Goal: Task Accomplishment & Management: Complete application form

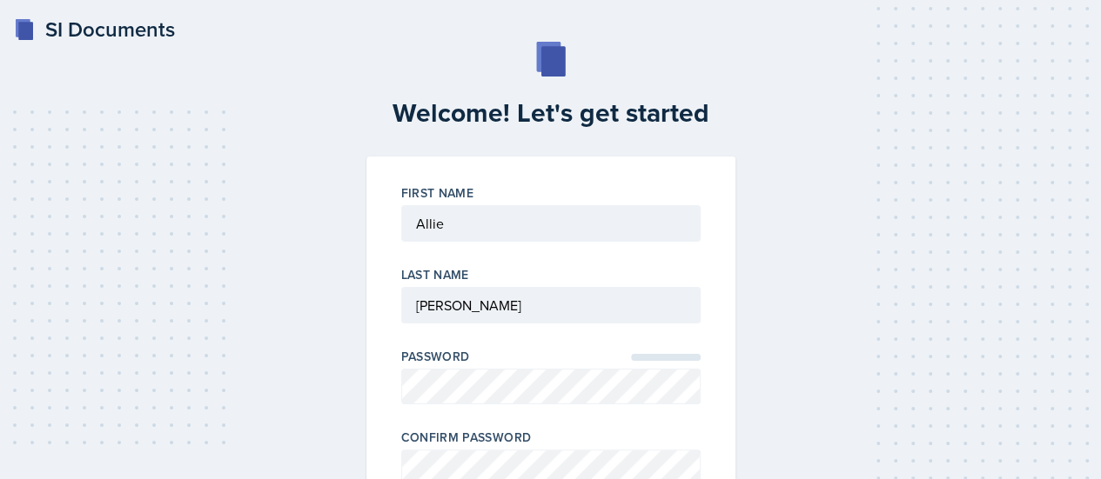
scroll to position [169, 0]
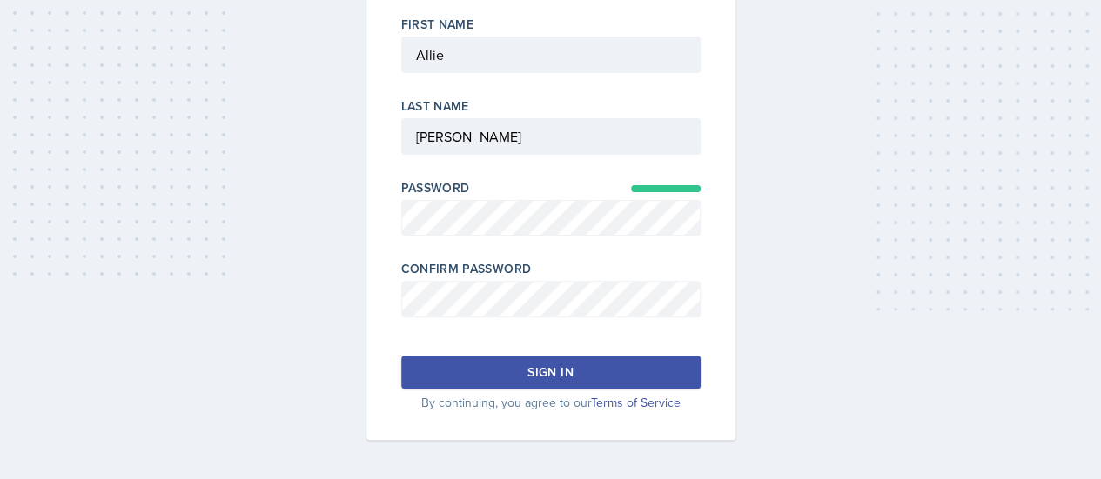
click at [514, 370] on button "Sign in" at bounding box center [550, 372] width 299 height 33
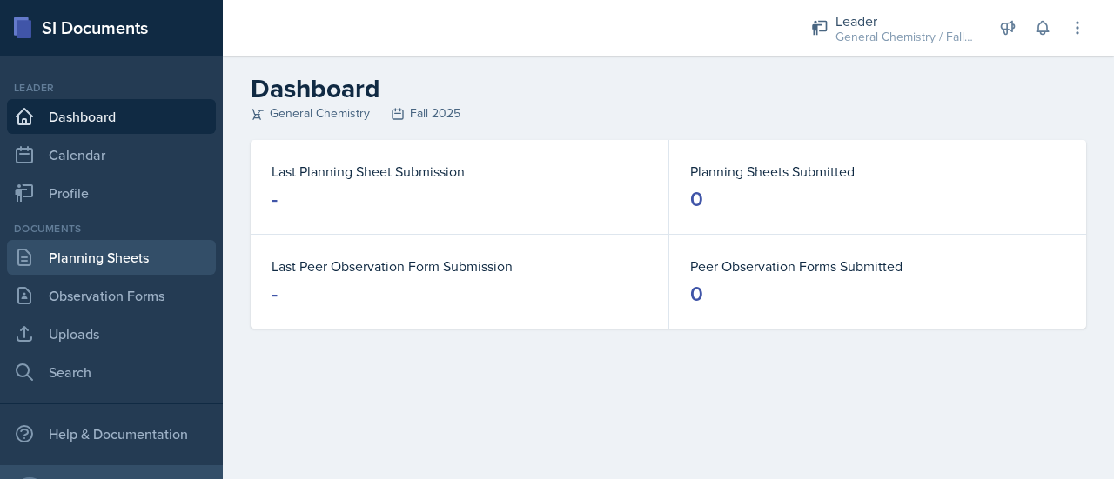
click at [117, 268] on link "Planning Sheets" at bounding box center [111, 257] width 209 height 35
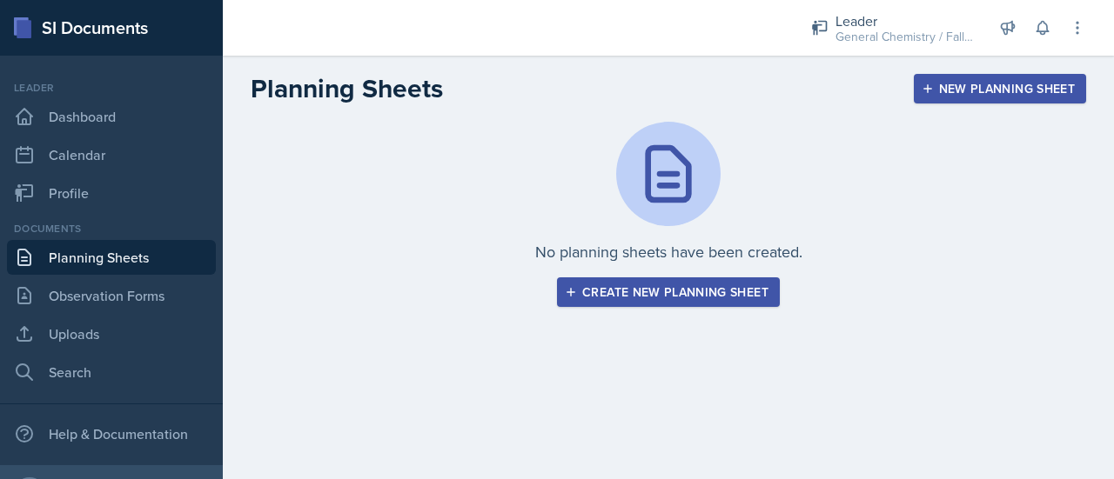
click at [693, 285] on div "Create new planning sheet" at bounding box center [668, 292] width 200 height 14
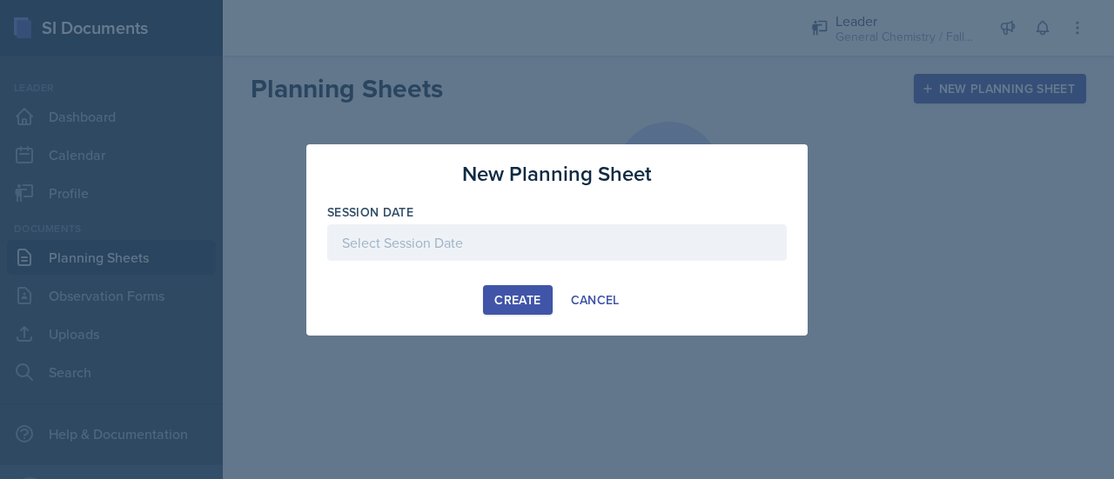
click at [447, 239] on div at bounding box center [556, 242] width 459 height 37
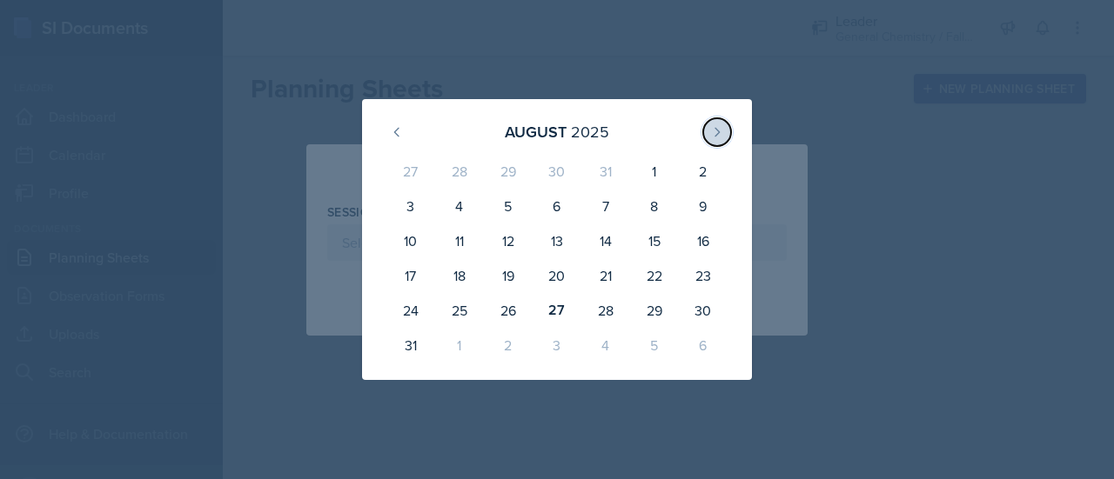
click at [713, 131] on icon at bounding box center [717, 132] width 14 height 14
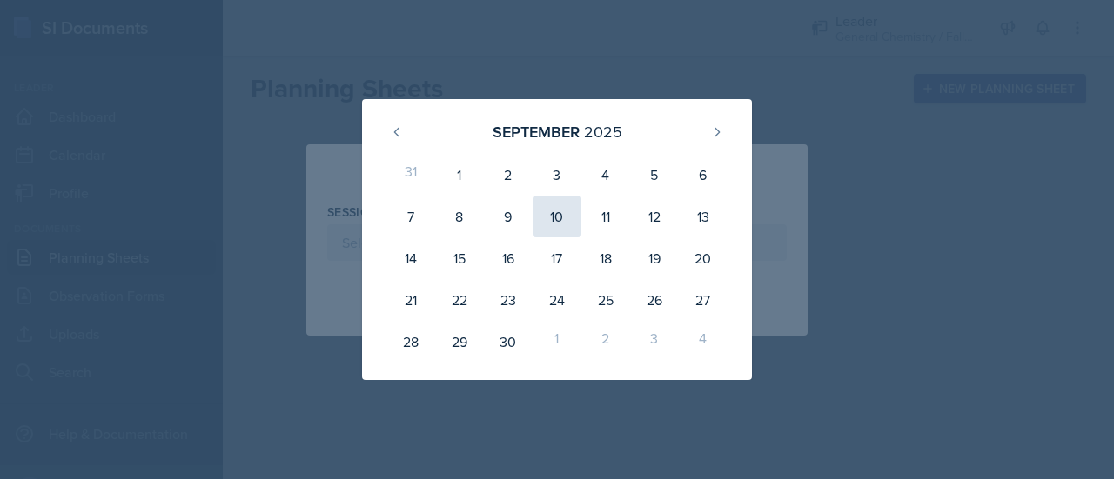
click at [548, 220] on div "10" at bounding box center [556, 217] width 49 height 42
type input "[DATE]"
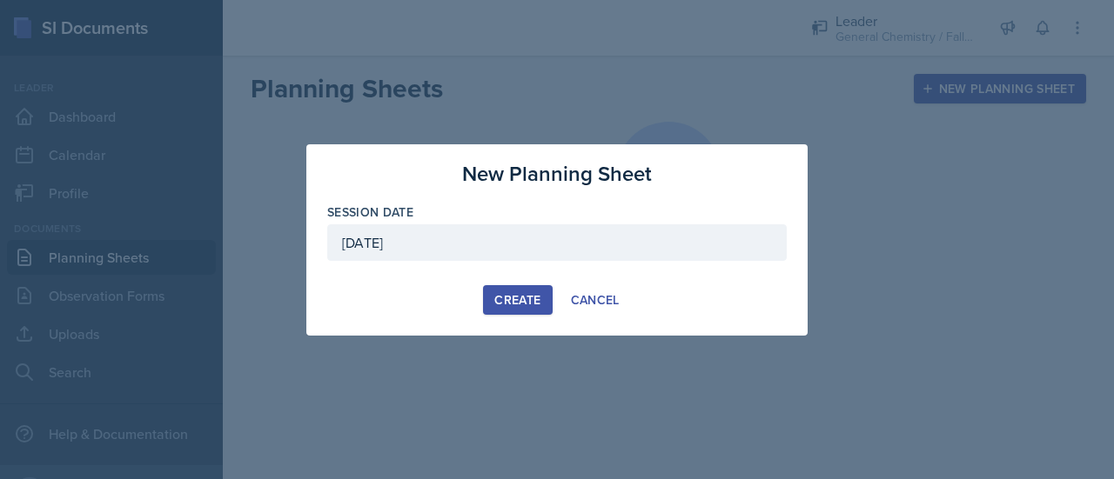
click at [536, 302] on div "Create" at bounding box center [517, 300] width 46 height 14
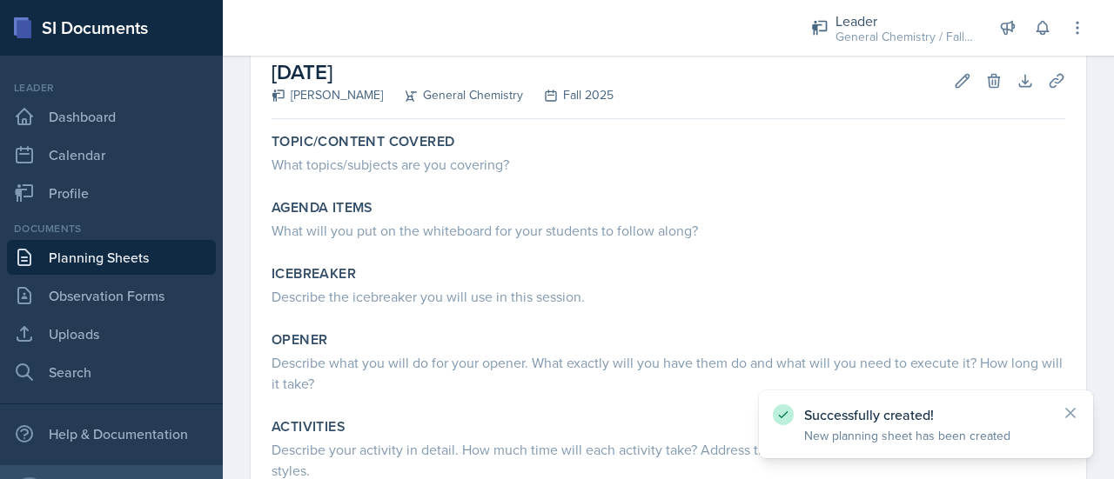
scroll to position [95, 0]
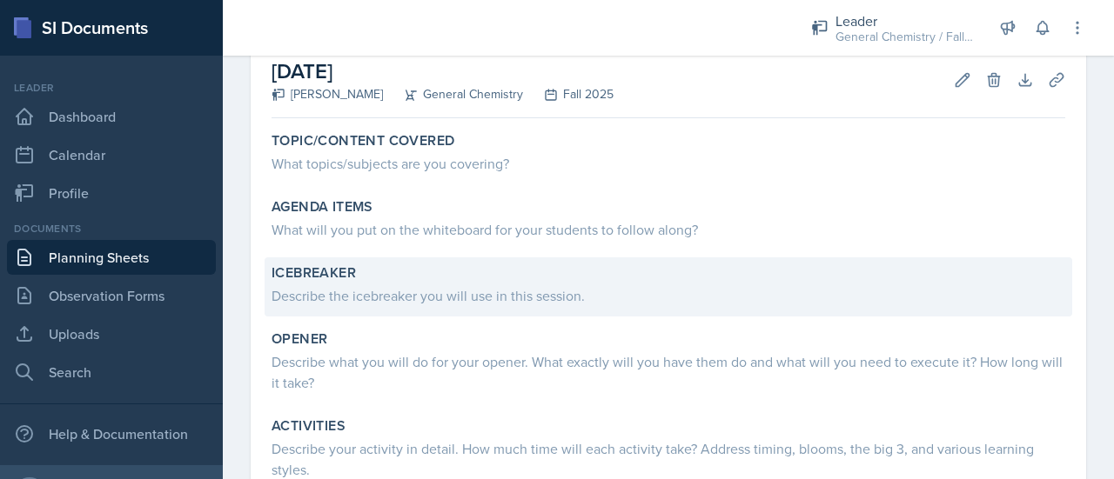
click at [582, 300] on div "Describe the icebreaker you will use in this session." at bounding box center [667, 295] width 793 height 21
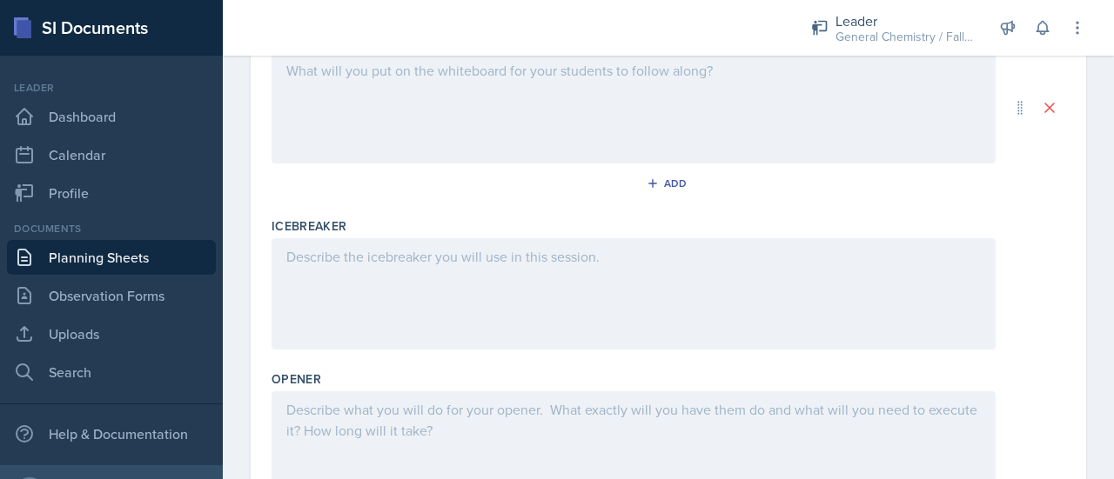
click at [447, 290] on div at bounding box center [633, 293] width 724 height 111
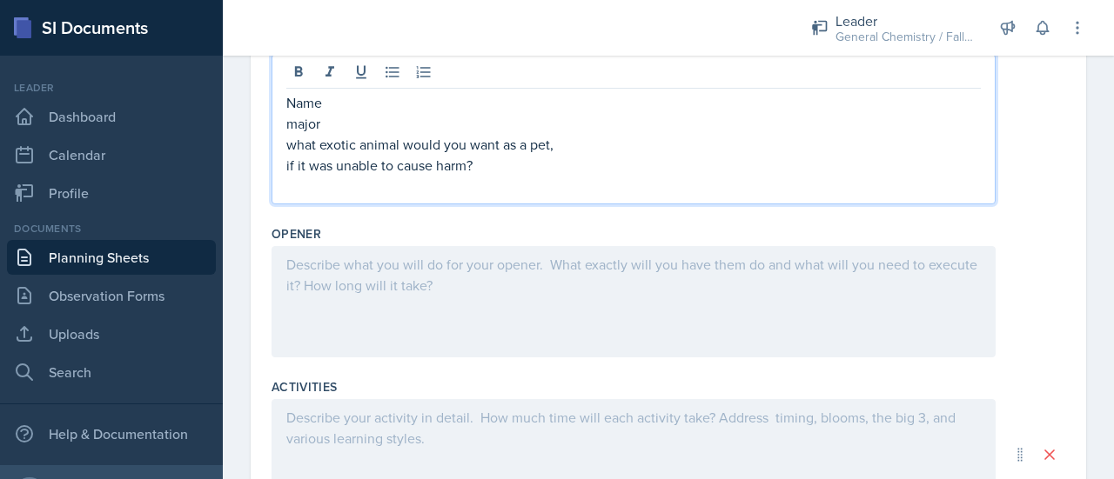
scroll to position [472, 0]
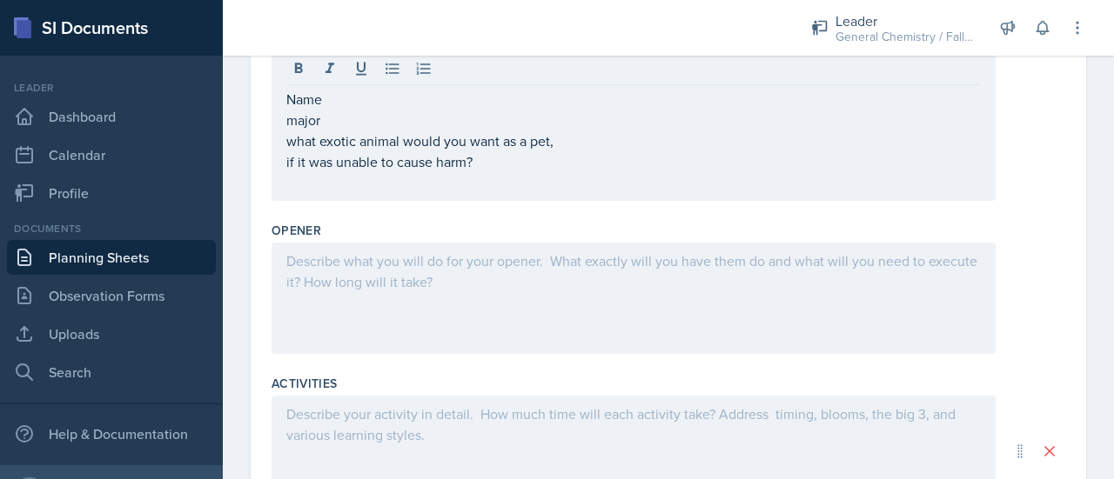
click at [430, 271] on div at bounding box center [633, 298] width 724 height 111
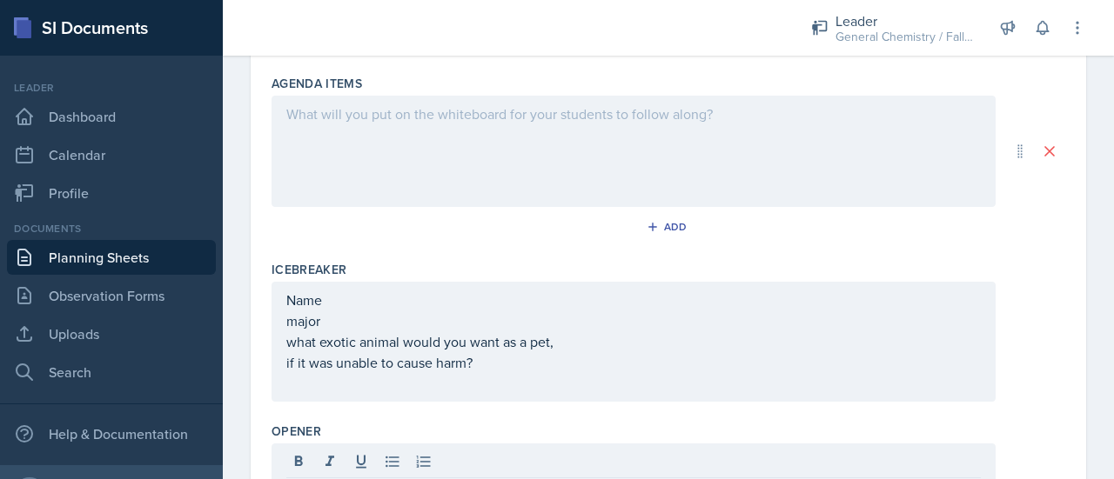
scroll to position [0, 0]
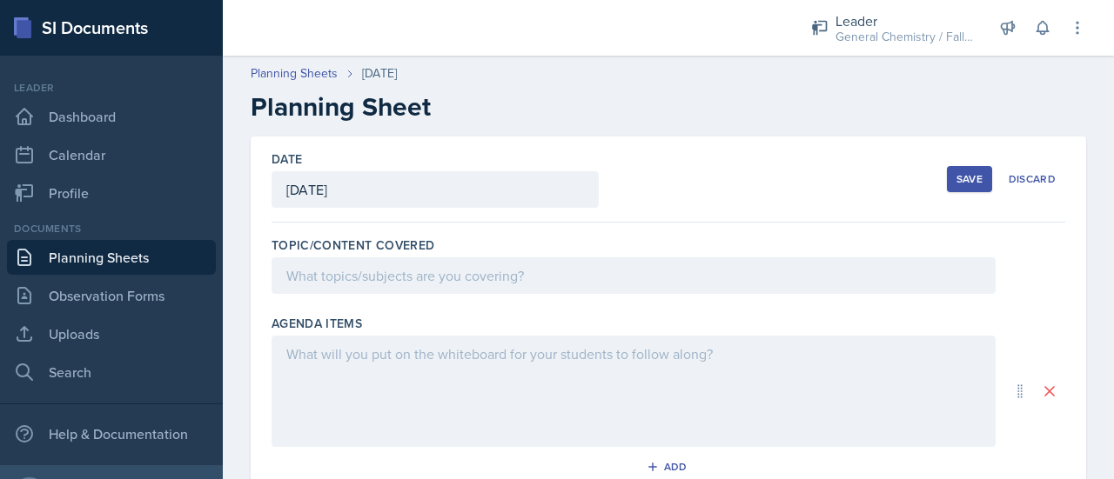
click at [411, 364] on div at bounding box center [633, 391] width 724 height 111
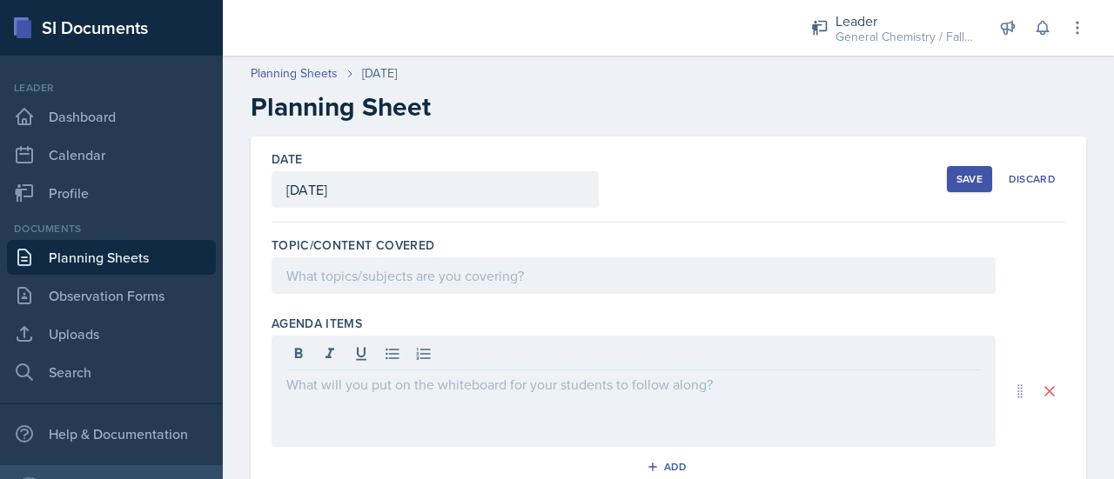
click at [411, 364] on div at bounding box center [633, 356] width 694 height 29
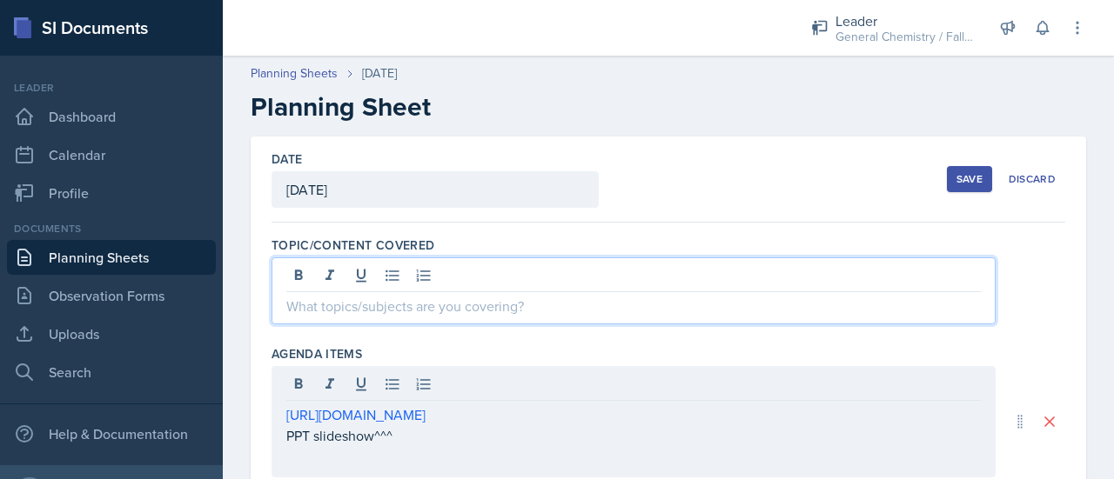
click at [510, 267] on div at bounding box center [633, 291] width 724 height 67
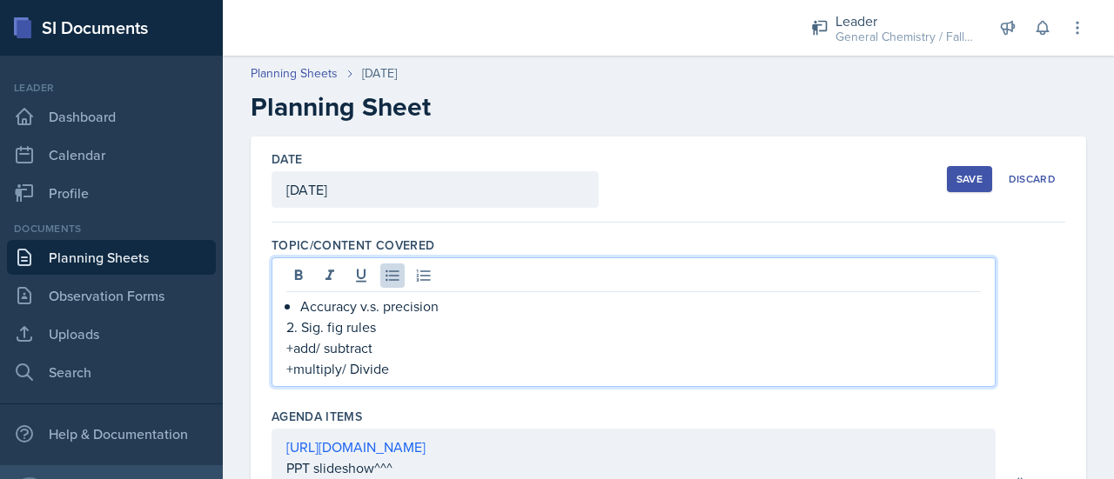
click at [294, 303] on div "Accuracy v.s. precision 2. Sig. fig rules +add/ subtract +multiply/ Divide" at bounding box center [633, 338] width 694 height 84
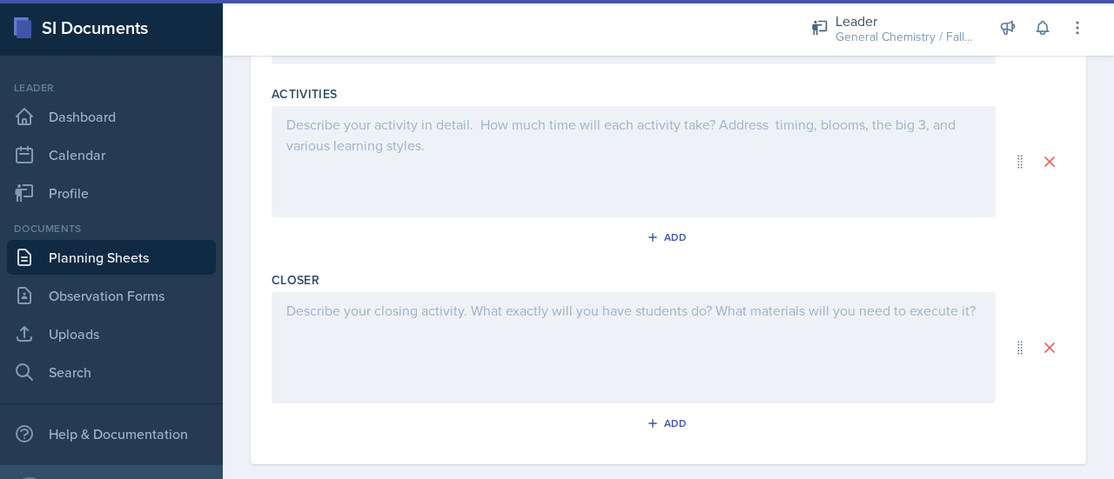
scroll to position [548, 0]
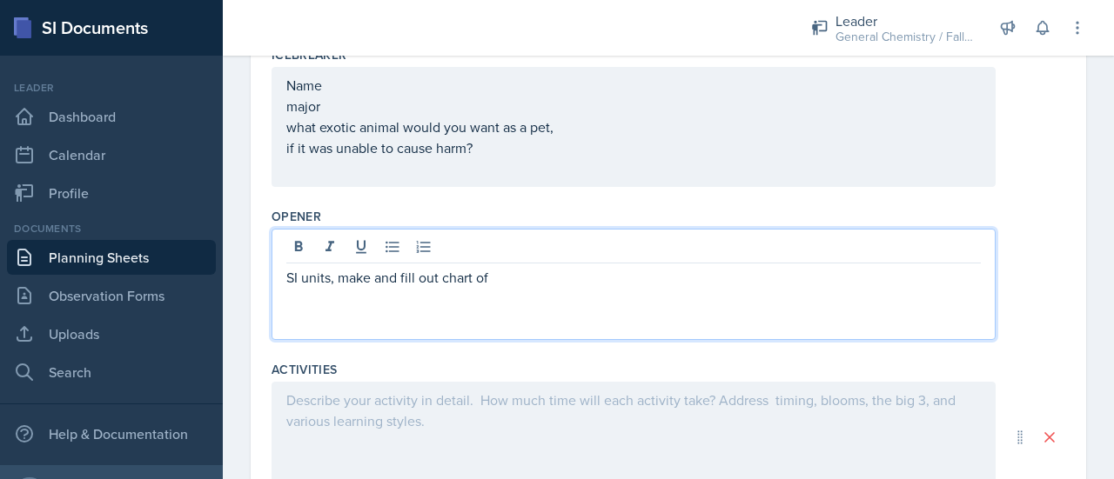
click at [542, 250] on div "SI units, make and fill out chart of" at bounding box center [633, 284] width 724 height 111
click at [521, 283] on p "SI units, make and fill out chart of" at bounding box center [633, 277] width 694 height 21
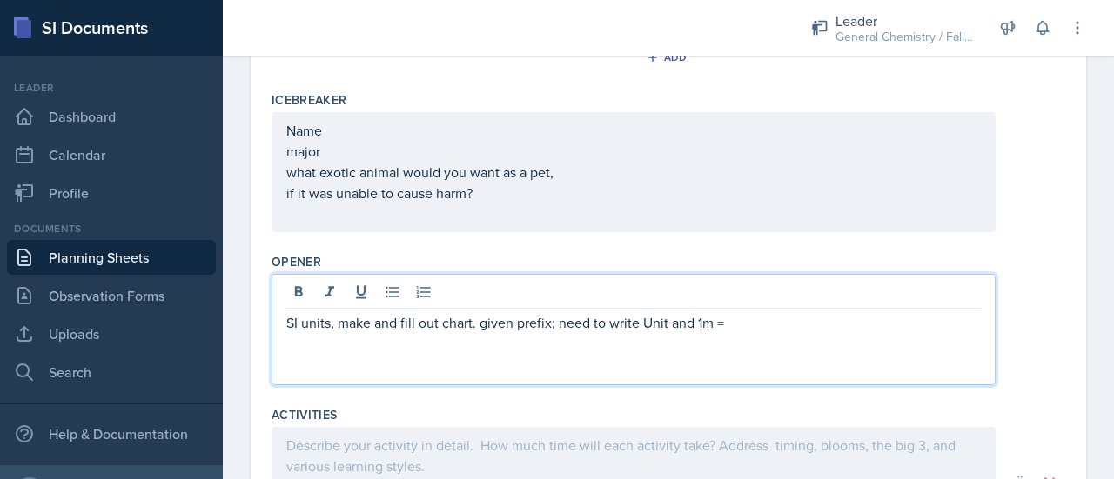
scroll to position [473, 0]
click at [749, 319] on p "SI units, make and fill out chart. given prefix; need to write Unit and 1m =" at bounding box center [633, 321] width 694 height 21
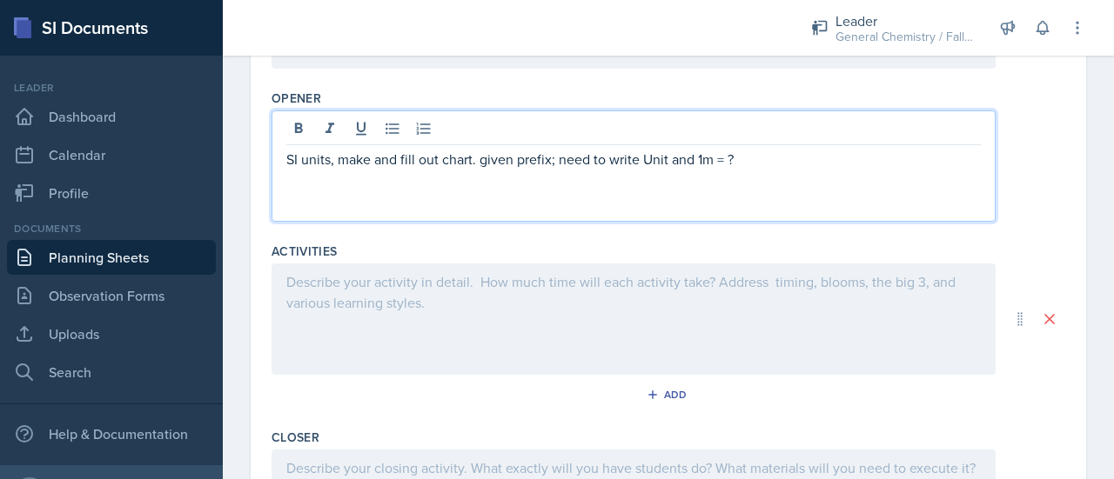
scroll to position [637, 0]
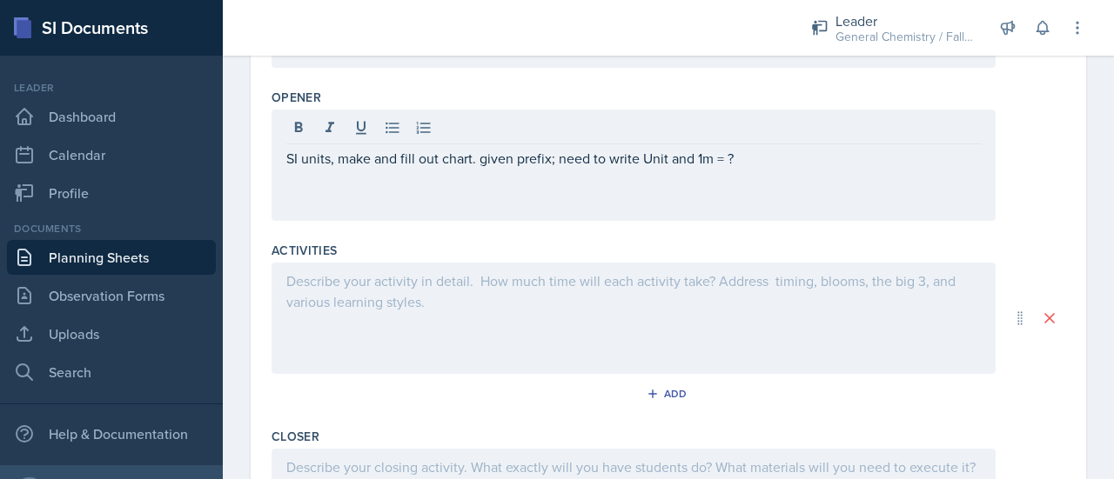
click at [612, 339] on div at bounding box center [633, 318] width 724 height 111
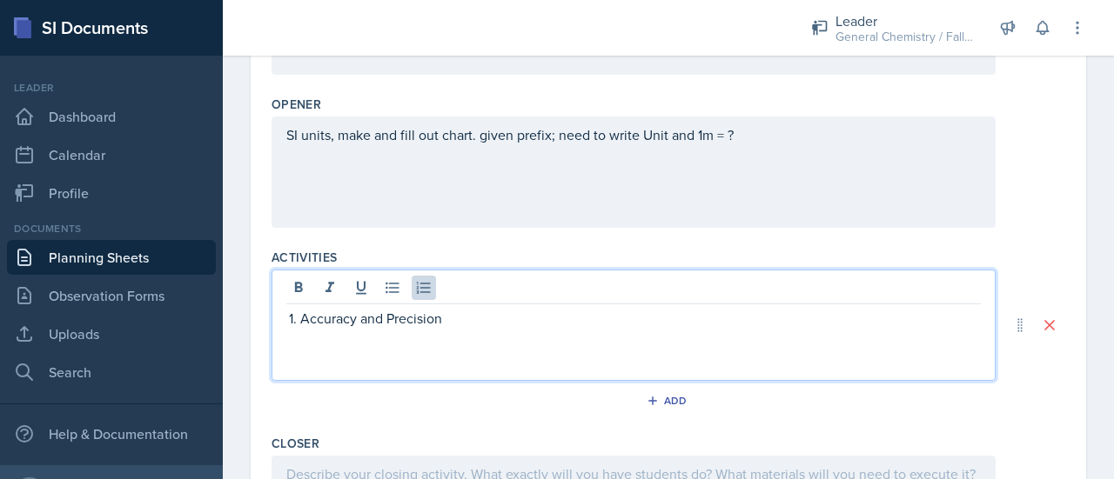
scroll to position [630, 0]
click at [559, 318] on p "Accuracy and Precision; 3 walk through guestions -" at bounding box center [640, 318] width 680 height 21
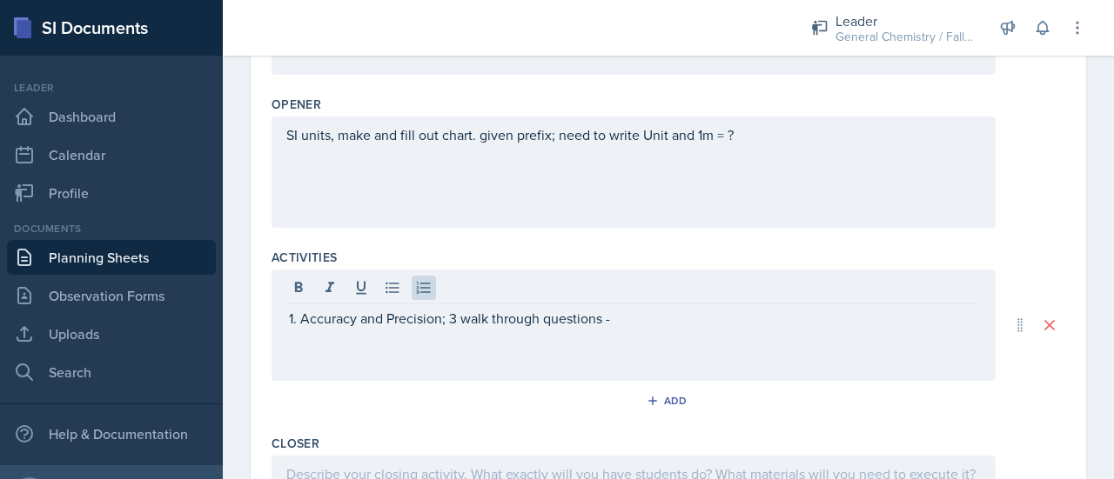
click at [632, 325] on div "Accuracy and Precision; 3 walk through questions -" at bounding box center [633, 325] width 724 height 111
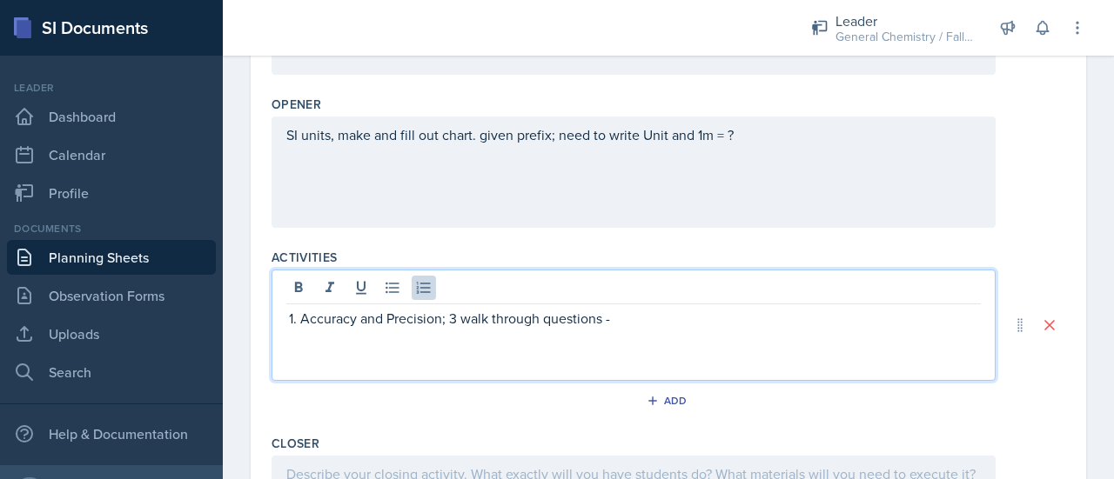
click at [633, 315] on p "Accuracy and Precision; 3 walk through questions -" at bounding box center [640, 318] width 680 height 21
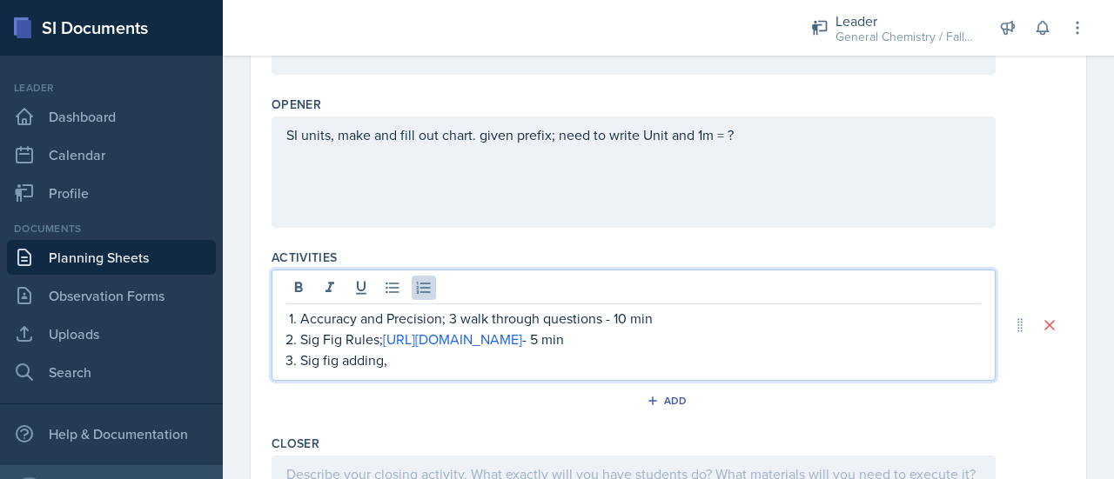
click at [530, 365] on p "Sig fig adding," at bounding box center [640, 360] width 680 height 21
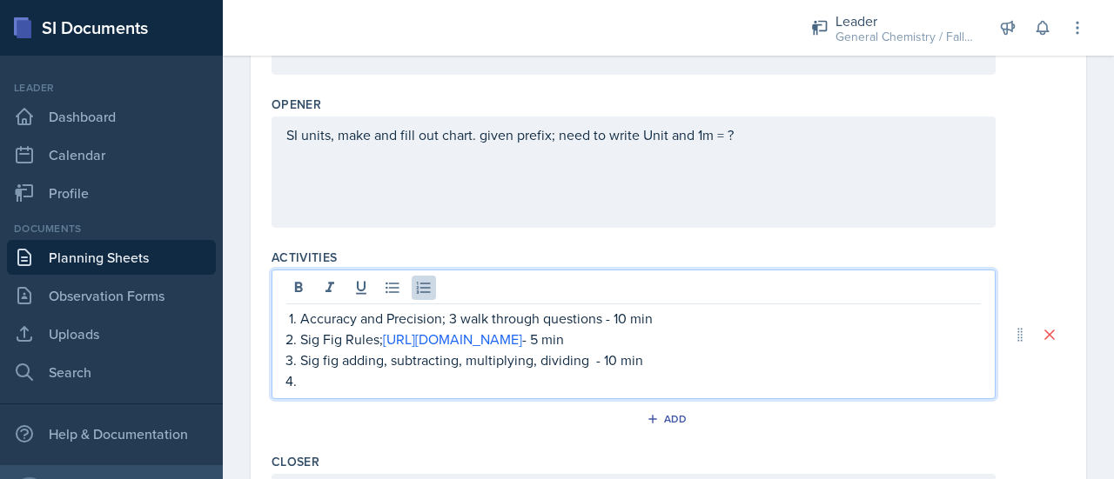
click at [592, 355] on p "Sig fig adding, subtracting, multiplying, dividing - 10 min" at bounding box center [640, 360] width 680 height 21
click at [545, 371] on p at bounding box center [640, 381] width 680 height 21
click at [300, 319] on p "Accuracy and Precision; 3 walk through questions - 10 min" at bounding box center [640, 318] width 680 height 21
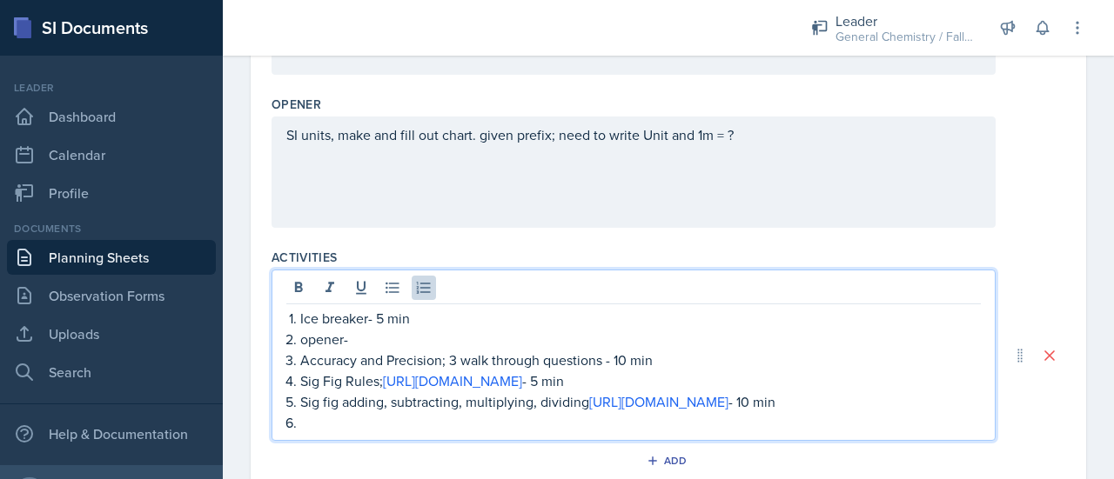
click at [310, 339] on p "opener-" at bounding box center [640, 339] width 680 height 21
click at [359, 337] on p "Opener-" at bounding box center [640, 339] width 680 height 21
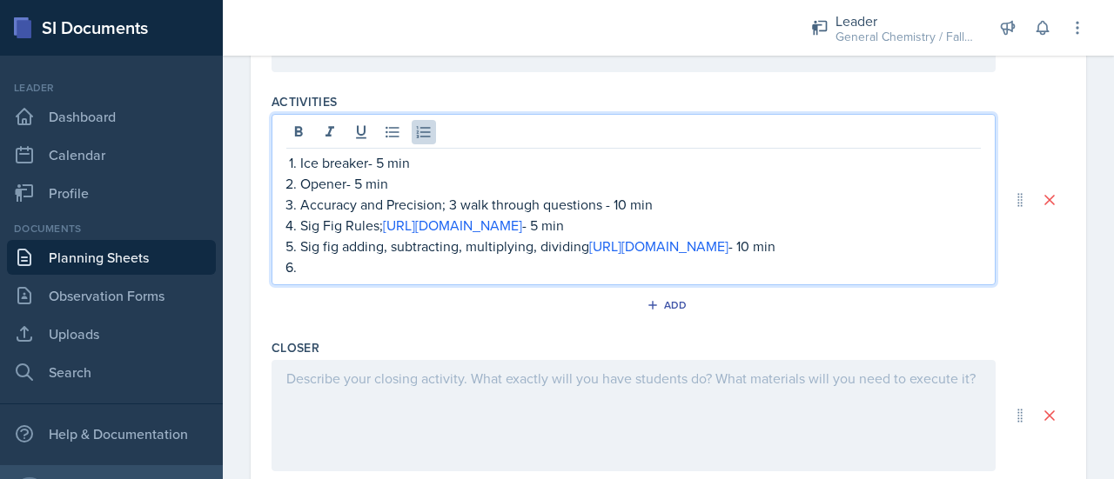
scroll to position [785, 0]
click at [416, 272] on p at bounding box center [640, 268] width 680 height 21
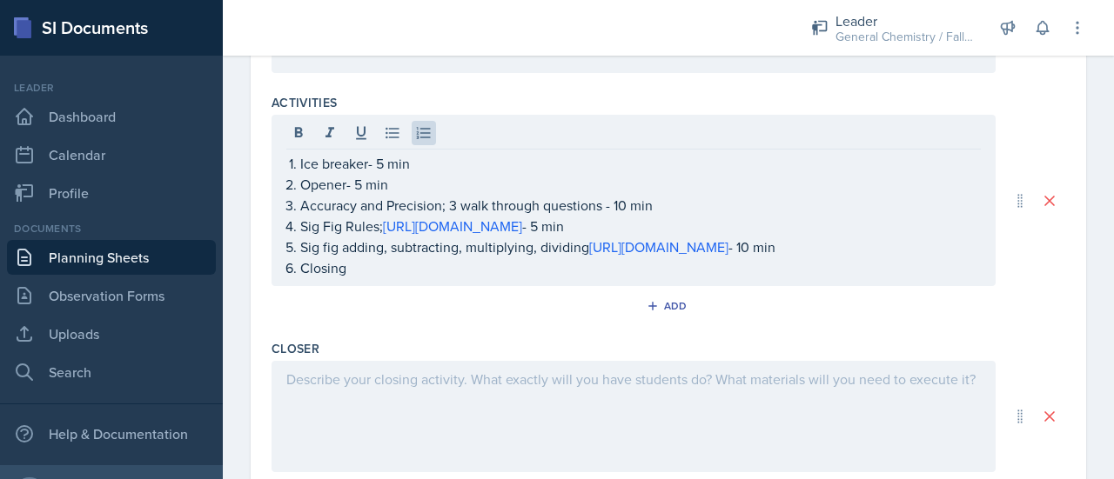
click at [426, 395] on div at bounding box center [633, 416] width 724 height 111
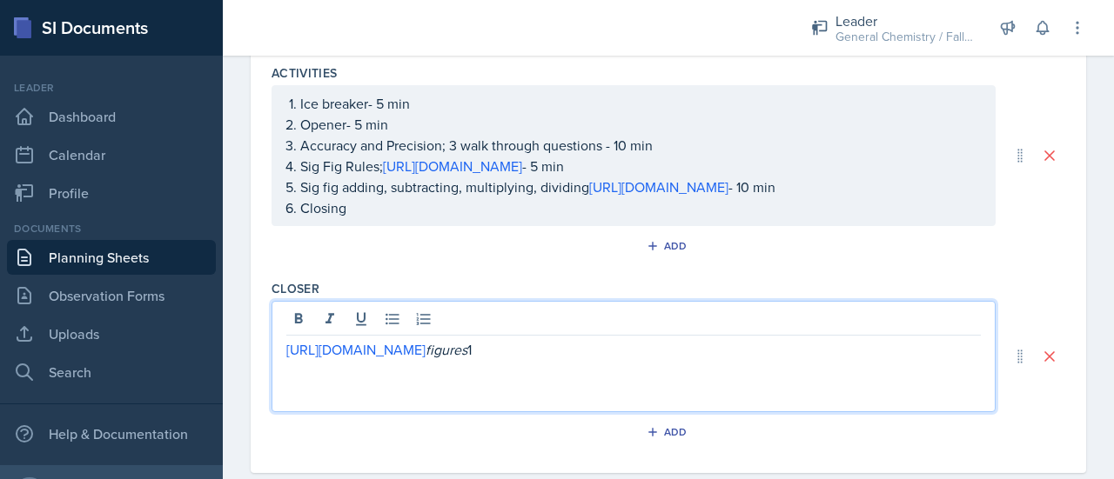
click at [458, 359] on p "[URL][DOMAIN_NAME] figures 1" at bounding box center [633, 349] width 694 height 21
click at [504, 360] on p "[URL][DOMAIN_NAME] _ figures_ 1" at bounding box center [633, 349] width 694 height 21
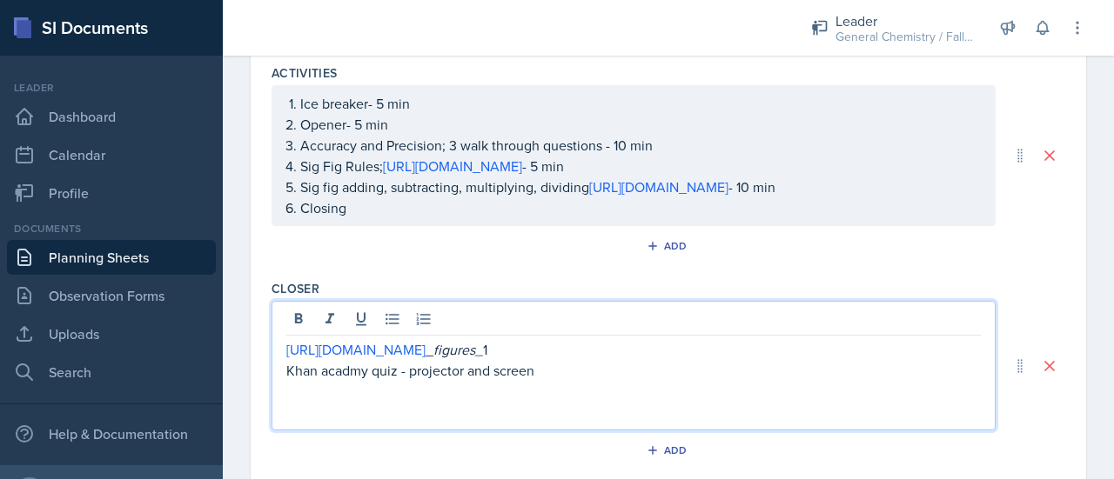
click at [349, 381] on p "Khan acadmy quiz - projector and screen" at bounding box center [633, 370] width 694 height 21
click at [672, 381] on p "Khan acadamy quiz - projector and screen" at bounding box center [633, 370] width 694 height 21
click at [566, 399] on p at bounding box center [633, 391] width 694 height 21
click at [555, 381] on p "Khan academy quiz - projector and screen" at bounding box center [633, 370] width 694 height 21
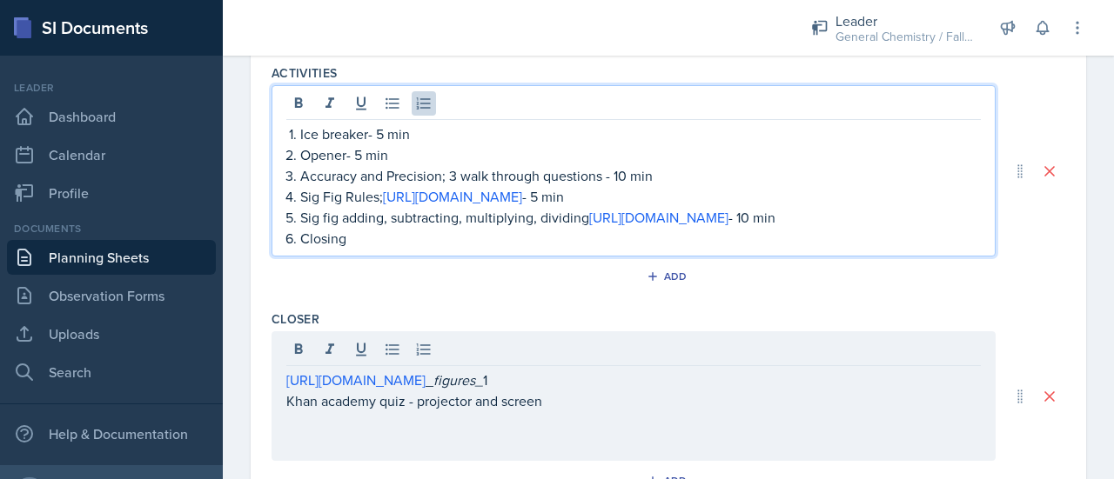
scroll to position [845, 0]
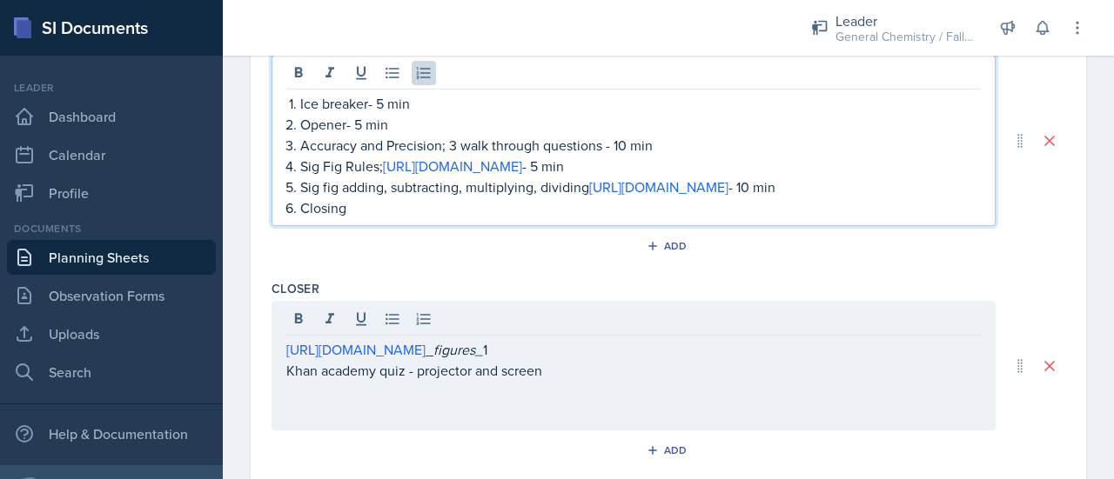
click at [432, 208] on p "Closing" at bounding box center [640, 207] width 680 height 21
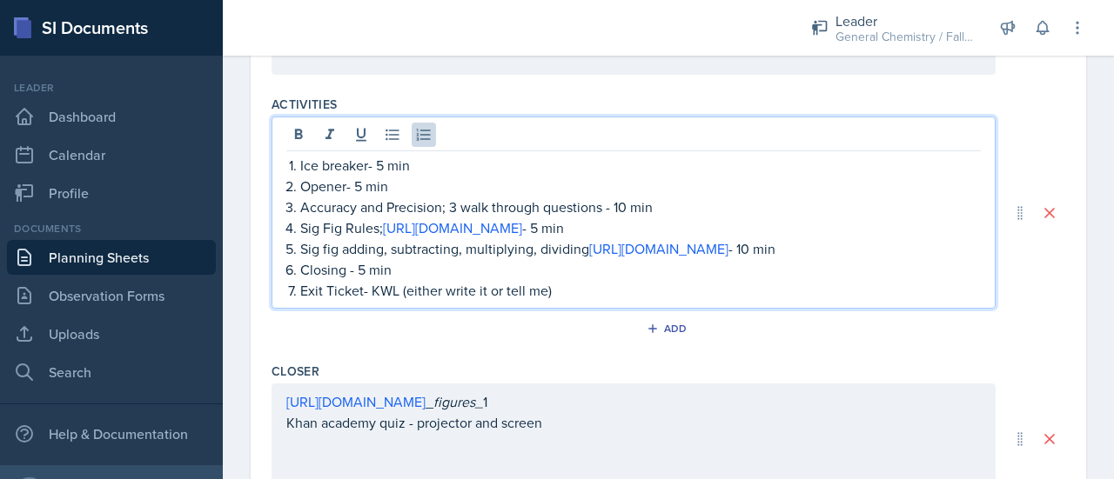
scroll to position [768, 0]
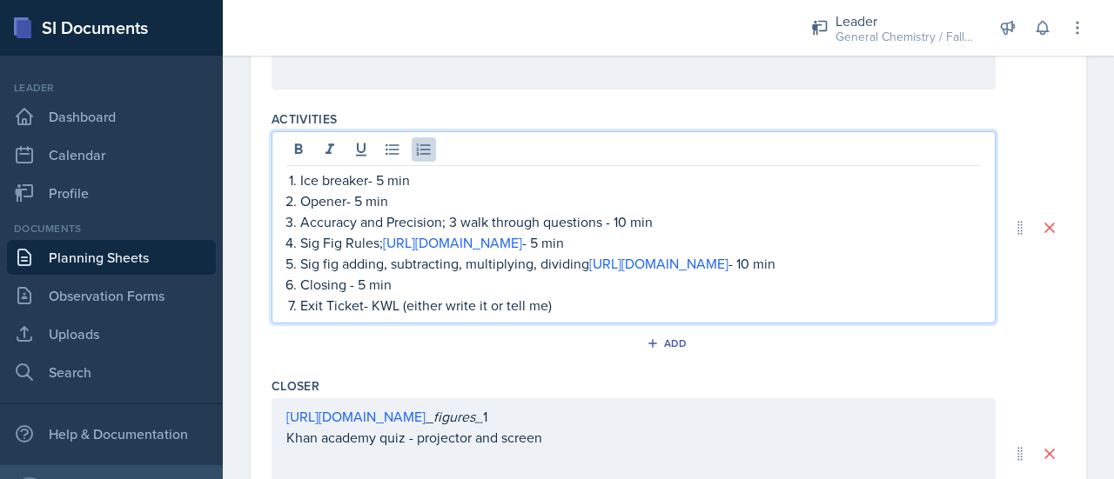
click at [491, 222] on p "Accuracy and Precision; 3 walk through questions - 10 min" at bounding box center [640, 221] width 680 height 21
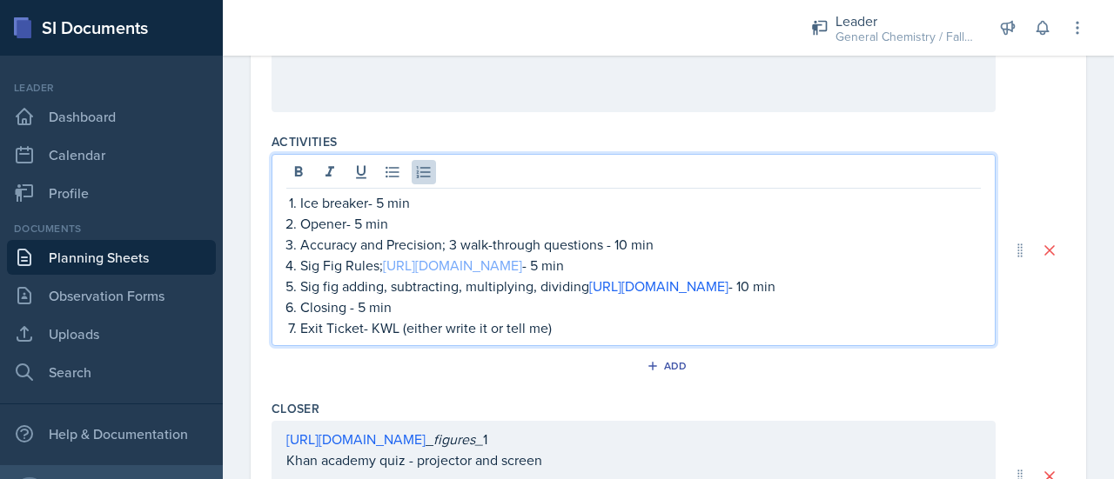
scroll to position [905, 0]
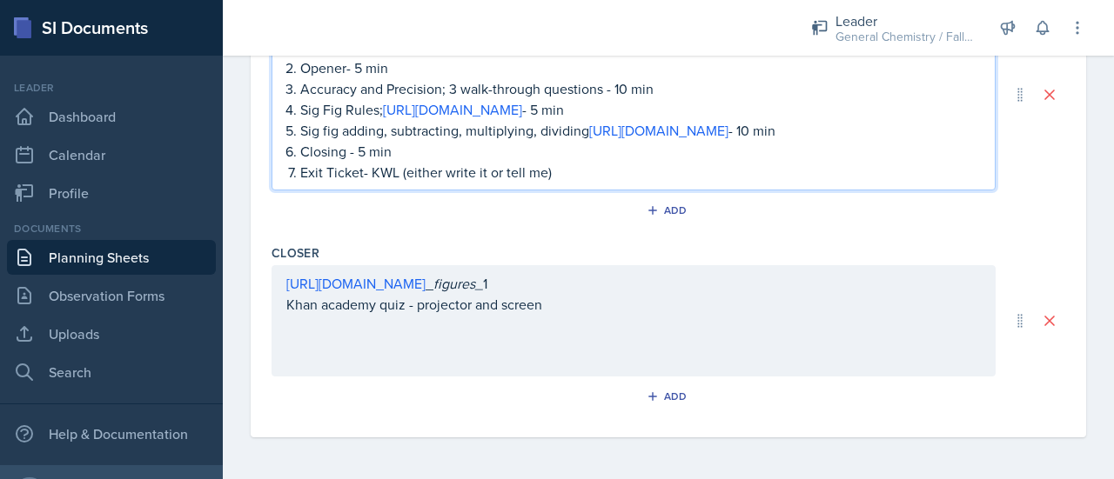
click at [671, 104] on p "Sig Fig Rules; [URL][DOMAIN_NAME] - 5 min" at bounding box center [640, 109] width 680 height 21
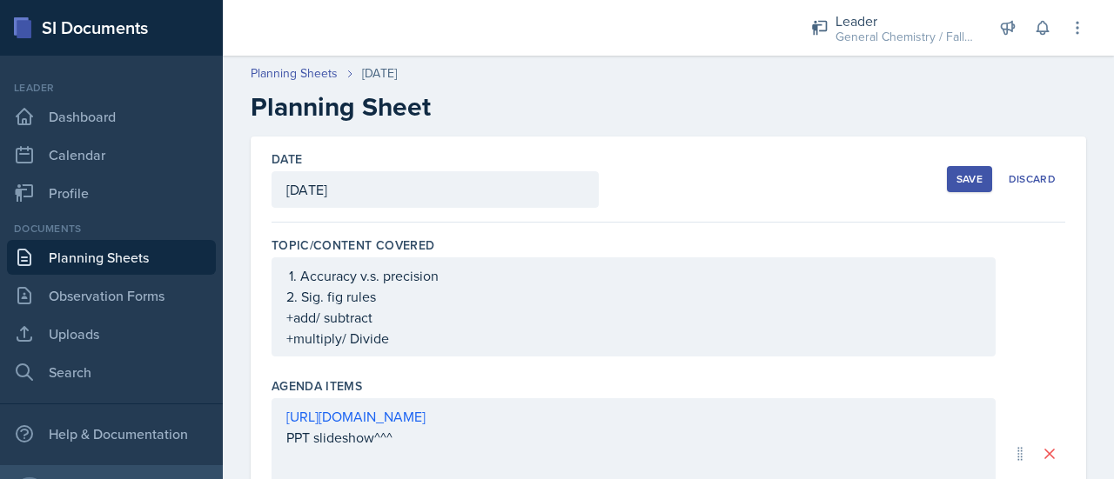
scroll to position [397, 0]
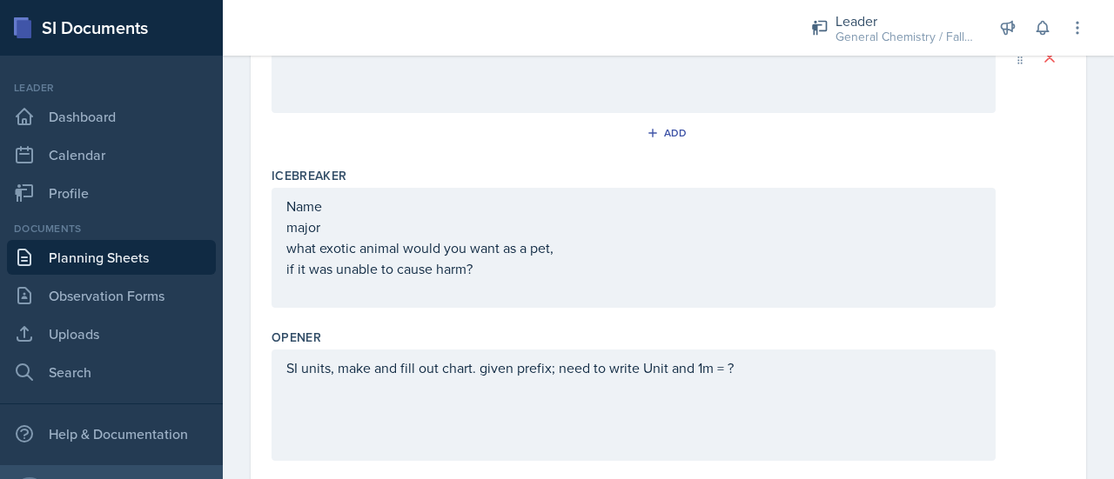
click at [284, 377] on div "SI units, make and fill out chart. given prefix; need to write Unit and 1m = ?" at bounding box center [633, 405] width 724 height 111
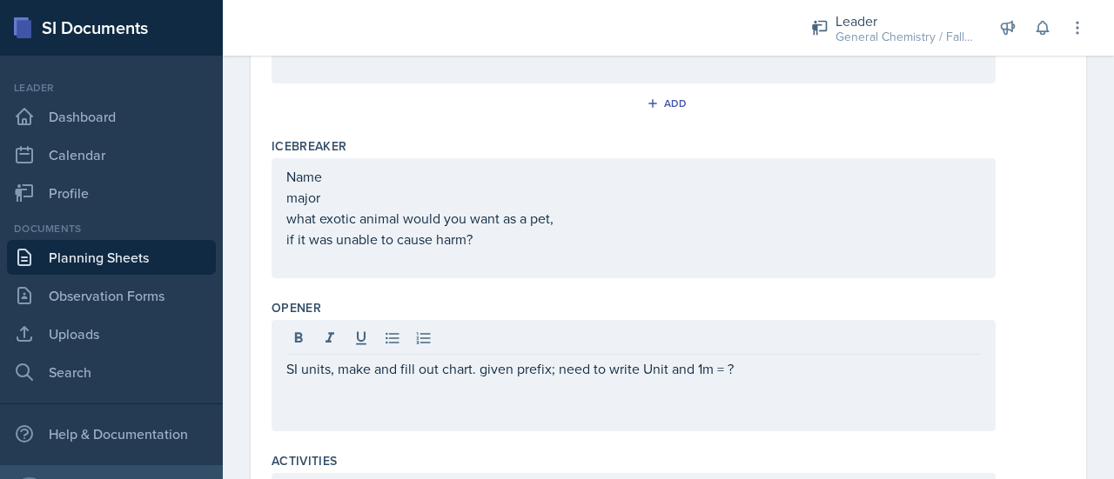
click at [284, 377] on div "SI units, make and fill out chart. given prefix; need to write Unit and 1m = ?" at bounding box center [633, 375] width 724 height 111
click at [280, 365] on div "SI units, make and fill out chart. given prefix; need to write Unit and 1m = ?" at bounding box center [633, 375] width 724 height 111
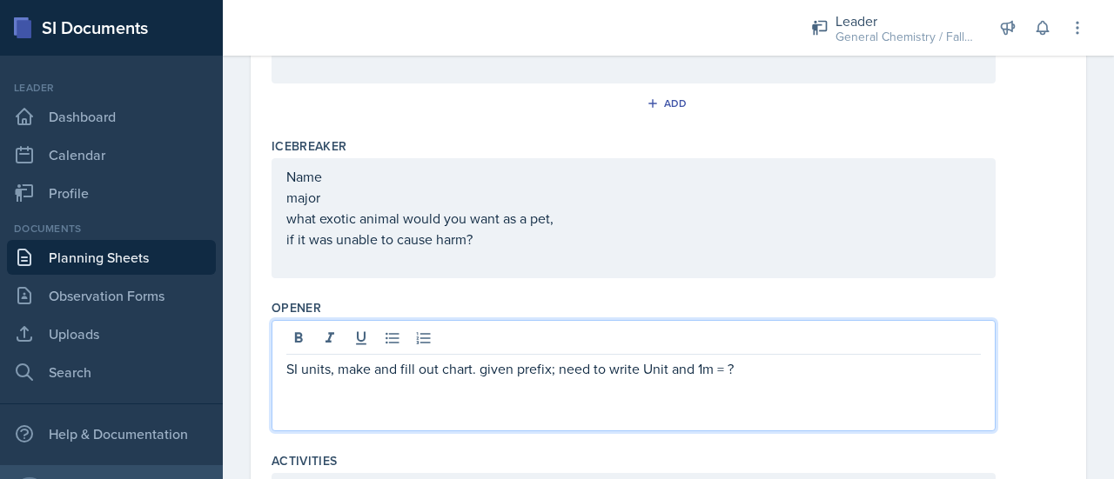
click at [284, 364] on div "SI units, make and fill out chart. given prefix; need to write Unit and 1m = ?" at bounding box center [633, 375] width 724 height 111
click at [295, 368] on p "SI units, make and fill out chart. given prefix; need to write Unit and 1m = ?" at bounding box center [633, 368] width 694 height 21
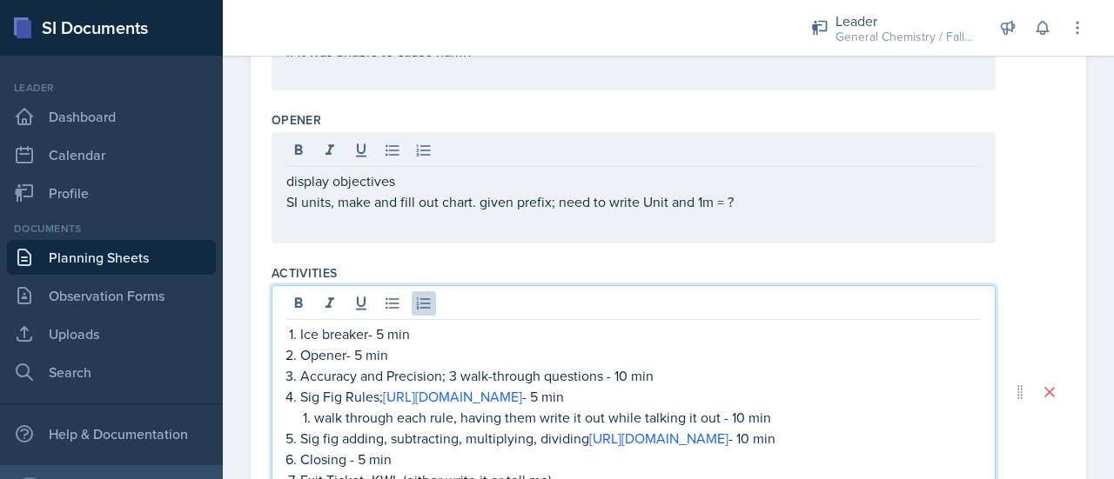
scroll to position [645, 0]
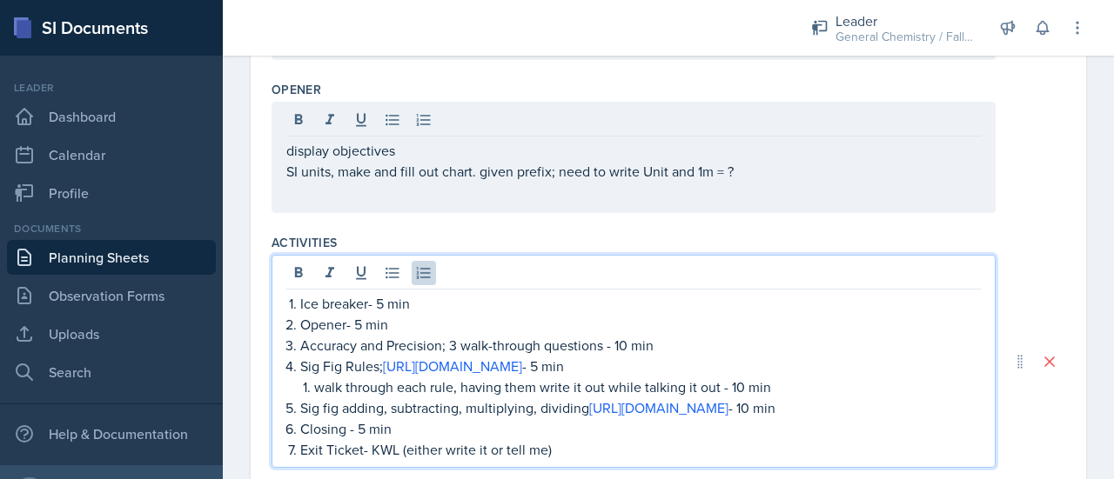
click at [363, 323] on p "Opener- 5 min" at bounding box center [640, 324] width 680 height 21
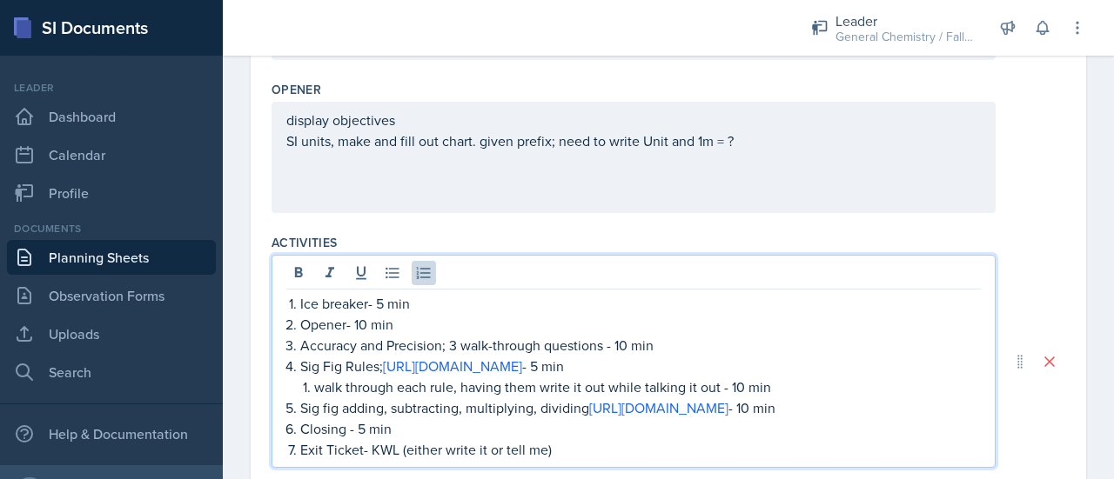
click at [729, 387] on p "walk through each rule, having them write it out while talking it out - 10 min" at bounding box center [647, 387] width 666 height 21
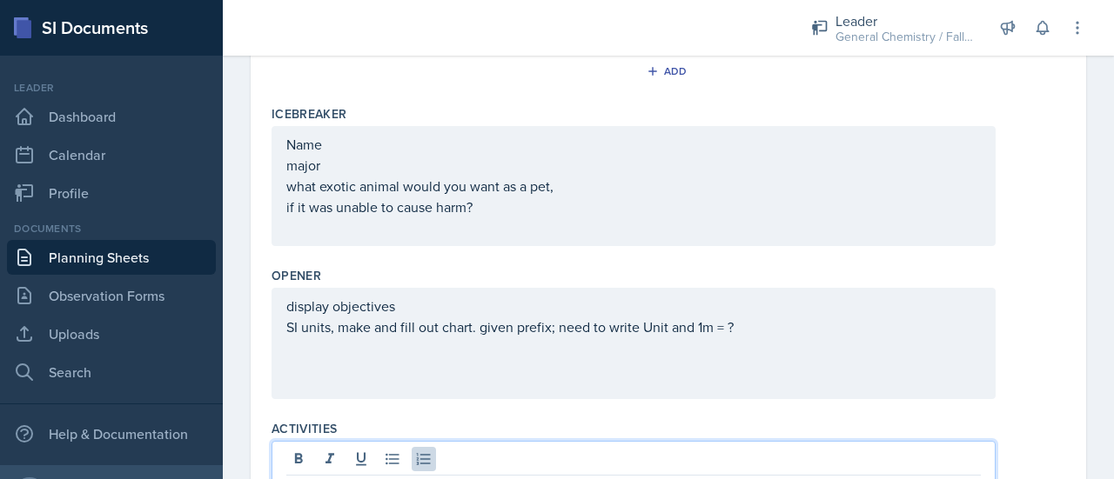
scroll to position [489, 0]
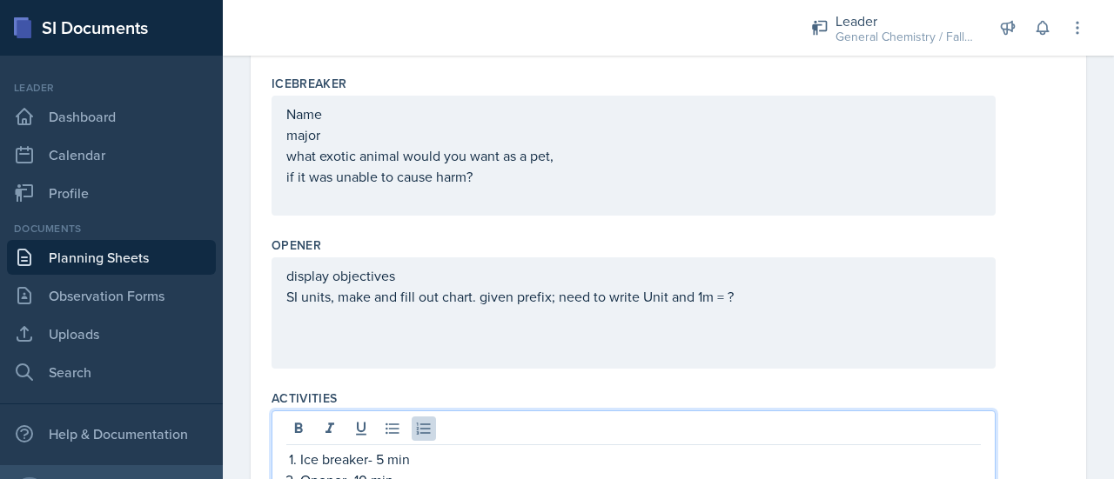
click at [293, 286] on p "display objectives" at bounding box center [633, 275] width 694 height 21
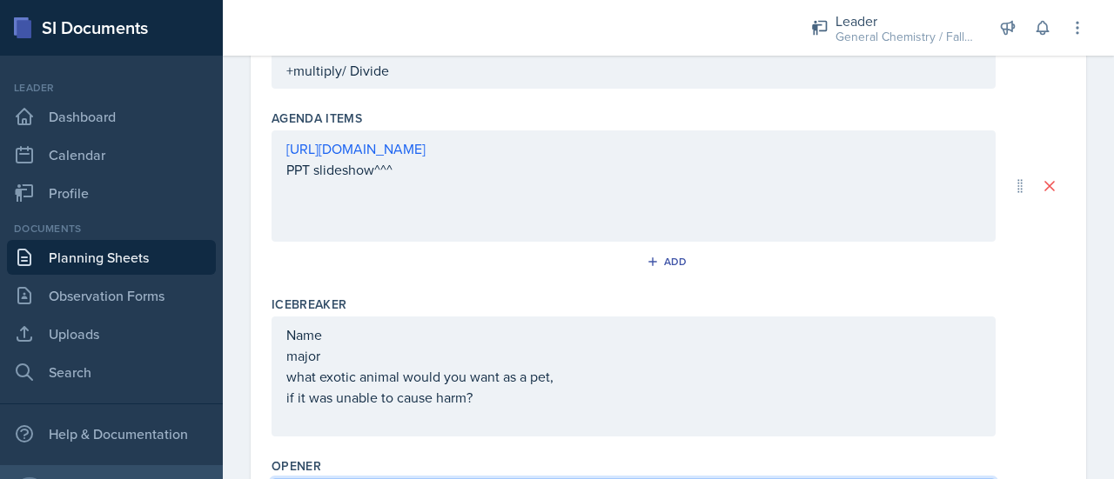
scroll to position [0, 0]
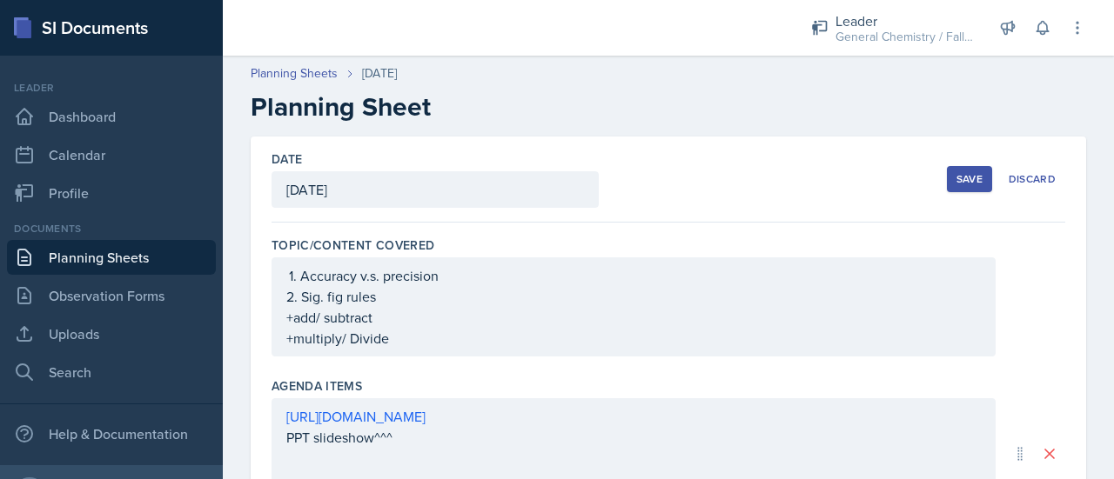
click at [947, 183] on button "Save" at bounding box center [969, 179] width 45 height 26
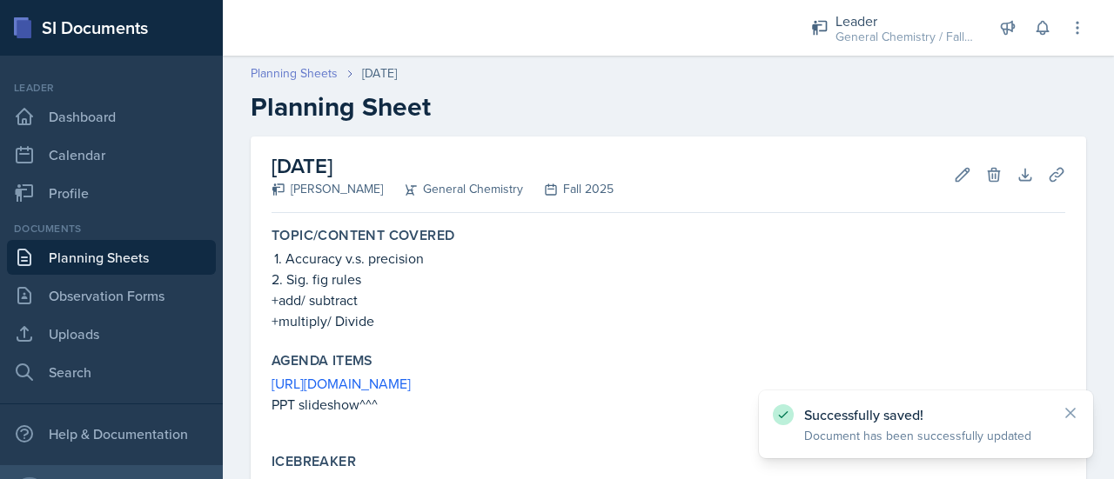
click at [283, 76] on link "Planning Sheets" at bounding box center [294, 73] width 87 height 18
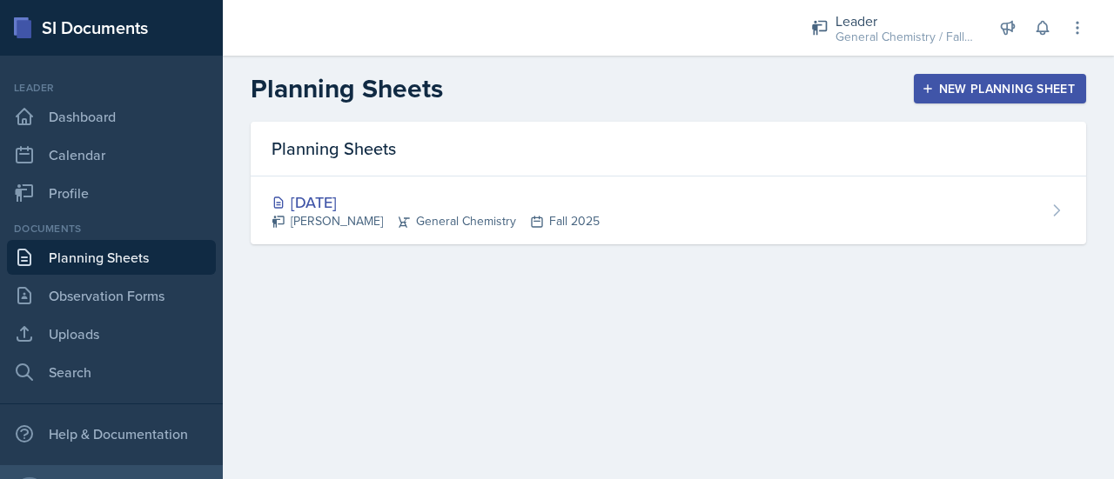
click at [964, 82] on div "New Planning Sheet" at bounding box center [1000, 89] width 150 height 14
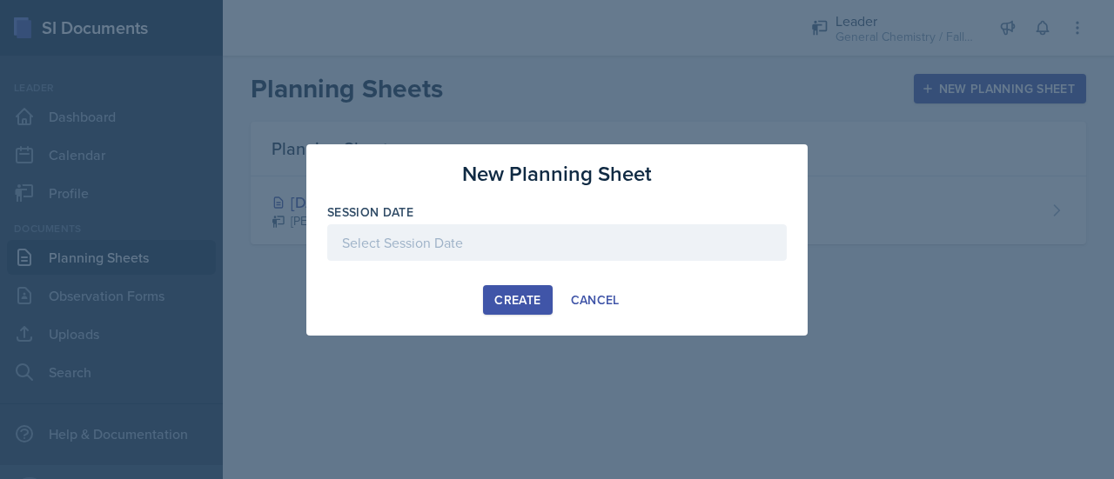
click at [720, 245] on div at bounding box center [556, 242] width 459 height 37
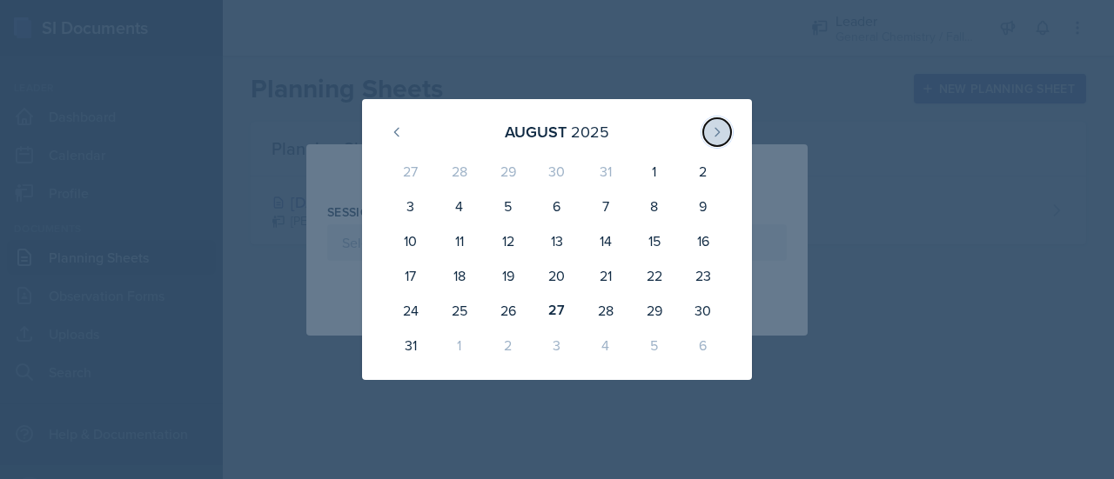
click at [716, 124] on button at bounding box center [717, 132] width 28 height 28
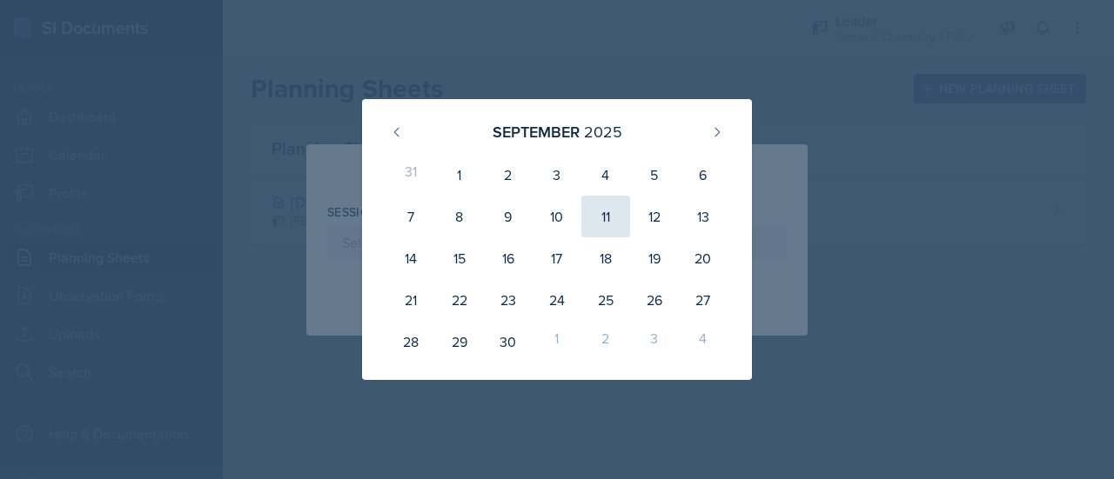
click at [609, 228] on div "11" at bounding box center [605, 217] width 49 height 42
type input "[DATE]"
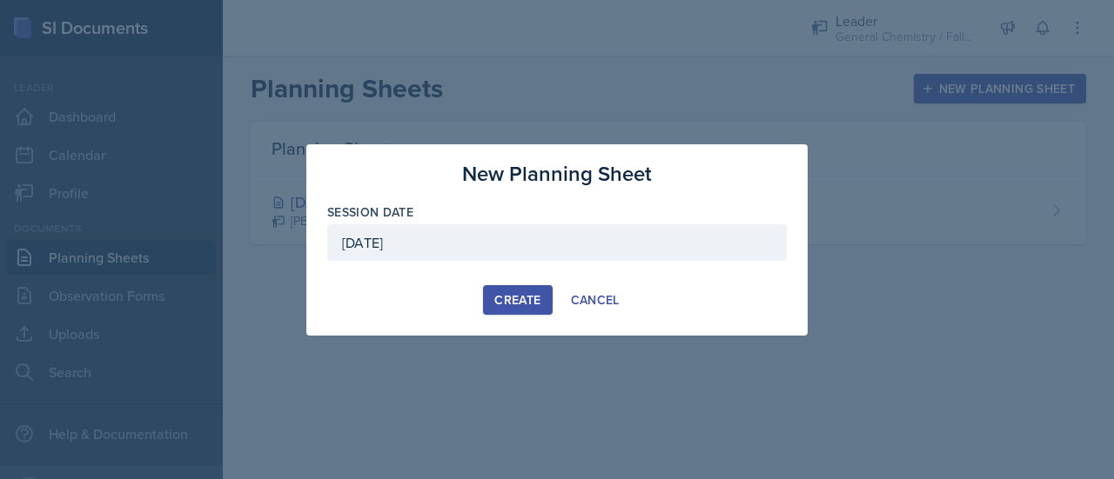
click at [538, 296] on div "Create" at bounding box center [517, 300] width 46 height 14
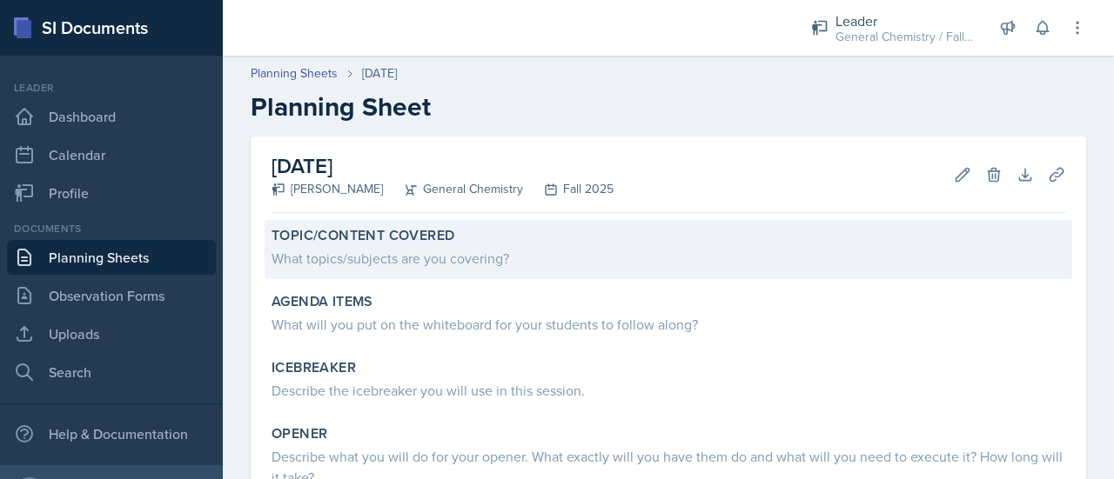
click at [559, 259] on div "What topics/subjects are you covering?" at bounding box center [667, 258] width 793 height 21
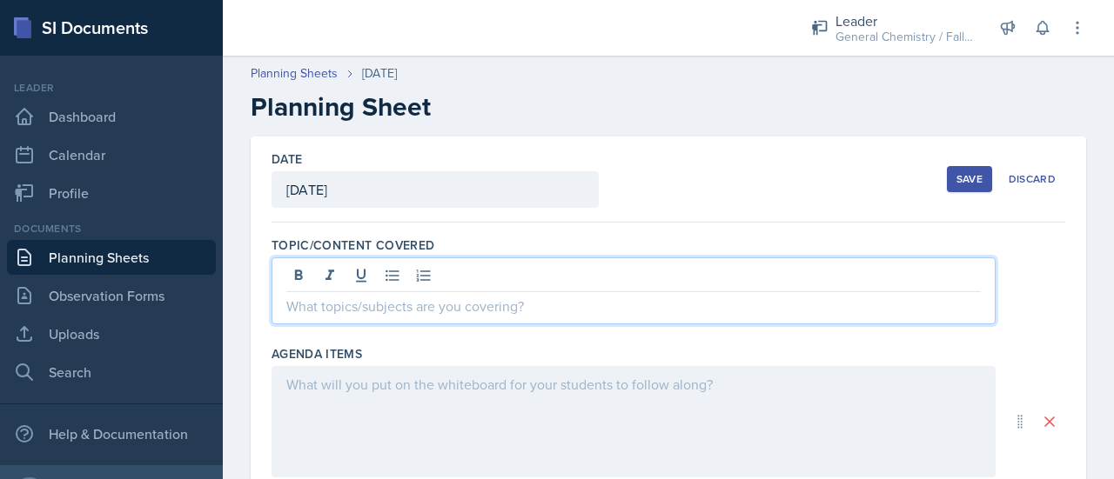
click at [456, 266] on div at bounding box center [633, 291] width 724 height 67
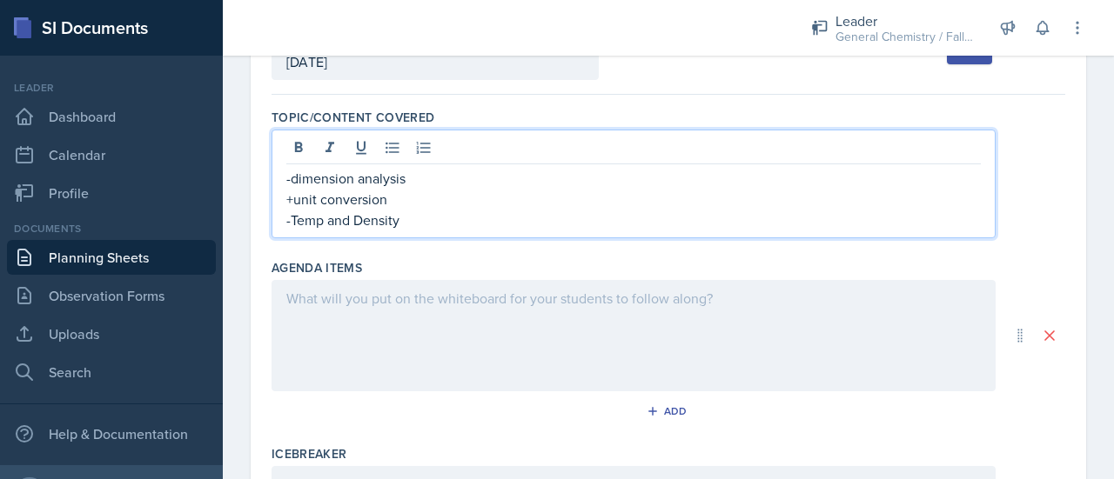
scroll to position [127, 0]
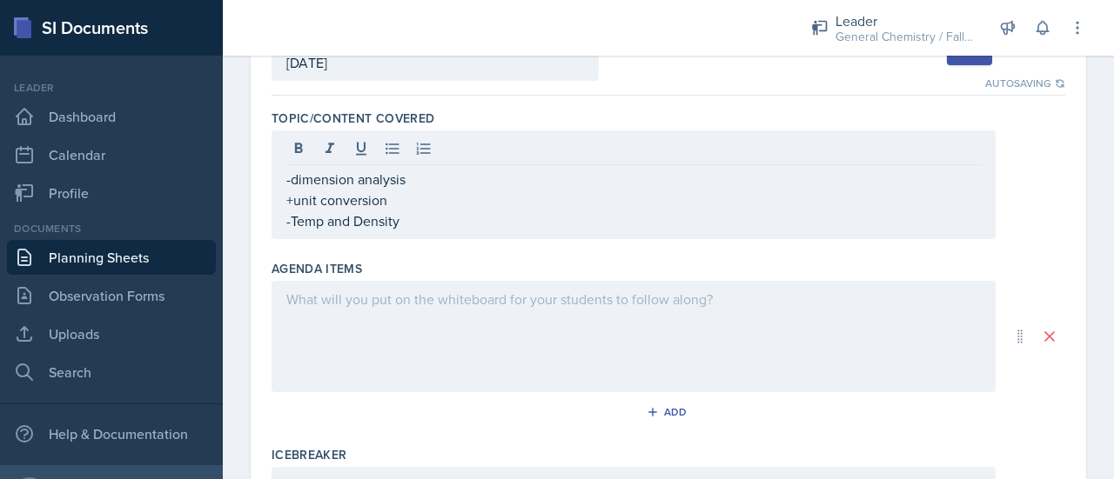
click at [418, 345] on div at bounding box center [633, 336] width 724 height 111
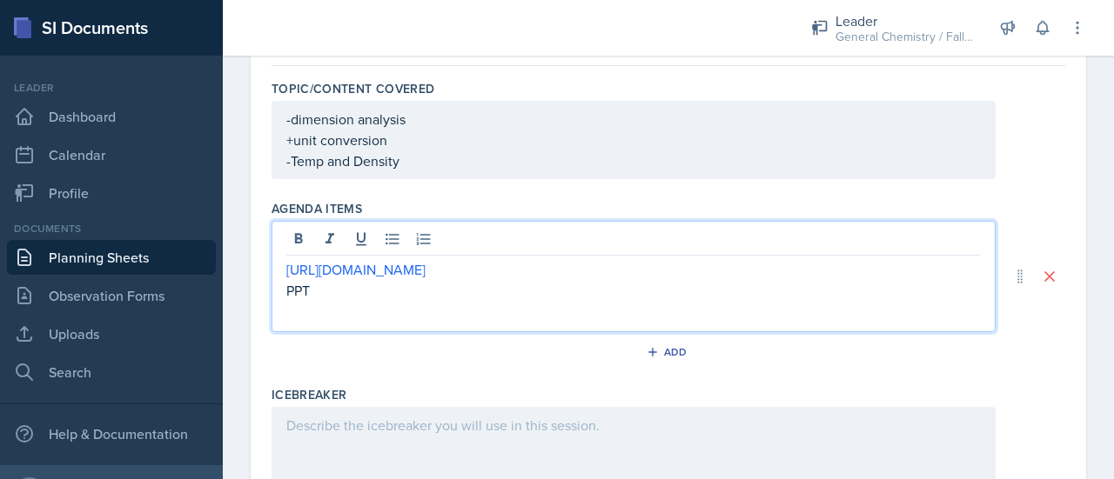
scroll to position [313, 0]
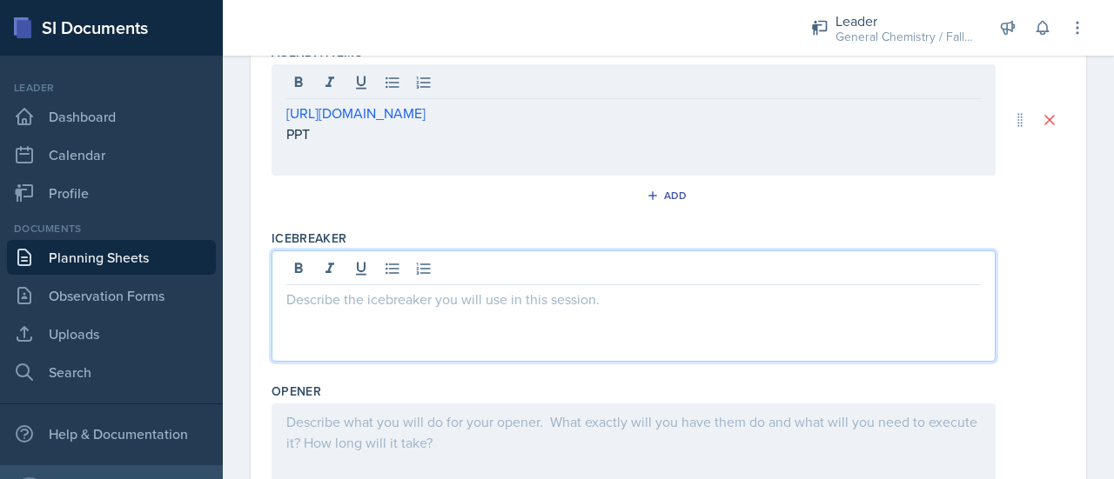
click at [382, 267] on div at bounding box center [633, 306] width 724 height 111
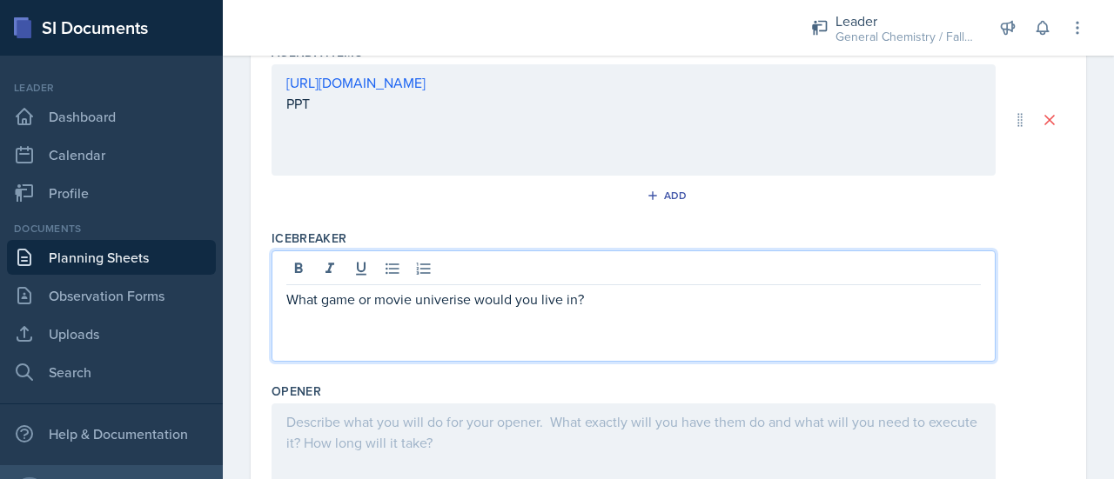
click at [439, 301] on p "What game or movie univerise would you live in?" at bounding box center [633, 299] width 694 height 21
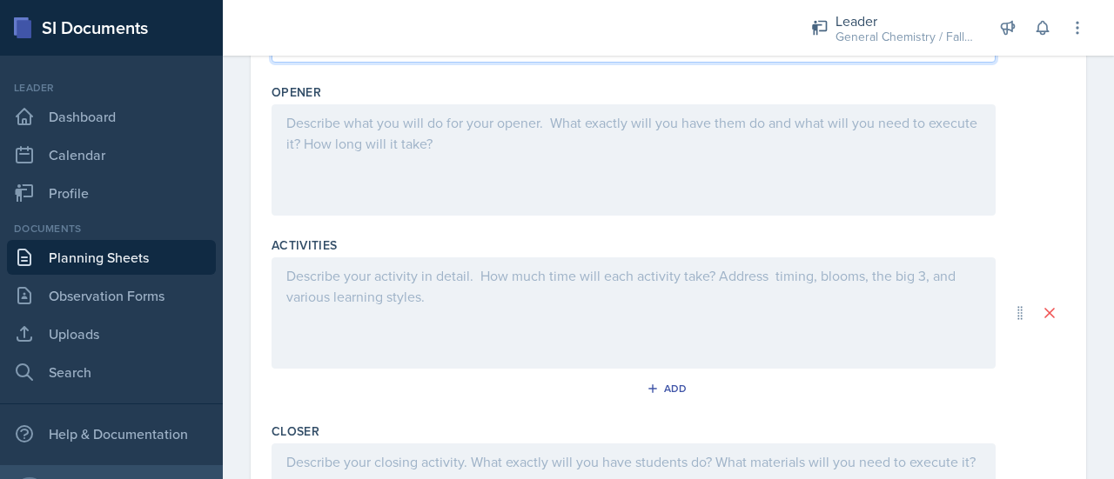
scroll to position [616, 0]
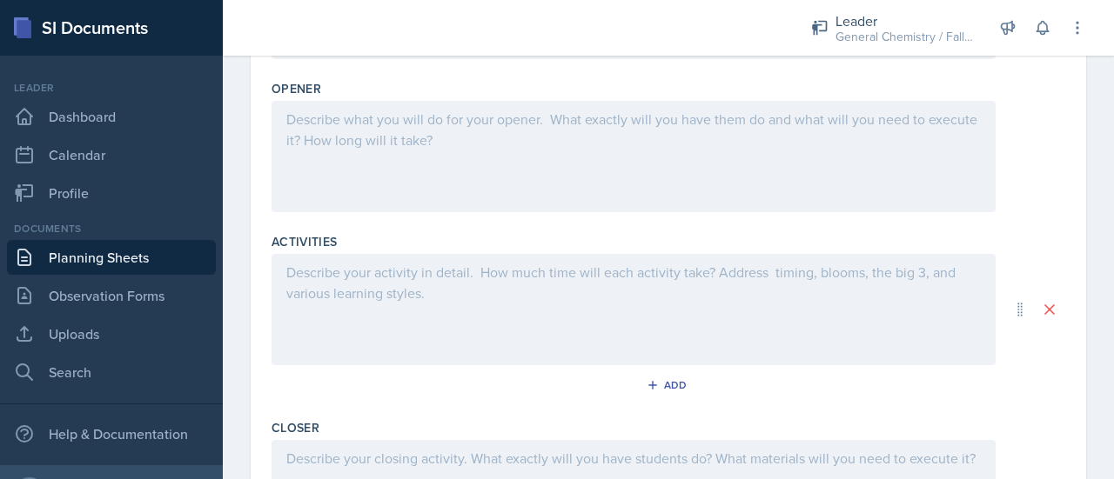
click at [485, 323] on div at bounding box center [633, 309] width 724 height 111
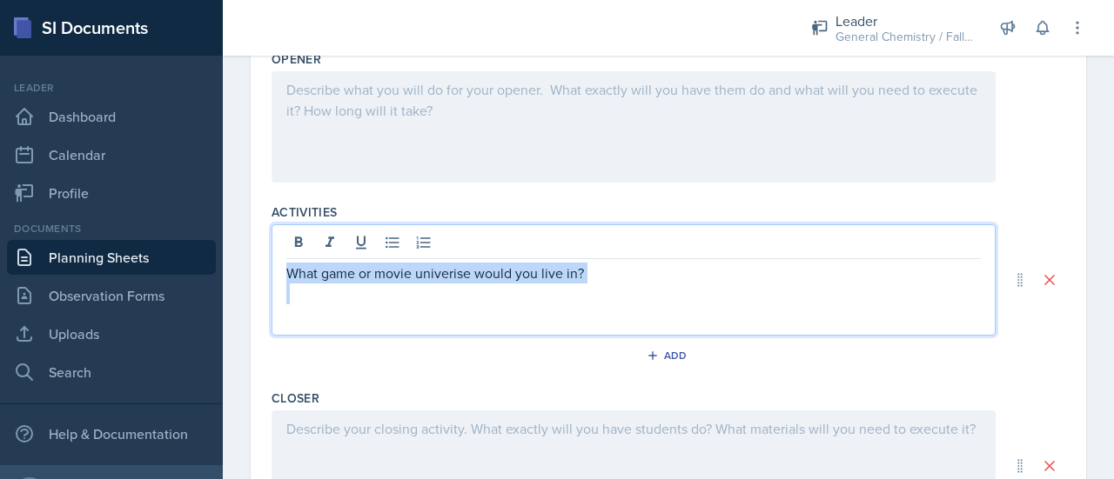
drag, startPoint x: 619, startPoint y: 284, endPoint x: 166, endPoint y: 257, distance: 454.1
click at [166, 257] on div "SI Documents Leader Dashboard Calendar Profile Documents Planning Sheets Observ…" at bounding box center [557, 239] width 1114 height 479
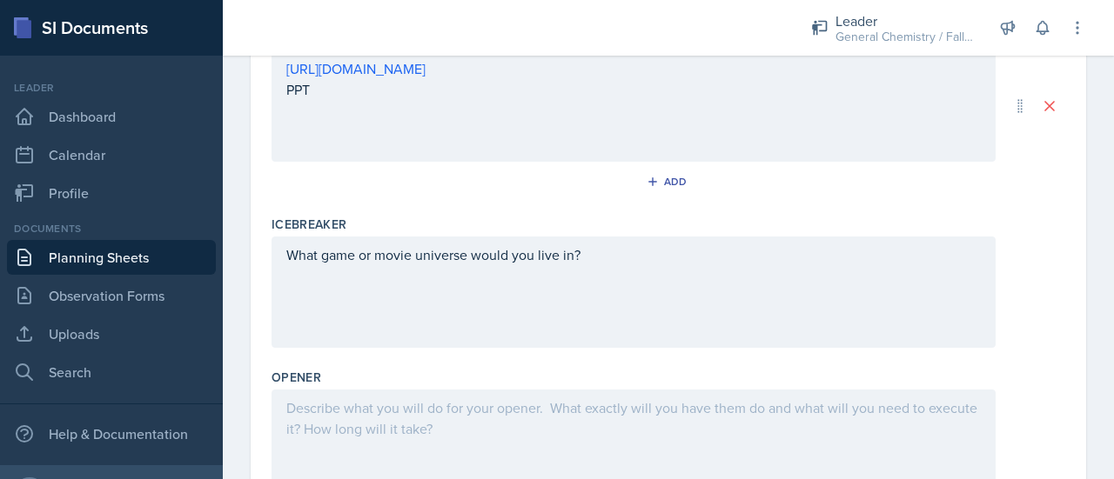
scroll to position [358, 0]
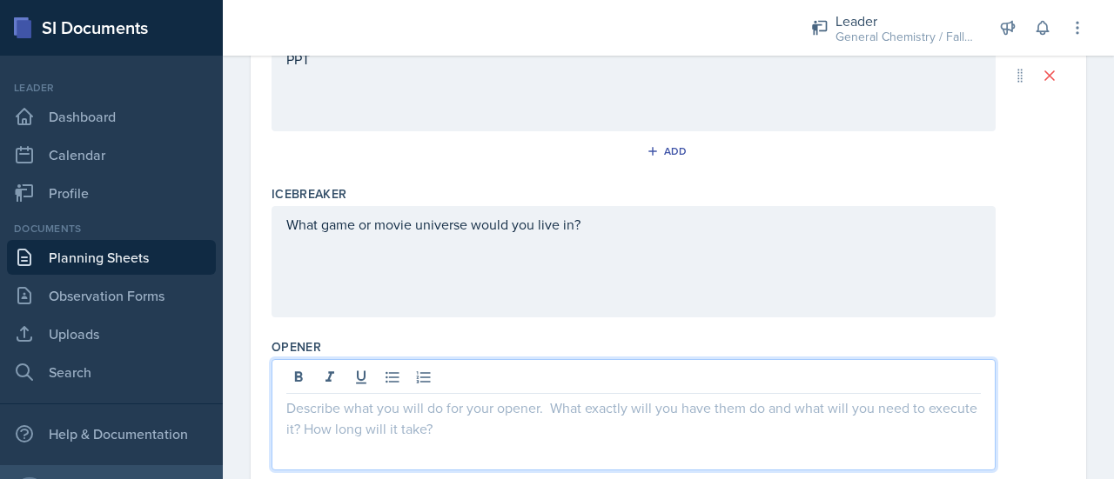
click at [501, 412] on p at bounding box center [633, 408] width 694 height 21
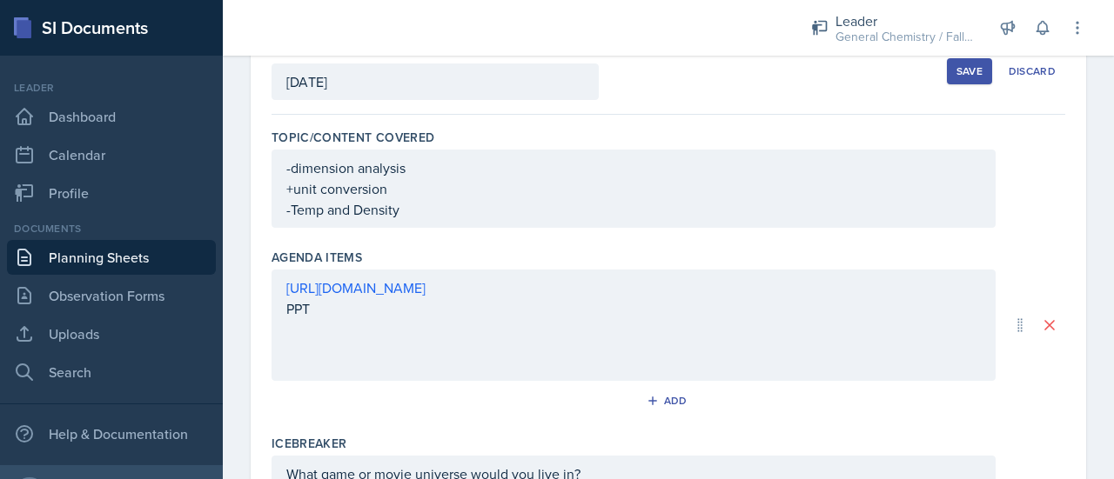
scroll to position [0, 0]
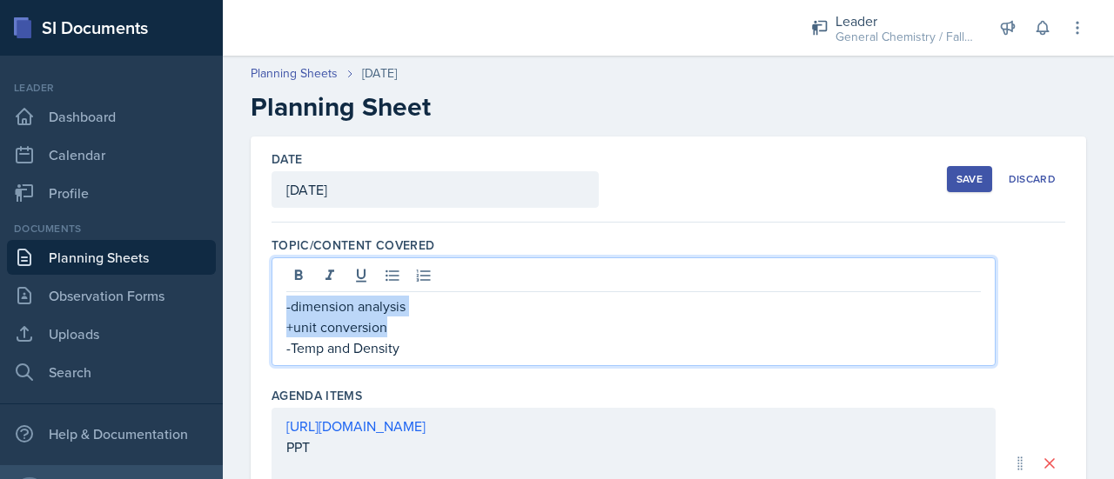
drag, startPoint x: 418, startPoint y: 324, endPoint x: 279, endPoint y: 287, distance: 143.1
click at [279, 287] on div "-dimension analysis +unit conversion -Temp and Density" at bounding box center [633, 312] width 724 height 109
click at [434, 356] on p "-Temp and Density" at bounding box center [633, 348] width 694 height 21
drag, startPoint x: 434, startPoint y: 356, endPoint x: 278, endPoint y: 306, distance: 163.4
click at [278, 306] on div "-dimension analysis +unit conversion -Temp and Density" at bounding box center [633, 312] width 724 height 109
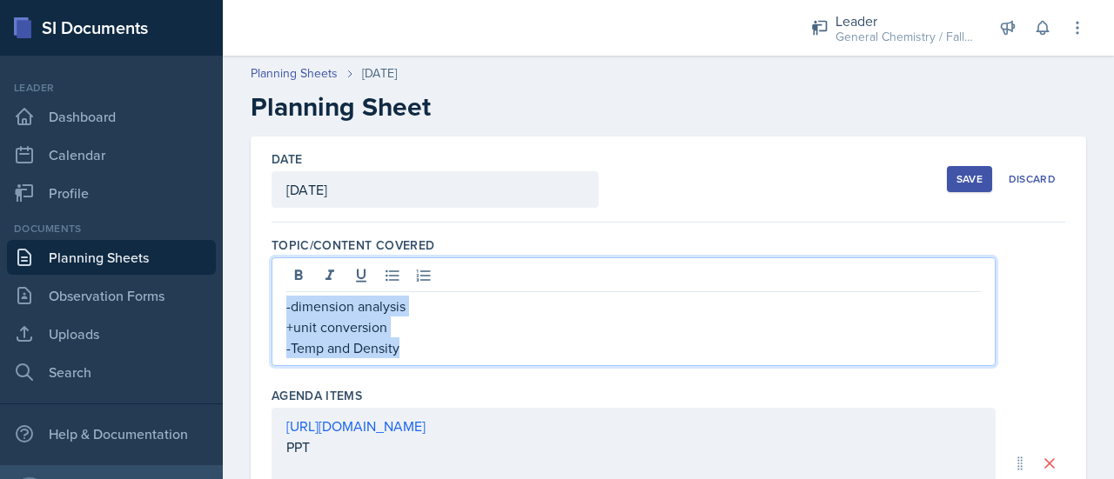
copy div "-dimension analysis +unit conversion -Temp and Density"
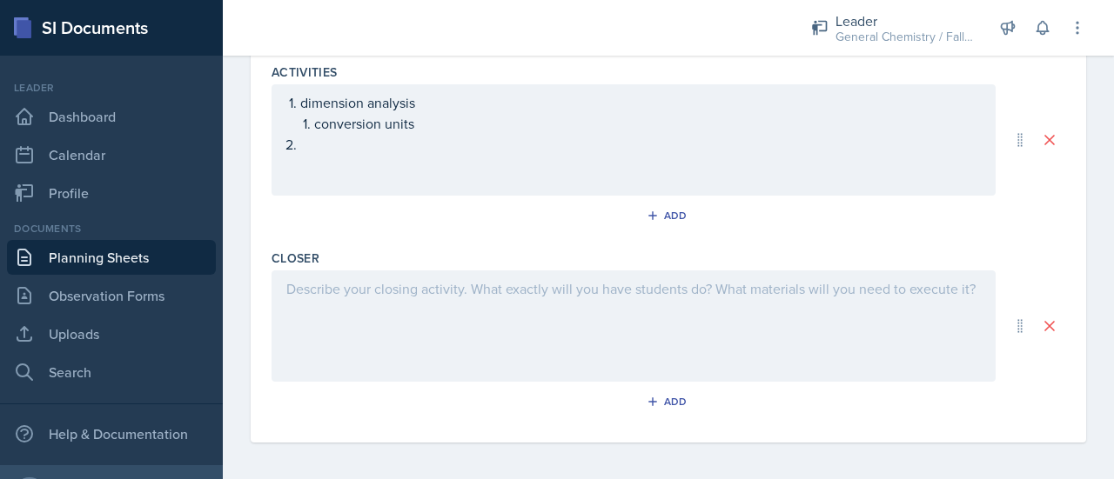
scroll to position [818, 0]
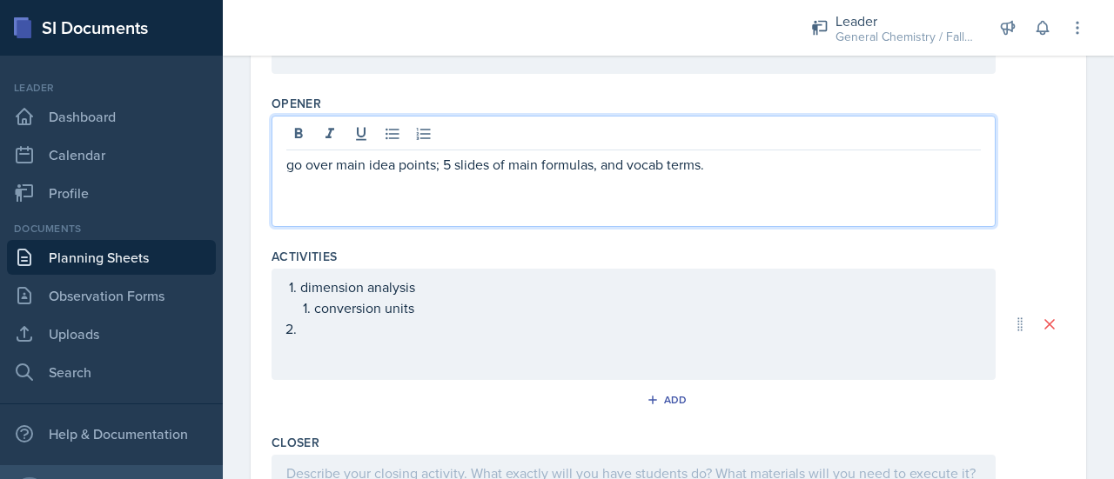
click at [606, 191] on p at bounding box center [633, 185] width 694 height 21
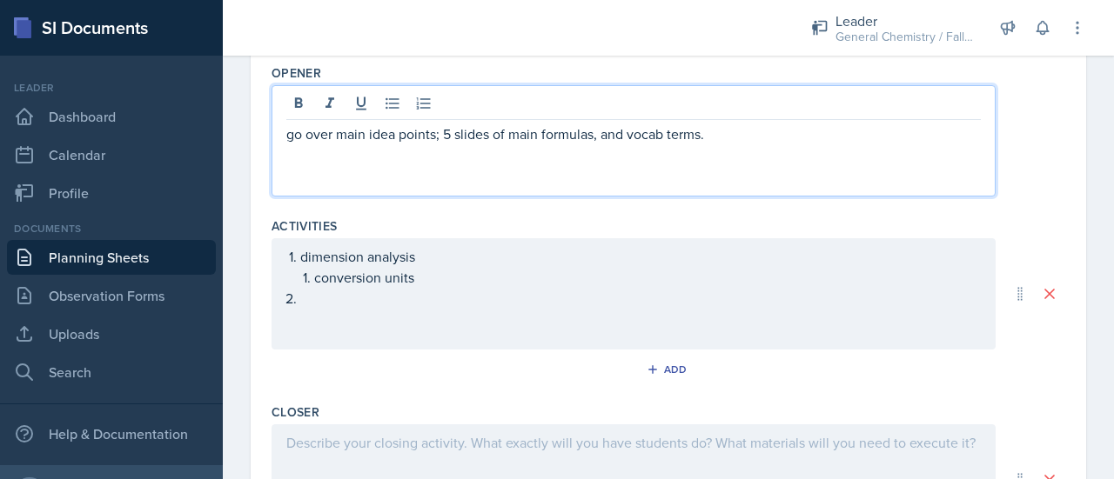
scroll to position [602, 0]
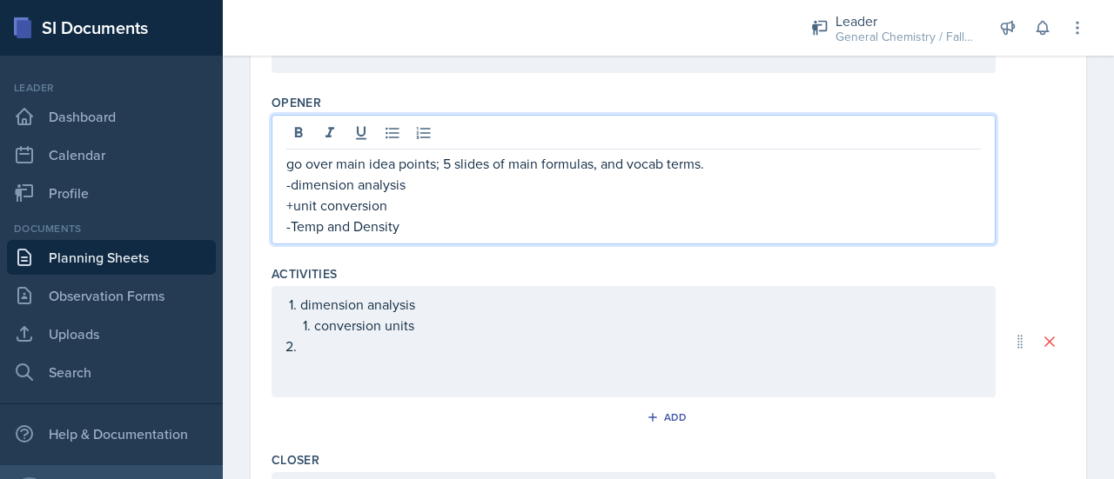
click at [550, 182] on p "-dimension analysis" at bounding box center [633, 184] width 694 height 21
click at [724, 177] on p "-dimension analysis: equivalence statement" at bounding box center [633, 184] width 694 height 21
click at [724, 165] on p "go over main idea points; 5 slides of main formulas, and vocab terms." at bounding box center [633, 163] width 694 height 21
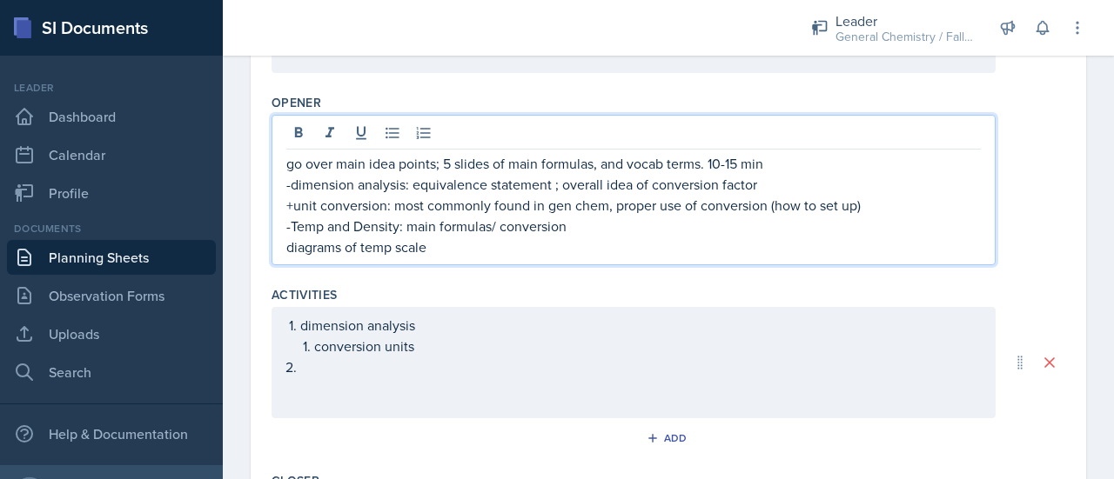
scroll to position [741, 0]
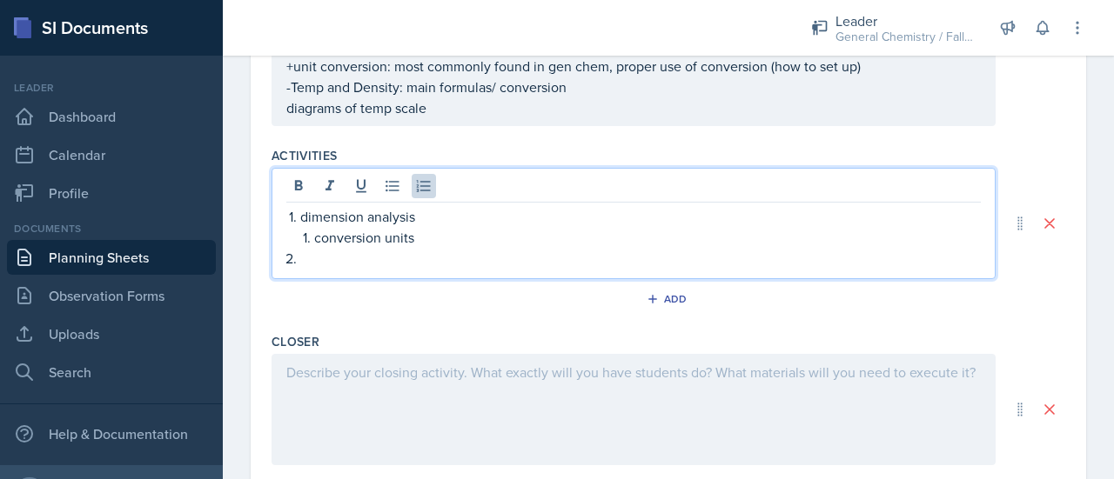
click at [378, 221] on ol "dimension analysis conversion units" at bounding box center [640, 237] width 680 height 63
click at [287, 215] on div "dimension analysis conversion units temp and density" at bounding box center [633, 237] width 694 height 63
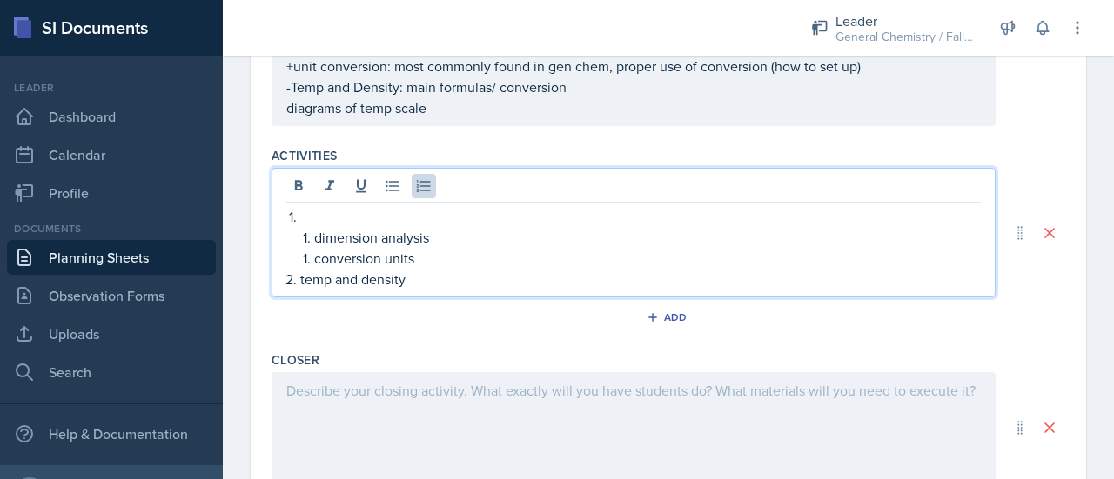
click at [304, 215] on p at bounding box center [640, 216] width 680 height 21
click at [303, 213] on p at bounding box center [640, 216] width 680 height 21
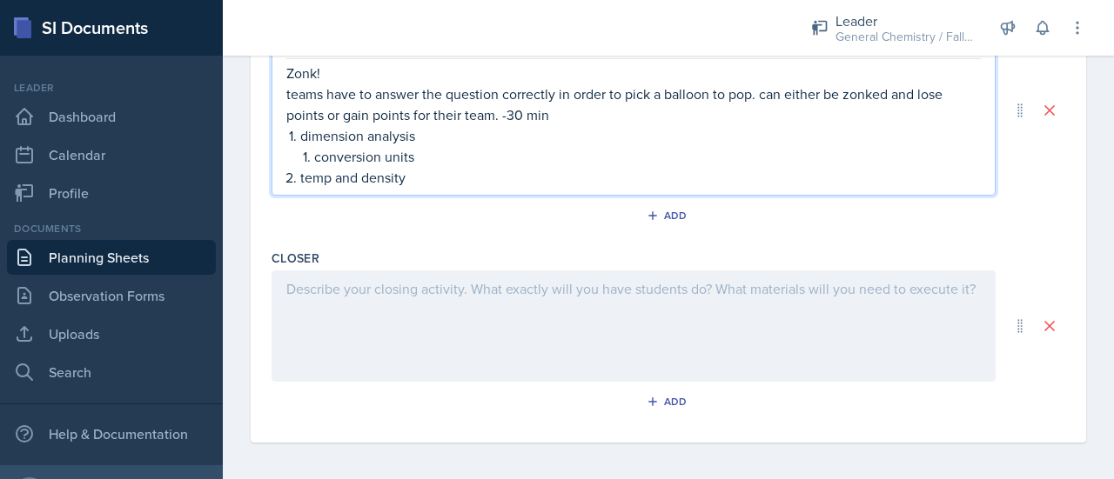
scroll to position [854, 0]
click at [432, 312] on div at bounding box center [633, 326] width 724 height 111
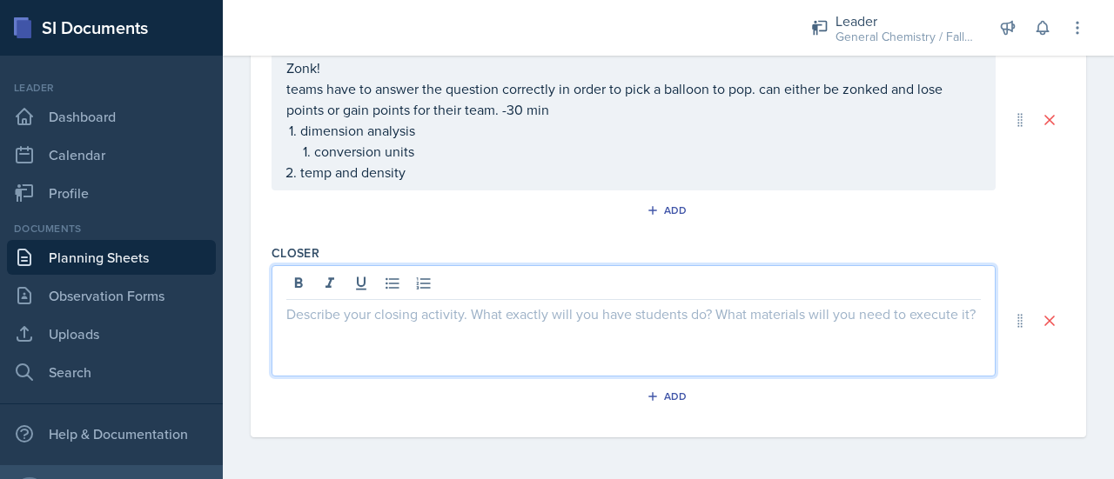
scroll to position [825, 0]
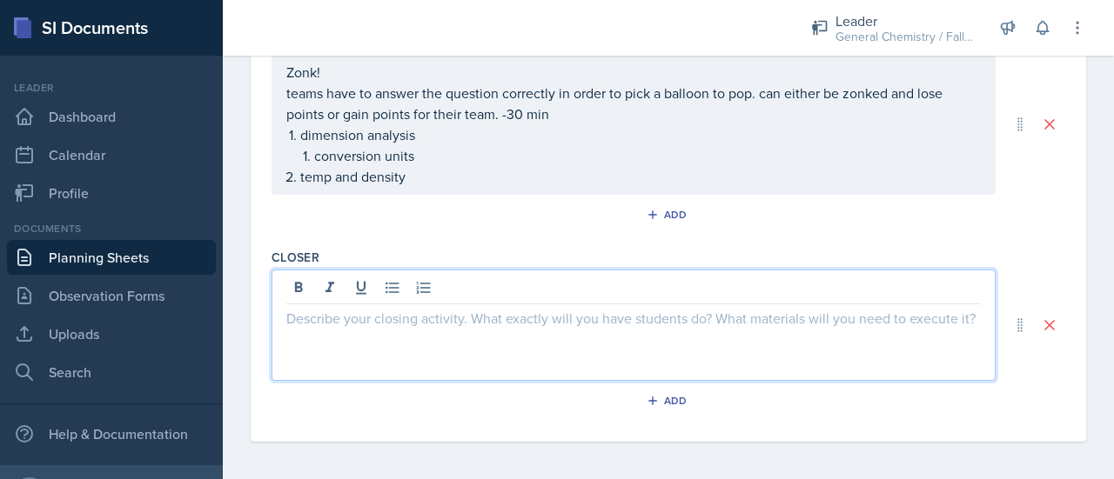
paste div
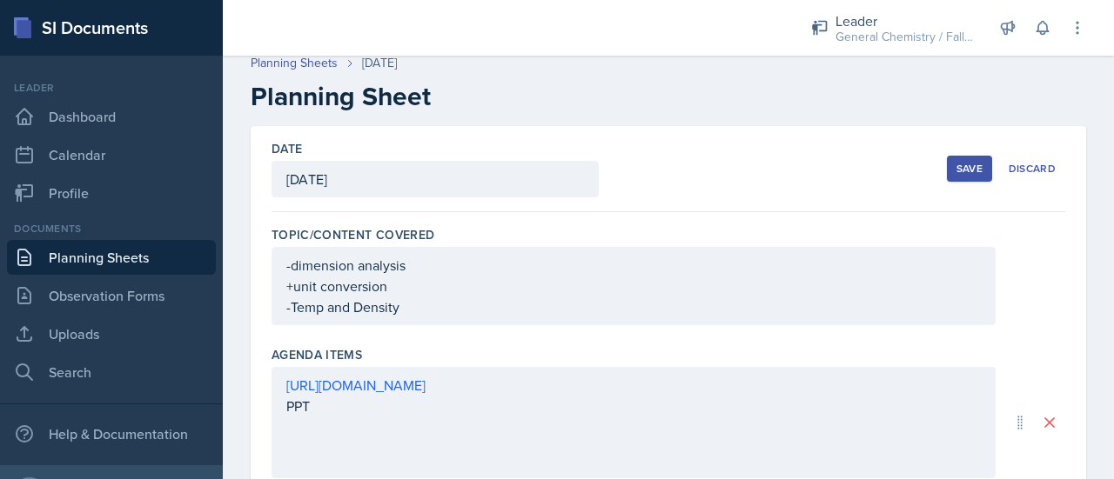
scroll to position [0, 0]
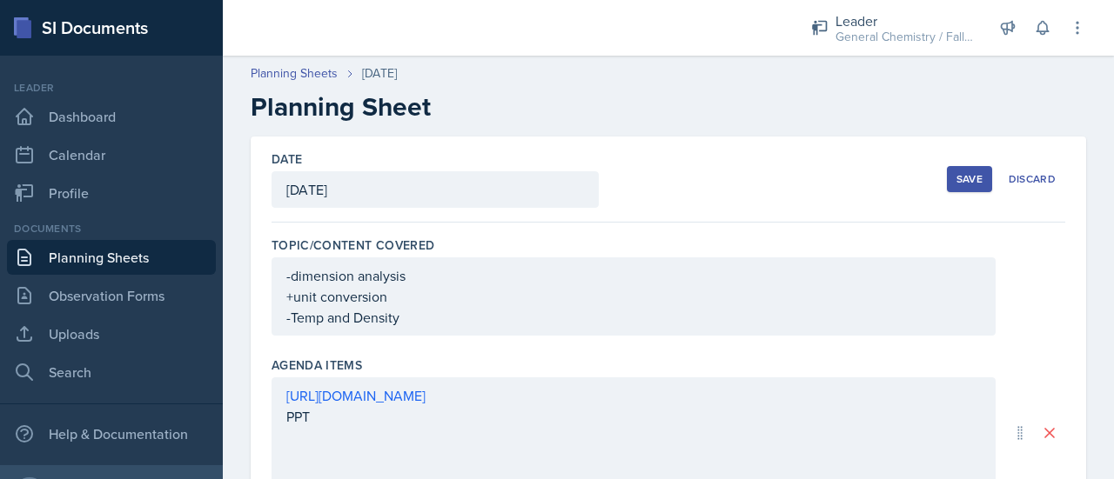
click at [964, 181] on div "Save" at bounding box center [969, 179] width 26 height 14
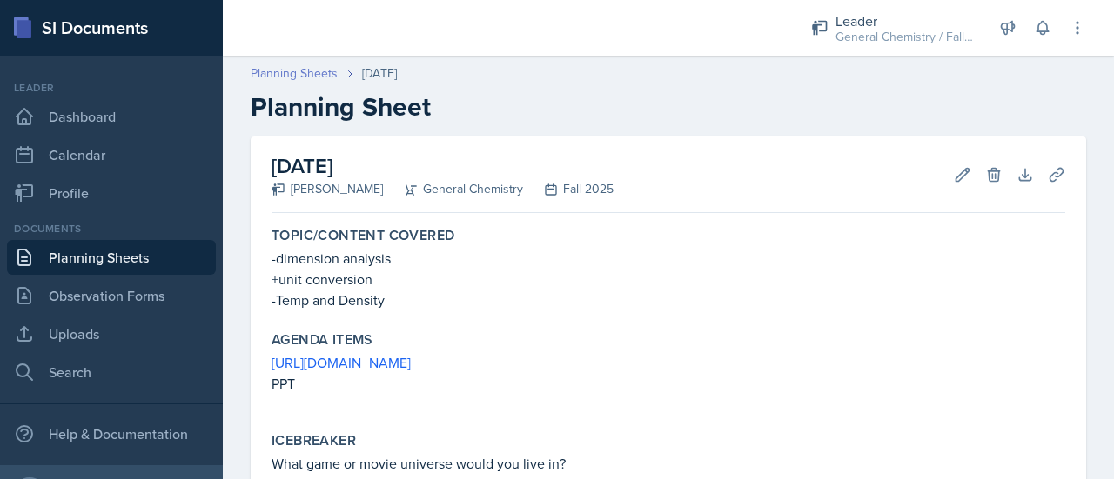
click at [305, 73] on link "Planning Sheets" at bounding box center [294, 73] width 87 height 18
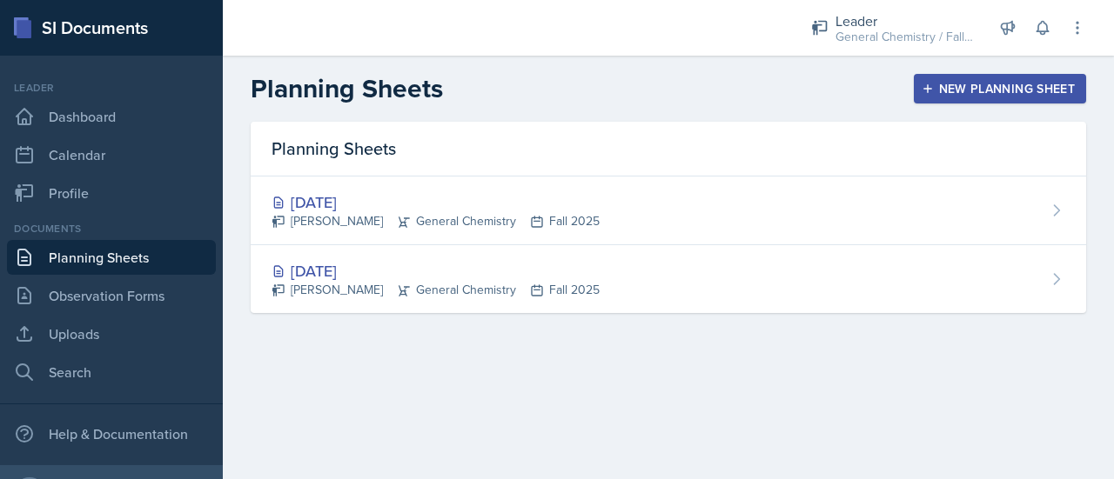
click at [305, 73] on h2 "Planning Sheets" at bounding box center [347, 88] width 192 height 31
click at [885, 83] on div "Planning Sheets New Planning Sheet" at bounding box center [668, 88] width 891 height 31
click at [951, 82] on div "New Planning Sheet" at bounding box center [1000, 89] width 150 height 14
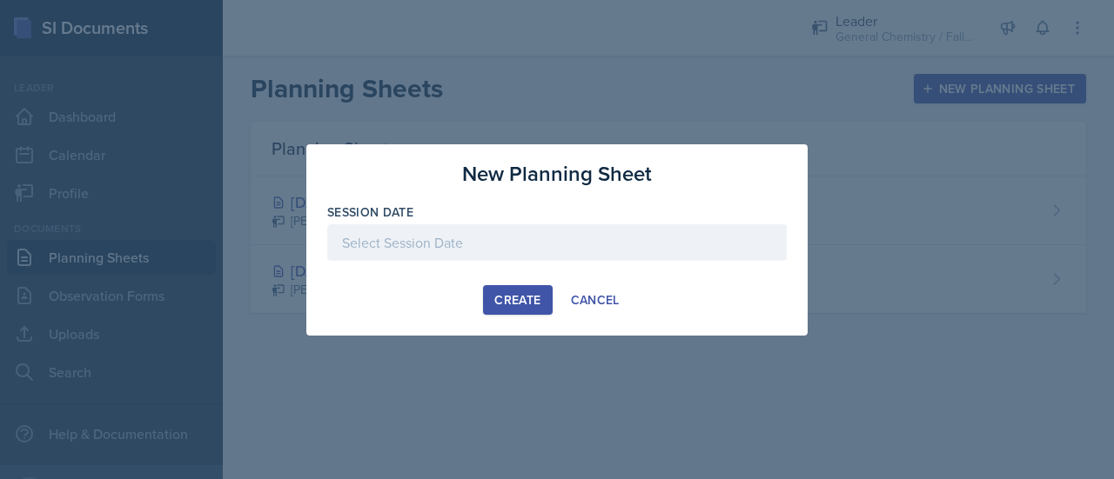
click at [517, 251] on div at bounding box center [556, 242] width 459 height 37
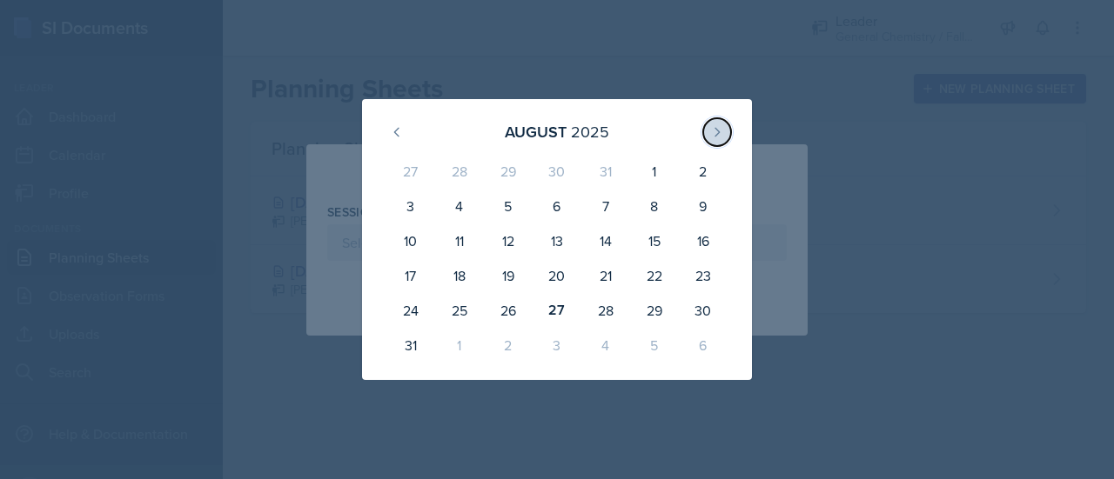
click at [713, 133] on icon at bounding box center [717, 132] width 14 height 14
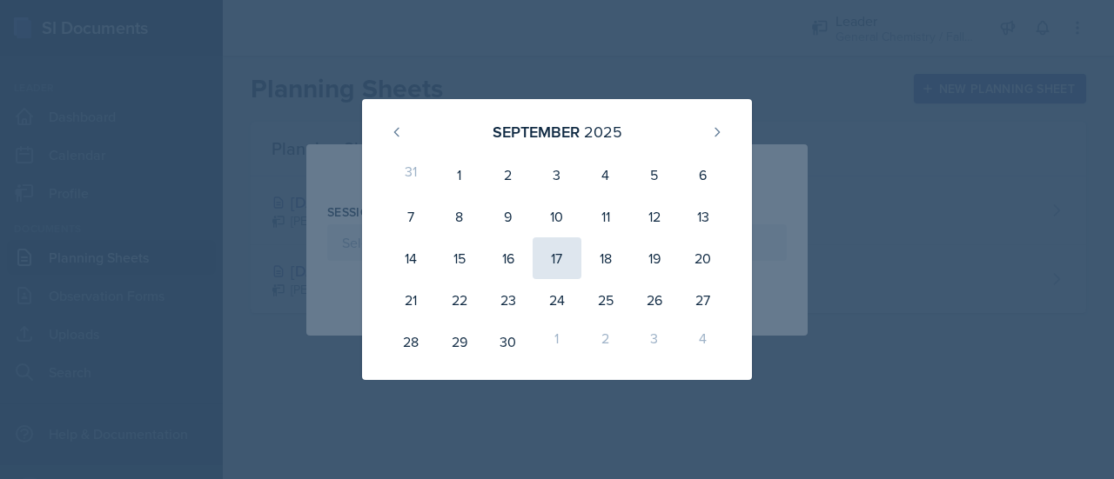
click at [565, 254] on div "17" at bounding box center [556, 259] width 49 height 42
type input "[DATE]"
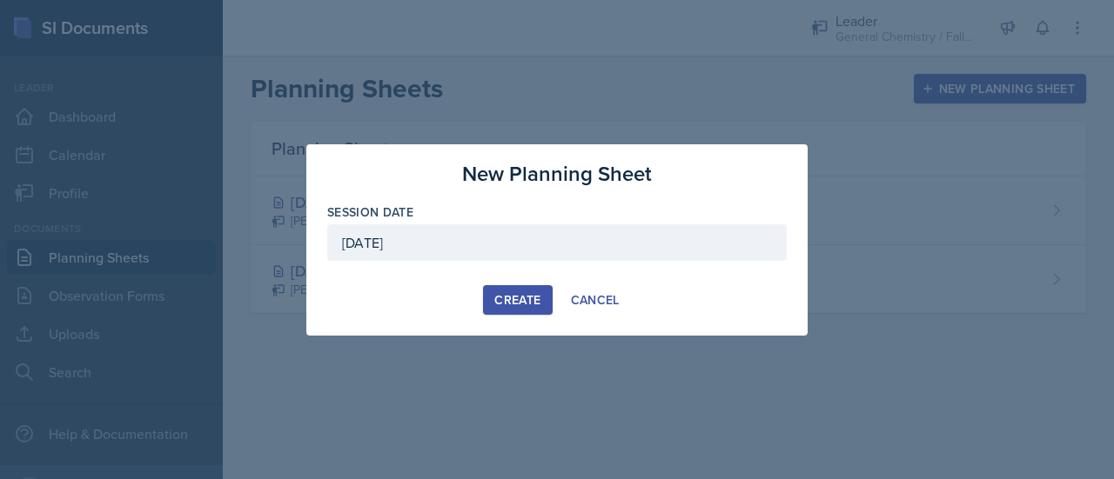
click at [522, 297] on div "Create" at bounding box center [517, 300] width 46 height 14
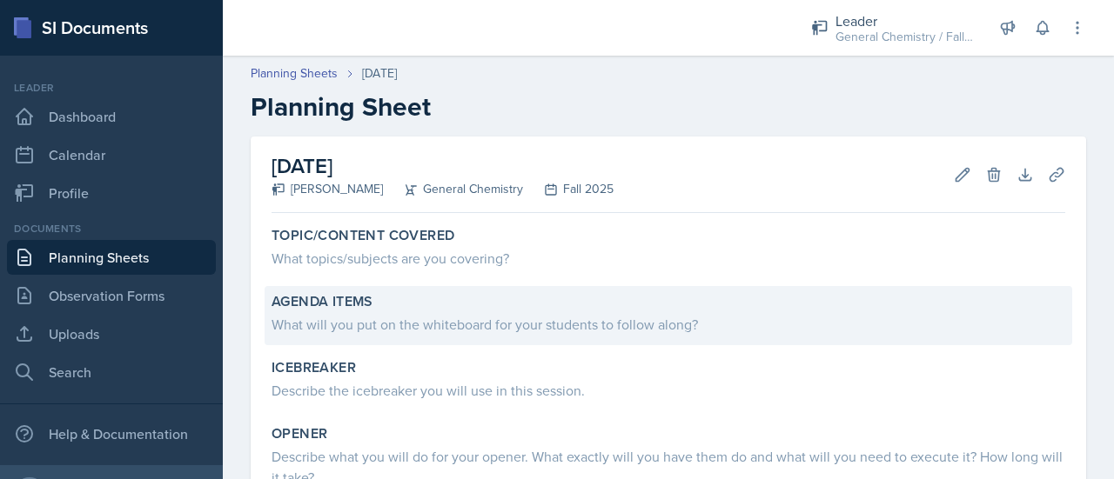
scroll to position [102, 0]
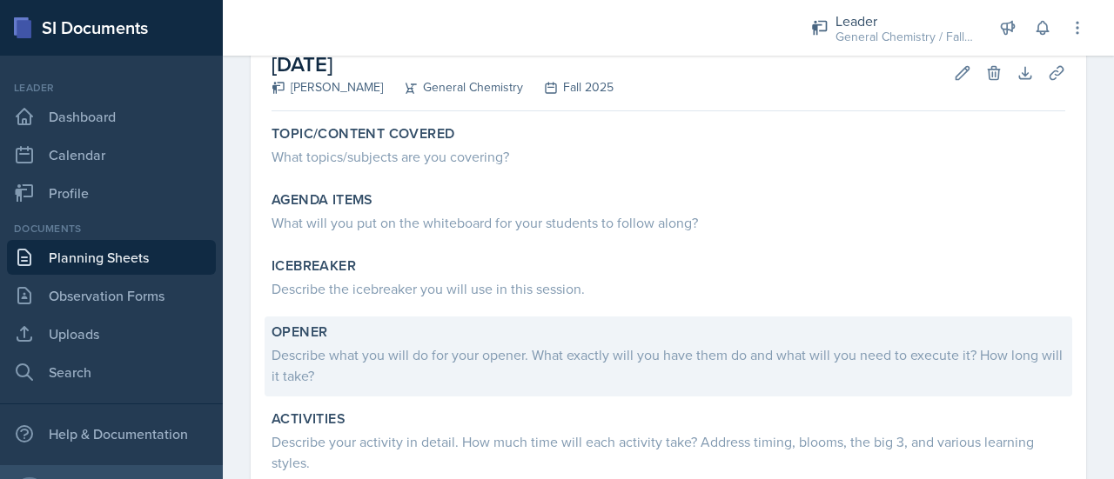
click at [371, 338] on div "Opener" at bounding box center [667, 332] width 793 height 17
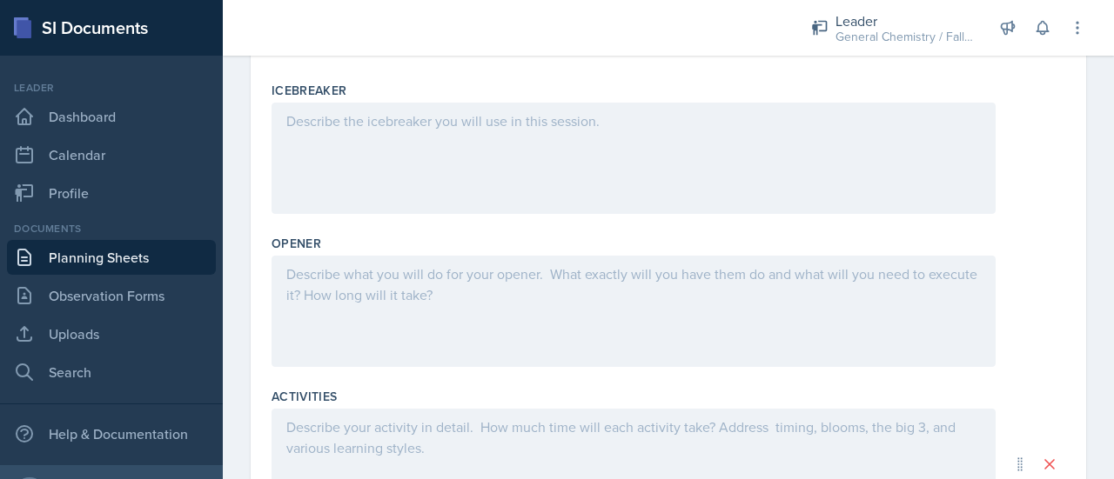
scroll to position [412, 0]
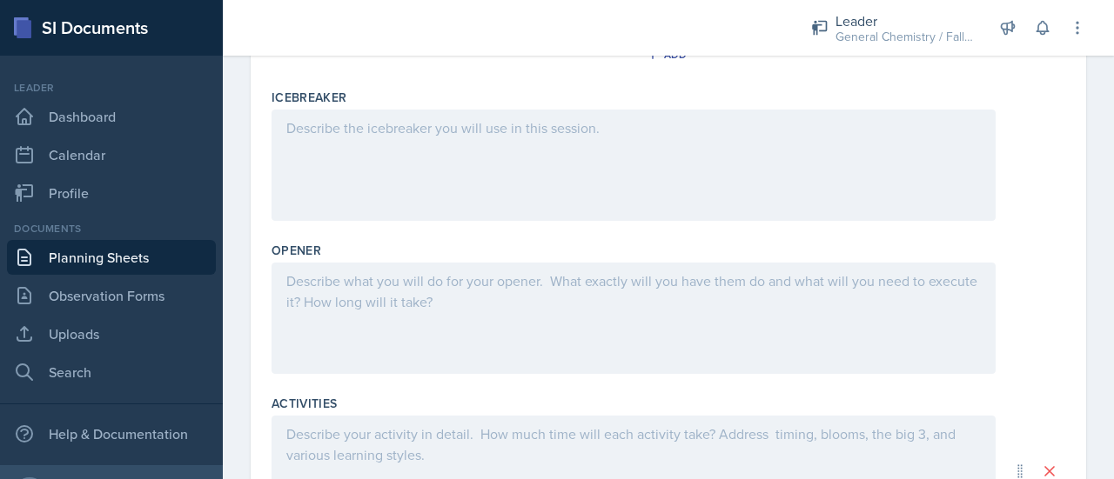
click at [387, 303] on div at bounding box center [633, 318] width 724 height 111
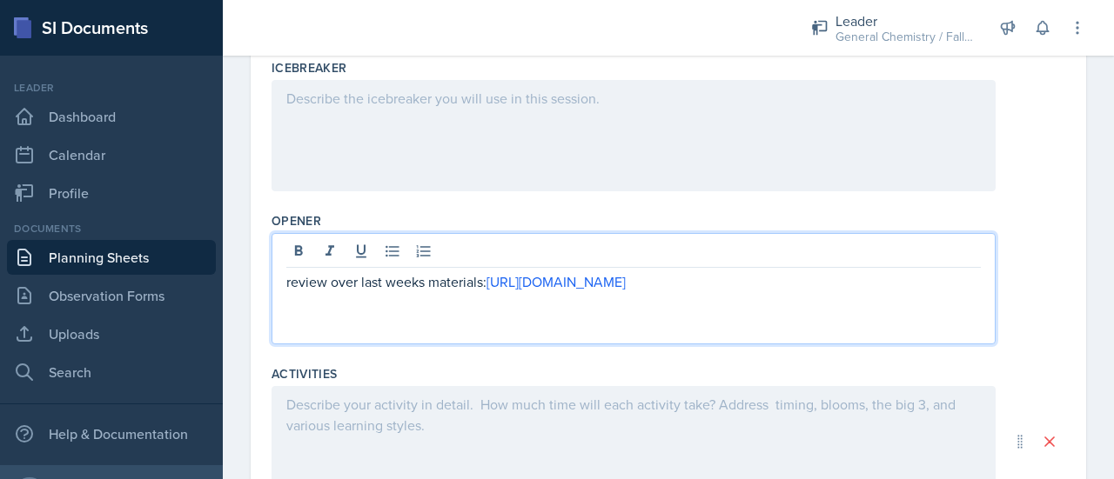
click at [387, 292] on p "review over last weeks materials: [URL][DOMAIN_NAME]" at bounding box center [633, 281] width 694 height 21
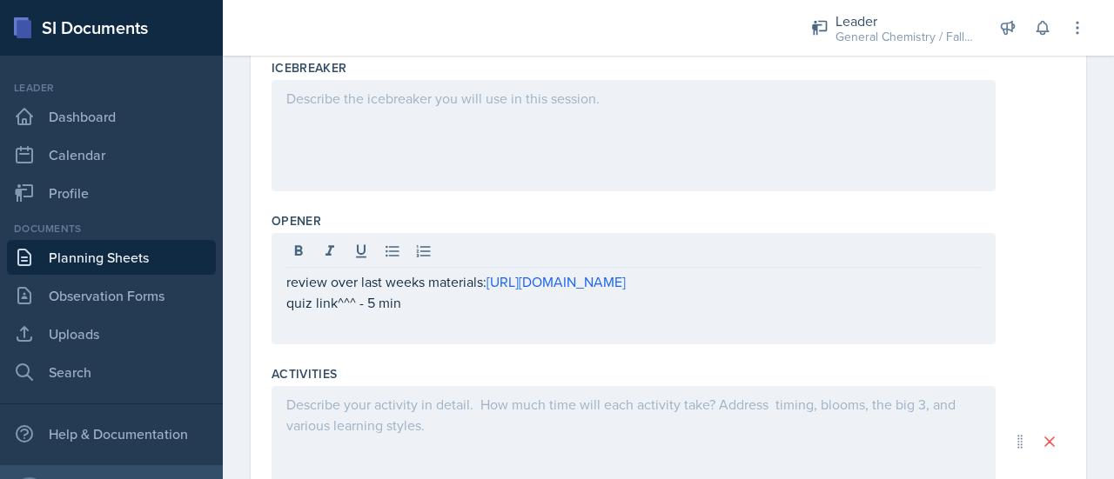
click at [367, 449] on div at bounding box center [633, 441] width 724 height 111
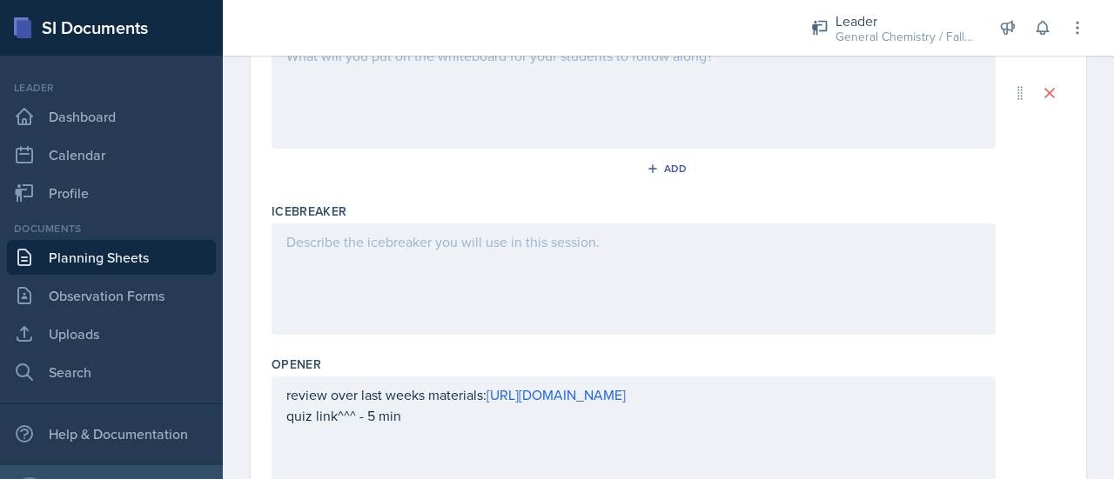
scroll to position [298, 0]
click at [630, 297] on div at bounding box center [633, 279] width 724 height 111
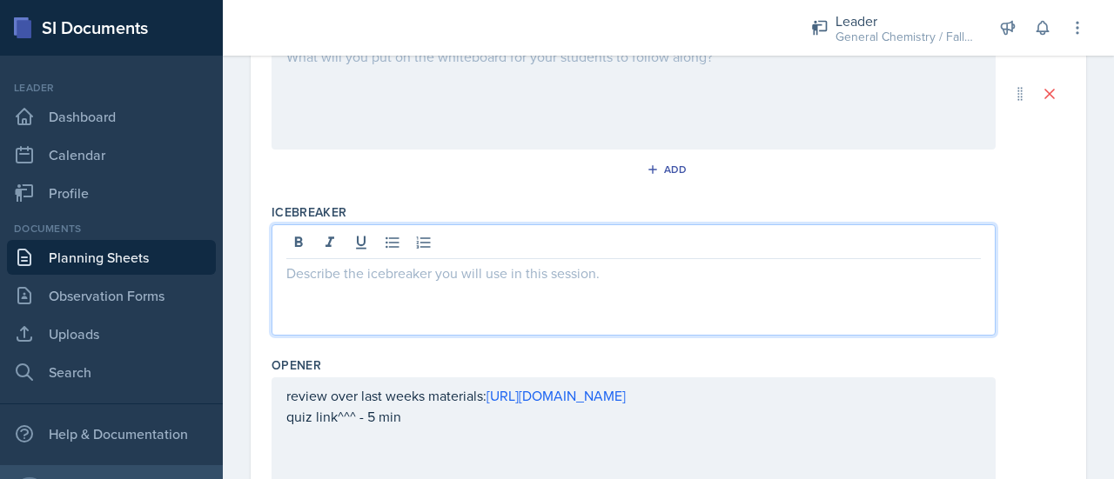
scroll to position [327, 0]
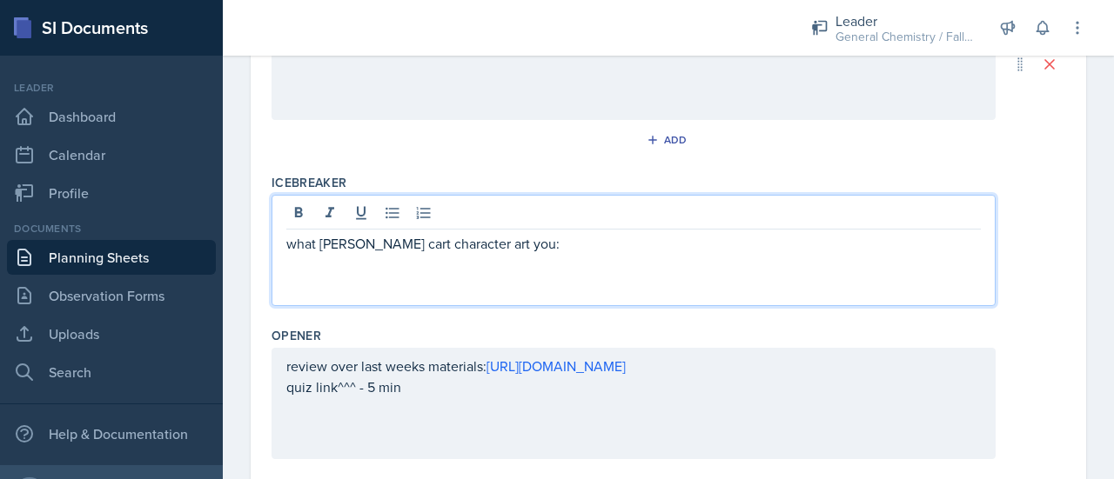
click at [452, 244] on p "what [PERSON_NAME] cart character art you:" at bounding box center [633, 243] width 694 height 21
click at [517, 241] on p "what [PERSON_NAME] cart character are you:" at bounding box center [633, 243] width 694 height 21
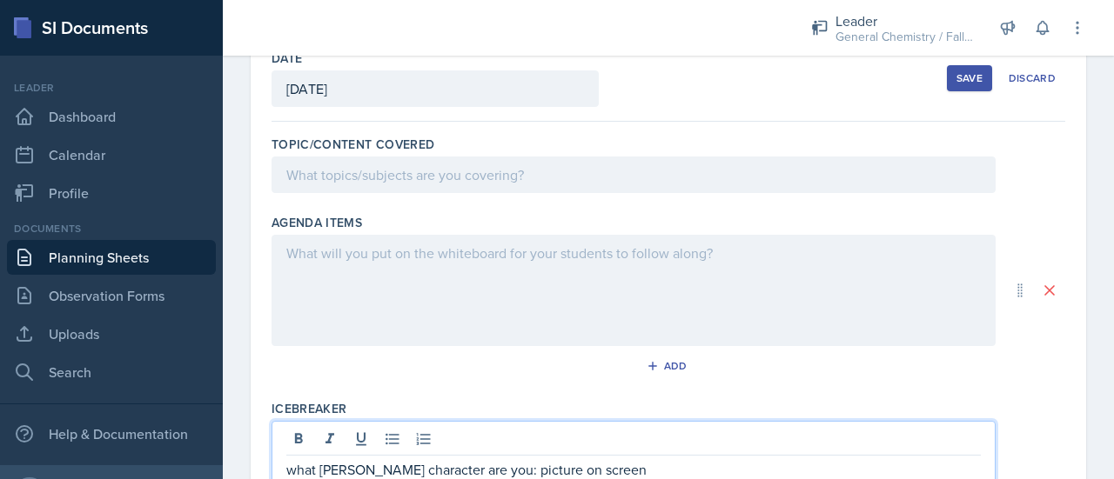
scroll to position [101, 0]
click at [508, 298] on div at bounding box center [633, 290] width 724 height 111
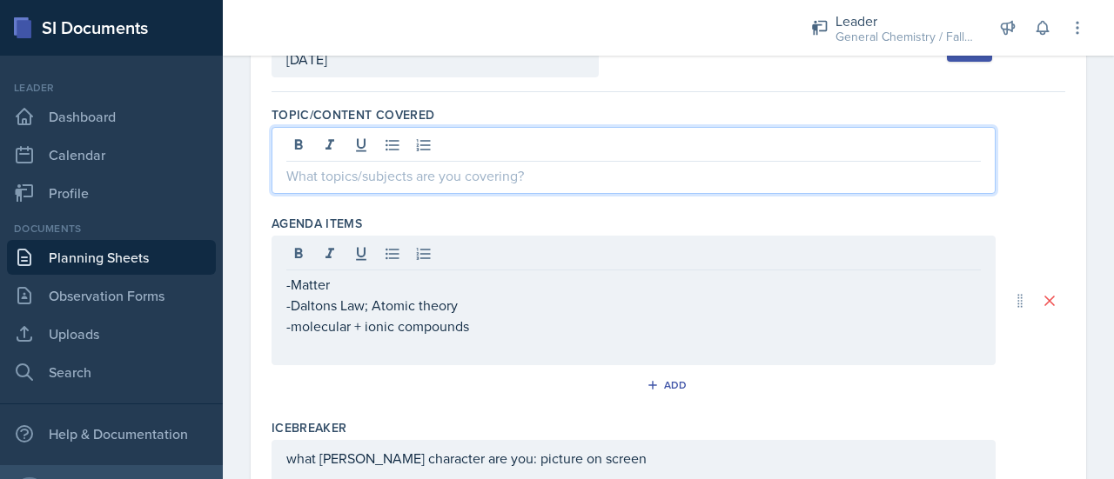
scroll to position [161, 0]
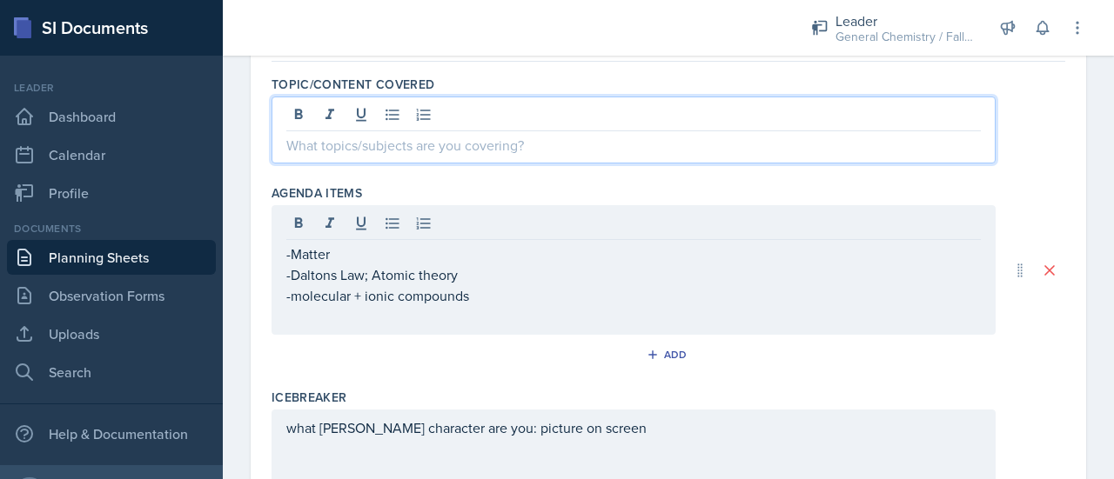
click at [501, 149] on p at bounding box center [633, 145] width 694 height 21
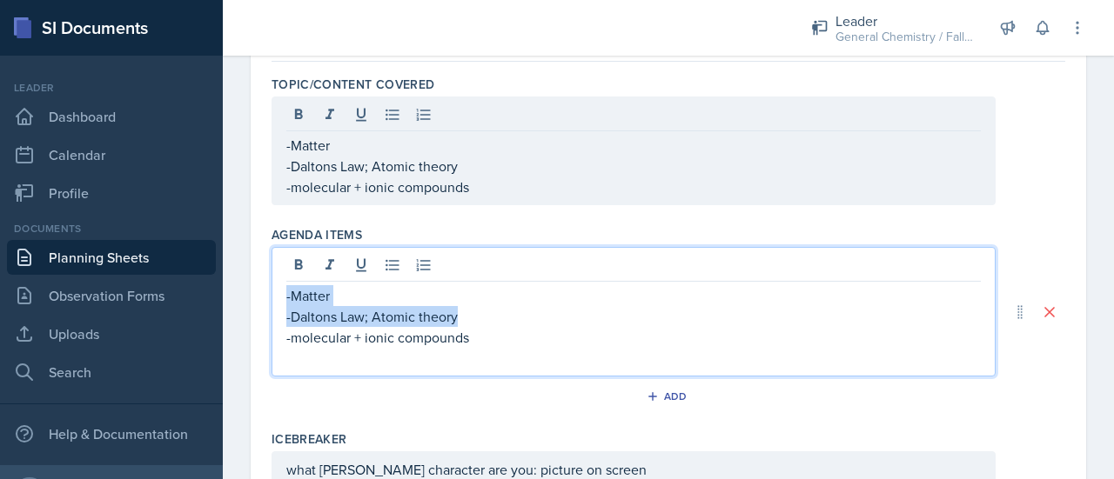
drag, startPoint x: 477, startPoint y: 312, endPoint x: 273, endPoint y: 295, distance: 204.3
click at [273, 295] on div "-Matter -Daltons Law; Atomic theory -molecular + ionic compounds" at bounding box center [633, 312] width 724 height 130
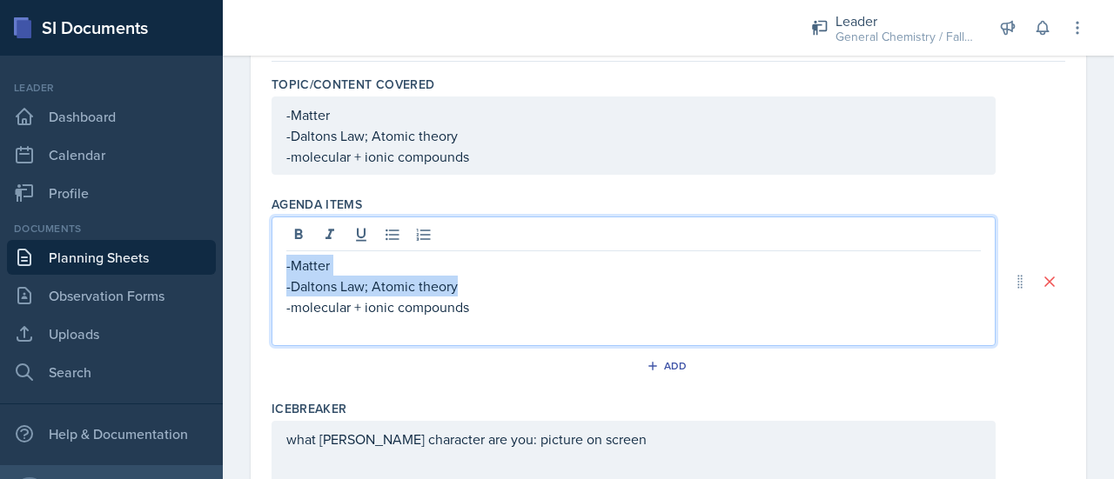
scroll to position [130, 0]
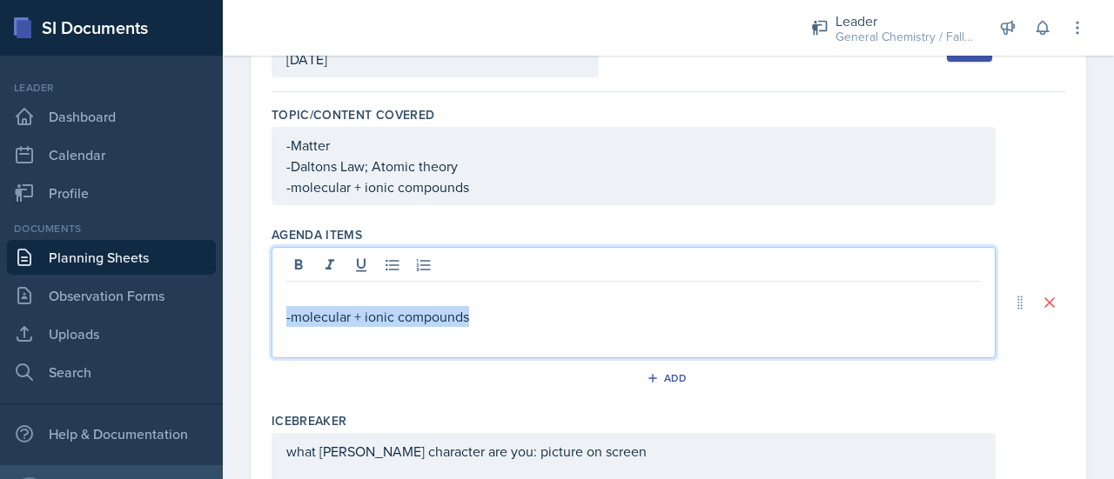
drag, startPoint x: 471, startPoint y: 321, endPoint x: 264, endPoint y: 324, distance: 207.1
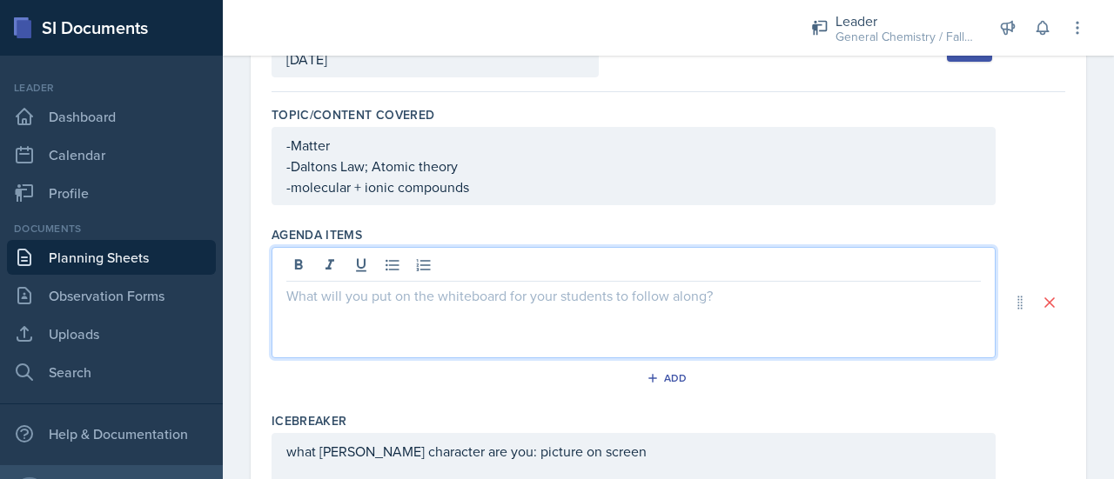
paste div
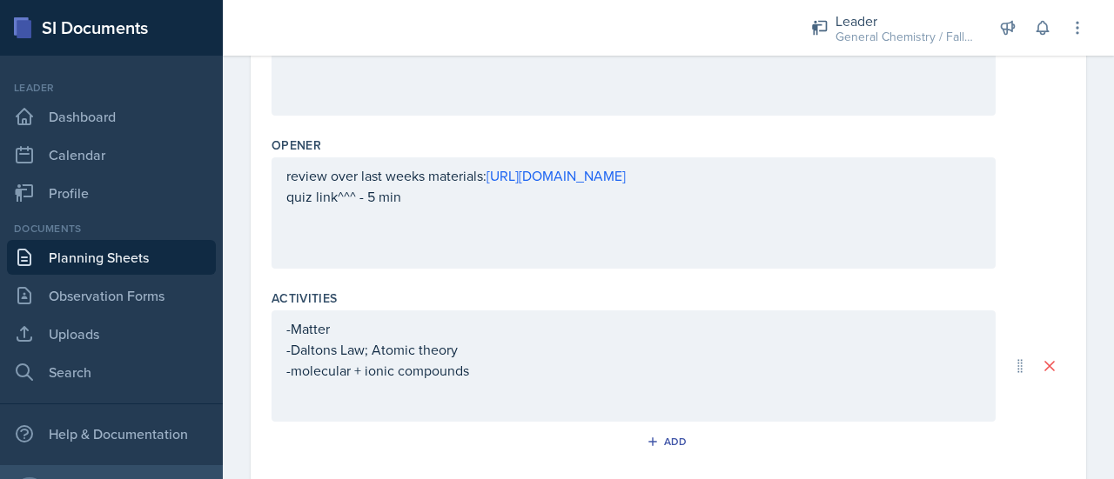
scroll to position [580, 0]
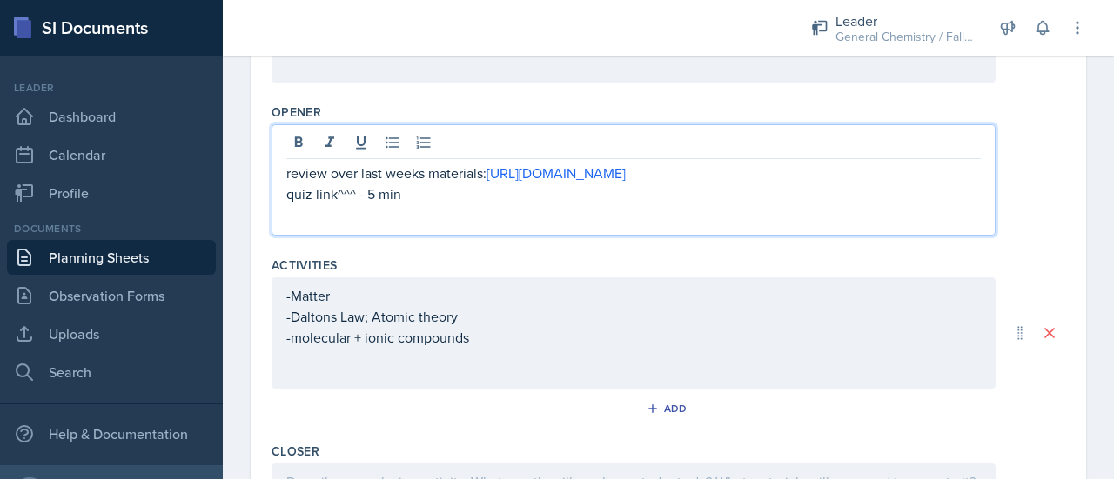
click at [329, 225] on p at bounding box center [633, 214] width 694 height 21
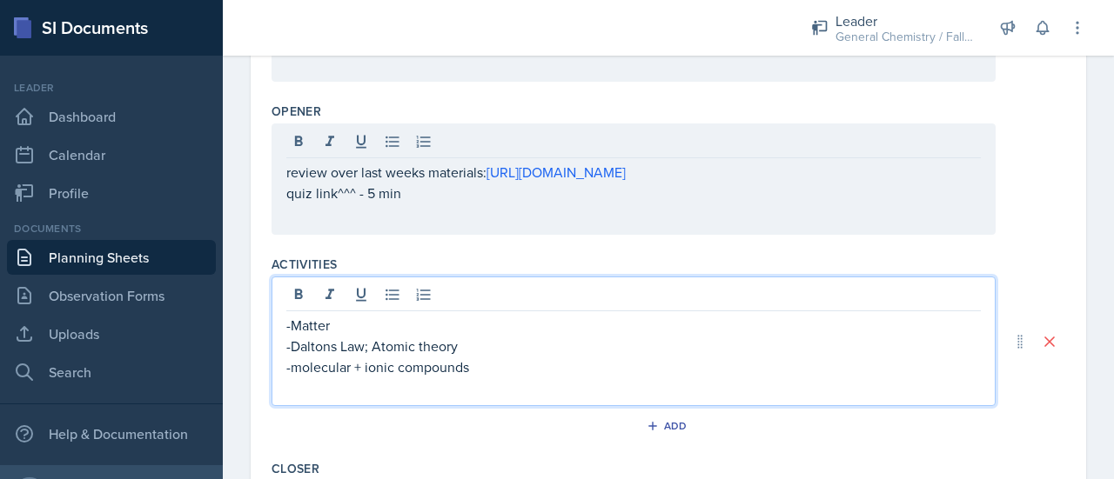
click at [335, 292] on div "-Matter -Daltons Law; Atomic theory -molecular + ionic compounds" at bounding box center [633, 342] width 724 height 130
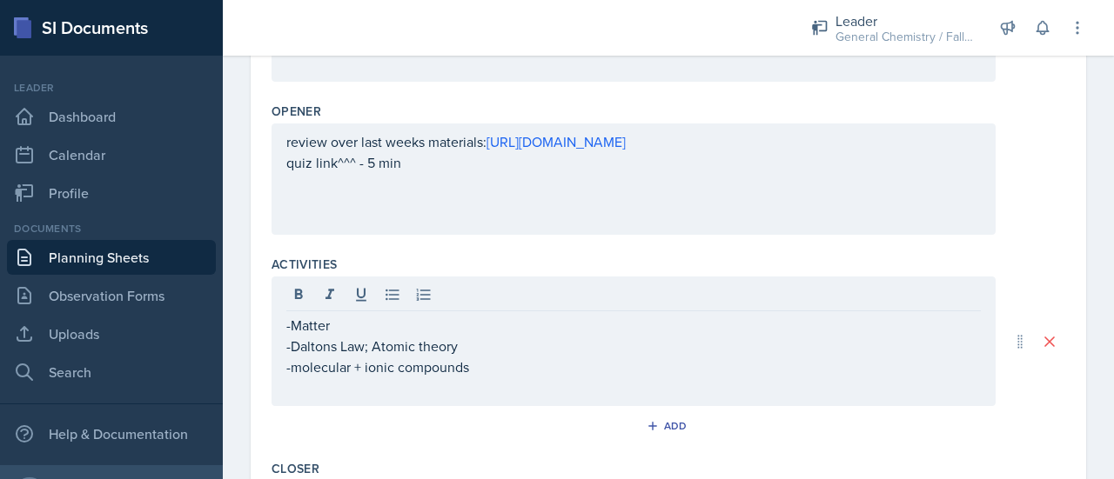
click at [284, 324] on div "-Matter -Daltons Law; Atomic theory -molecular + ionic compounds" at bounding box center [633, 342] width 724 height 130
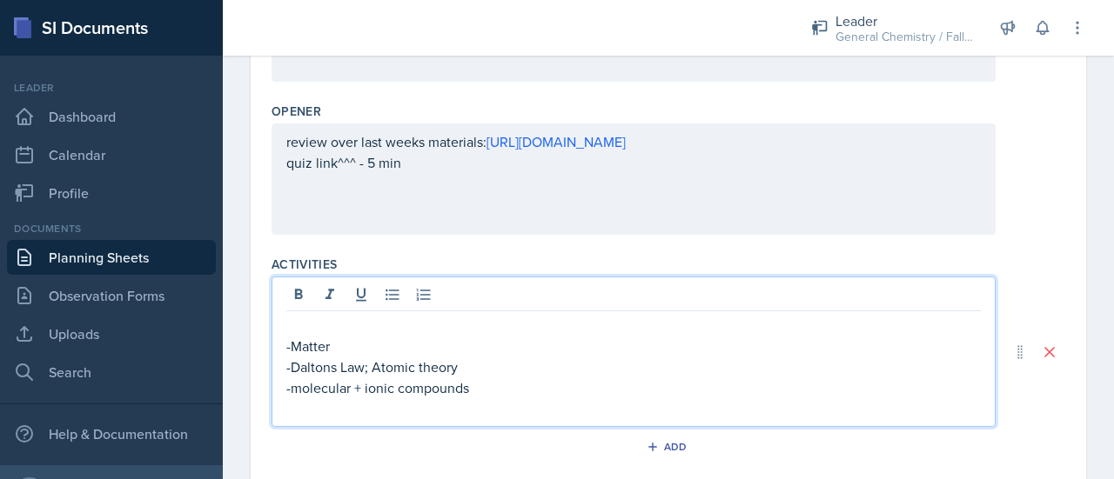
click at [291, 325] on p at bounding box center [633, 325] width 694 height 21
click at [348, 349] on p "-Matter" at bounding box center [633, 346] width 694 height 21
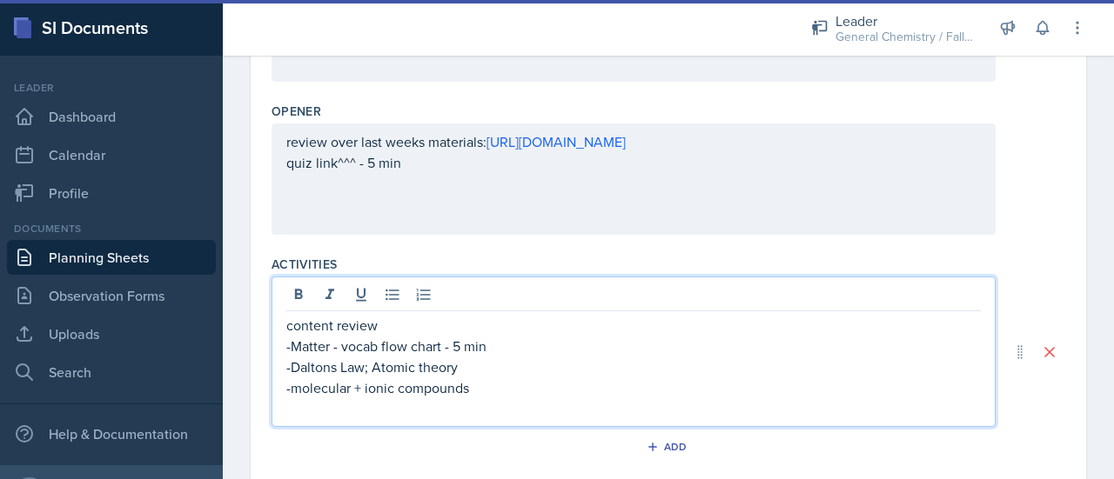
click at [550, 386] on p "-molecular + ionic compounds" at bounding box center [633, 388] width 694 height 21
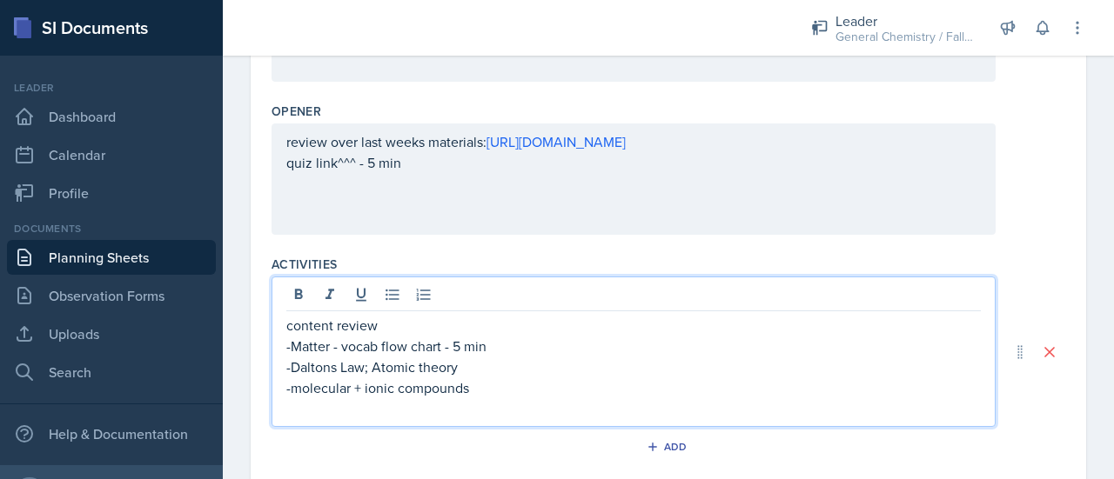
click at [556, 357] on p "-Daltons Law; Atomic theory" at bounding box center [633, 367] width 694 height 21
click at [559, 346] on p "-Matter - vocab flow chart - 5 min" at bounding box center [633, 346] width 694 height 21
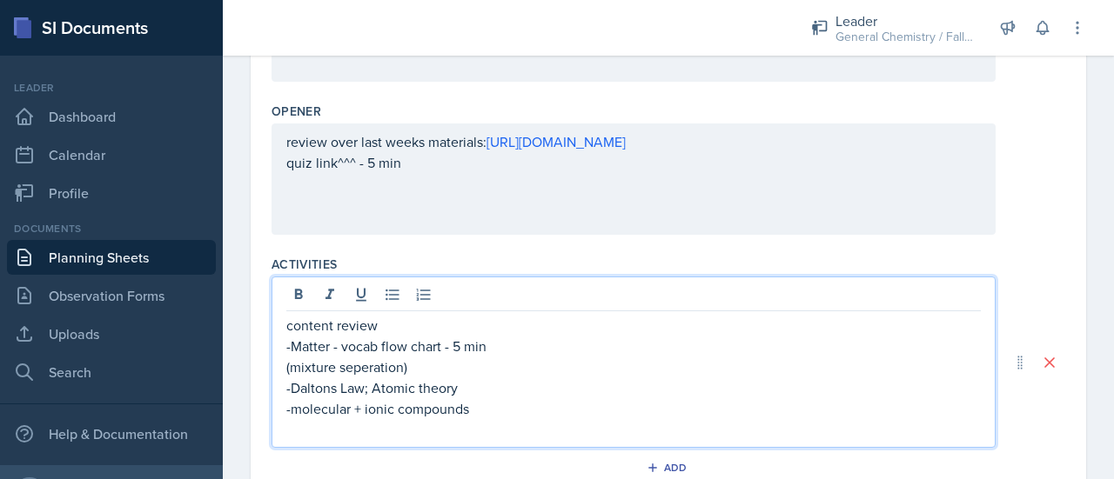
click at [371, 366] on p "(mixture seperation)" at bounding box center [633, 367] width 694 height 21
click at [438, 365] on p "(mixture separation)" at bounding box center [633, 367] width 694 height 21
click at [434, 365] on p "(mixture separation)" at bounding box center [633, 367] width 694 height 21
click at [402, 368] on p "(mixture separation) slide" at bounding box center [633, 367] width 694 height 21
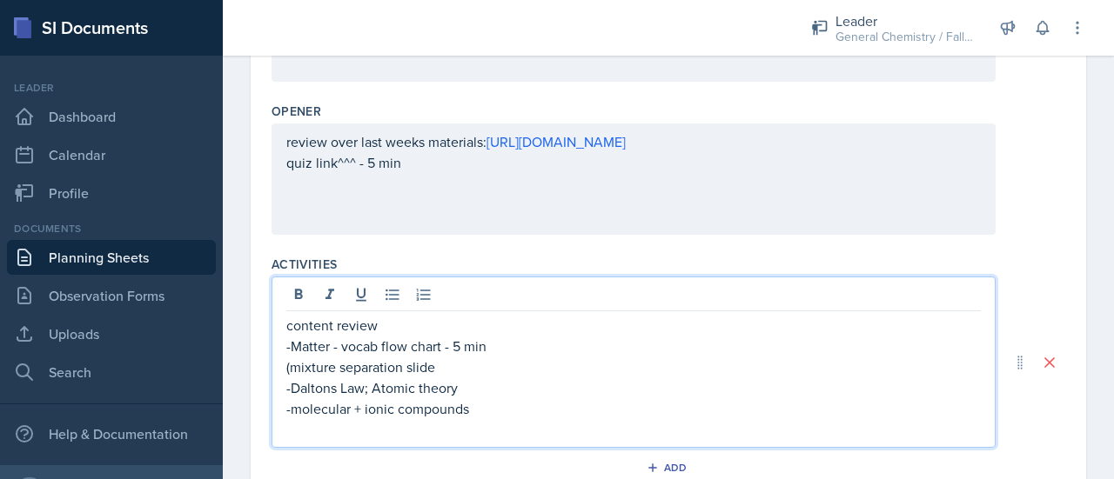
click at [291, 362] on p "(mixture separation slide" at bounding box center [633, 367] width 694 height 21
click at [504, 370] on p "mixture separation slide" at bounding box center [640, 367] width 680 height 21
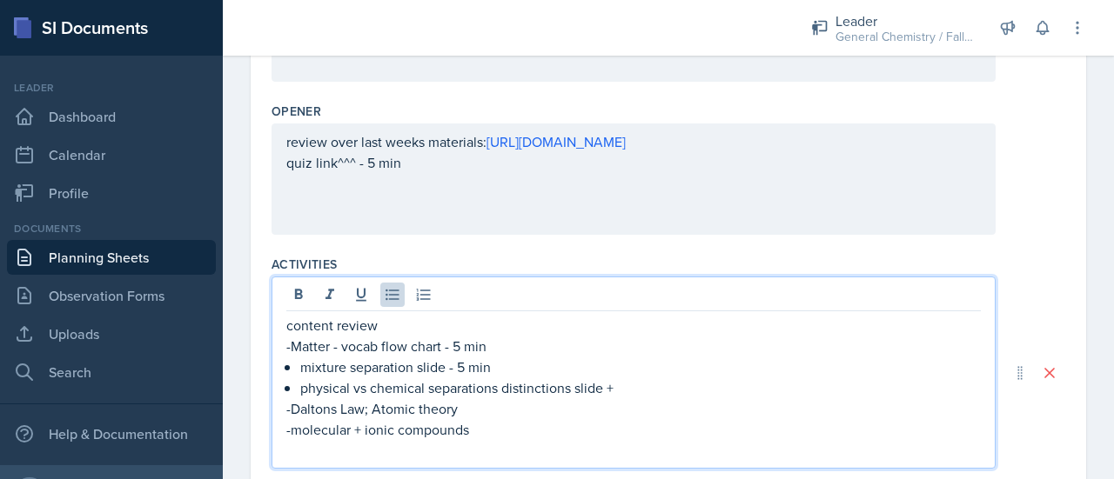
click at [459, 345] on p "-Matter - vocab flow chart - 5 min" at bounding box center [633, 346] width 694 height 21
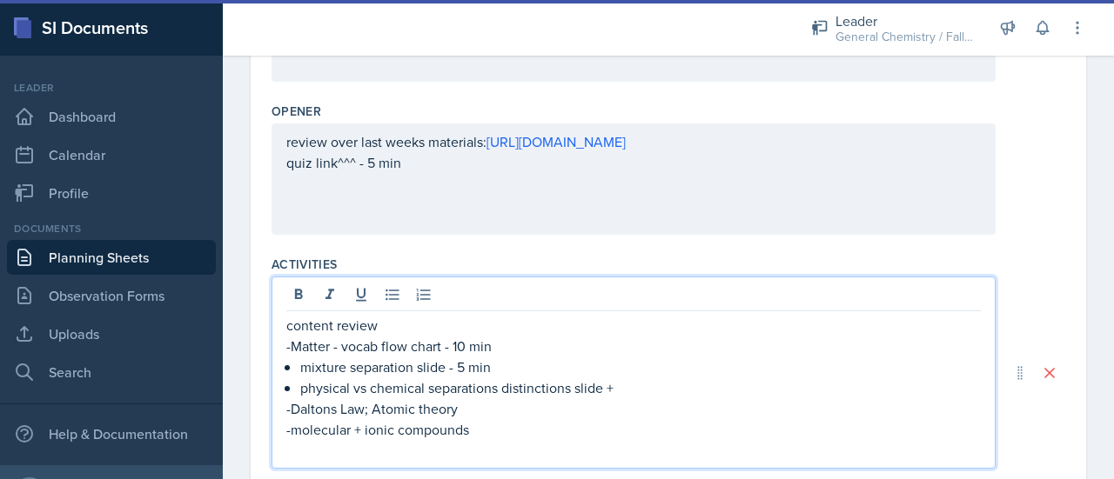
click at [438, 342] on p "-Matter - vocab flow chart - 10 min" at bounding box center [633, 346] width 694 height 21
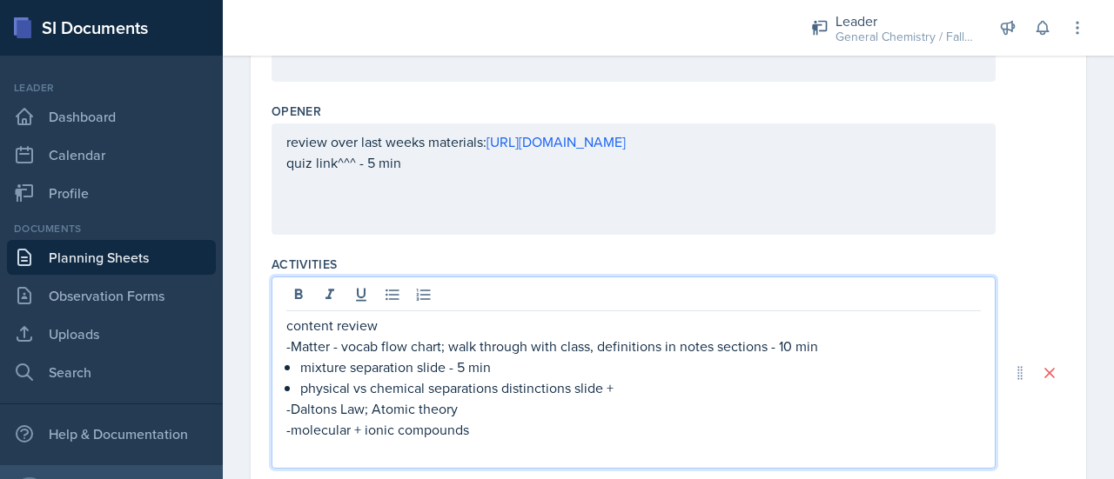
scroll to position [691, 0]
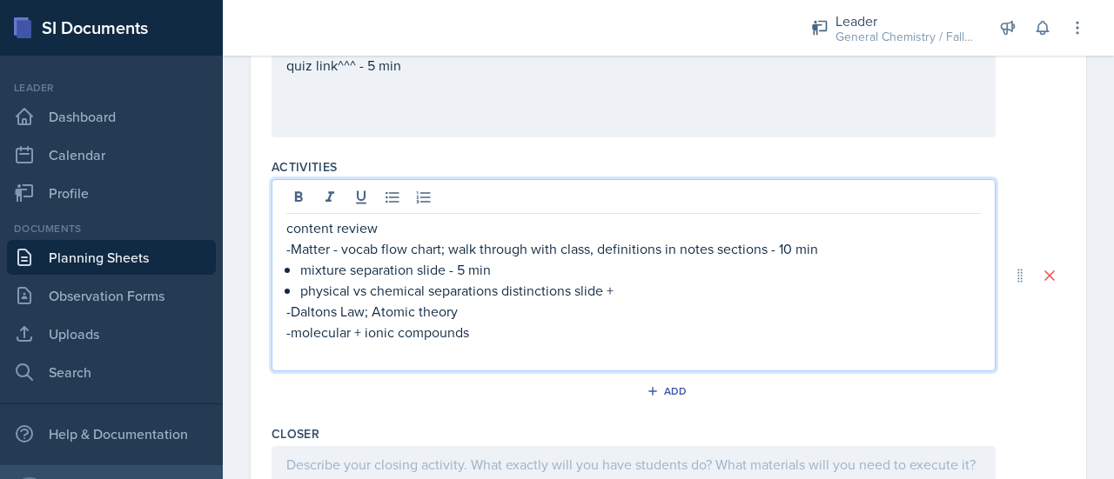
click at [628, 291] on p "physical vs chemical separations distinctions slide +" at bounding box center [640, 290] width 680 height 21
click at [489, 322] on p "-Daltons Law; Atomic theory" at bounding box center [633, 311] width 694 height 21
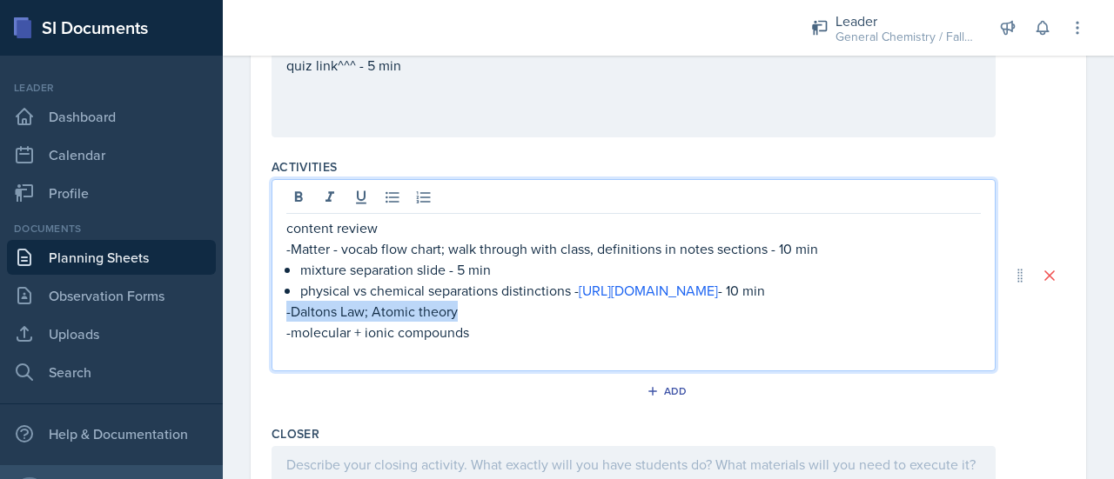
drag, startPoint x: 478, startPoint y: 330, endPoint x: 275, endPoint y: 323, distance: 203.7
click at [275, 323] on div "content review -Matter - vocab flow chart; walk through with class, definitions…" at bounding box center [633, 275] width 724 height 192
copy p "-Daltons Law; Atomic theory"
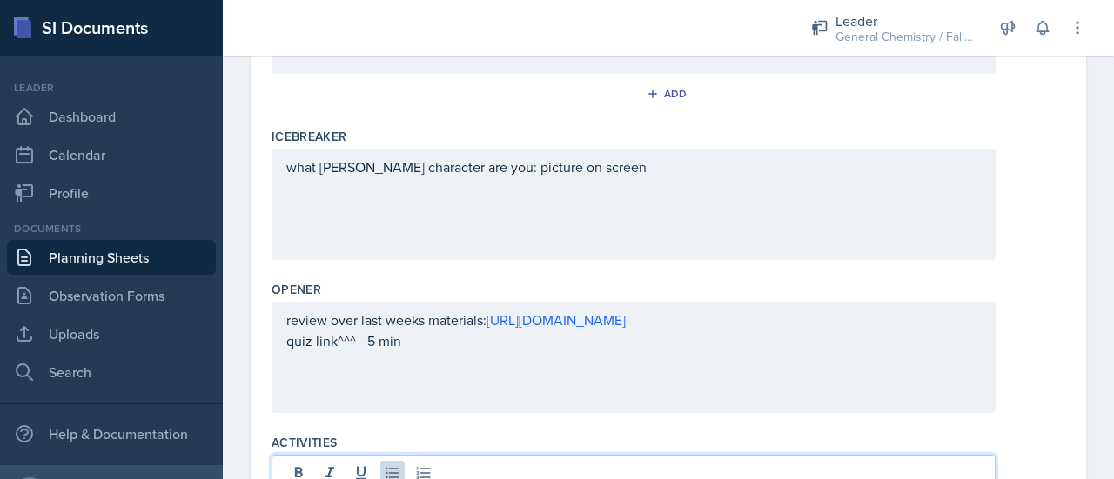
scroll to position [414, 0]
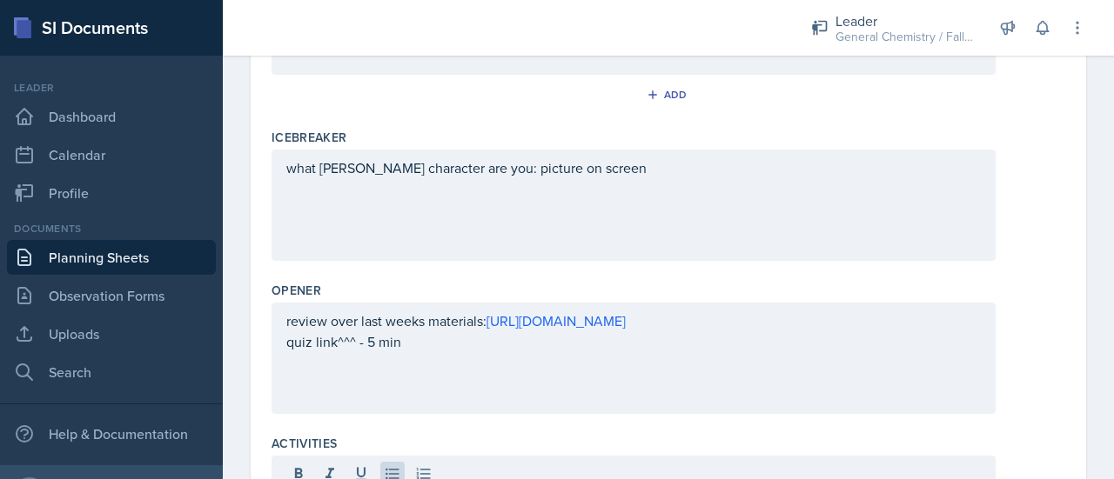
click at [626, 182] on div "what [PERSON_NAME] character are you: picture on screen" at bounding box center [633, 205] width 724 height 111
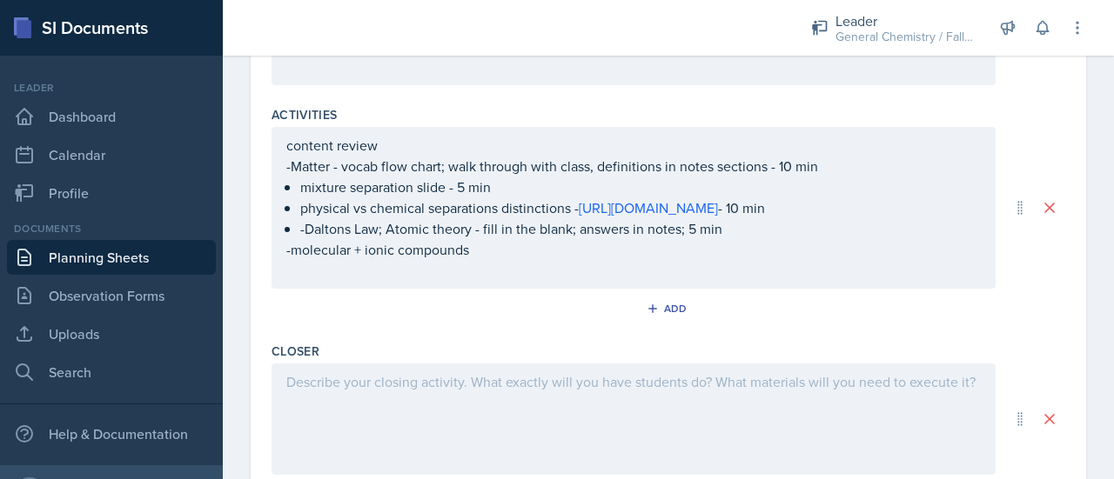
scroll to position [773, 0]
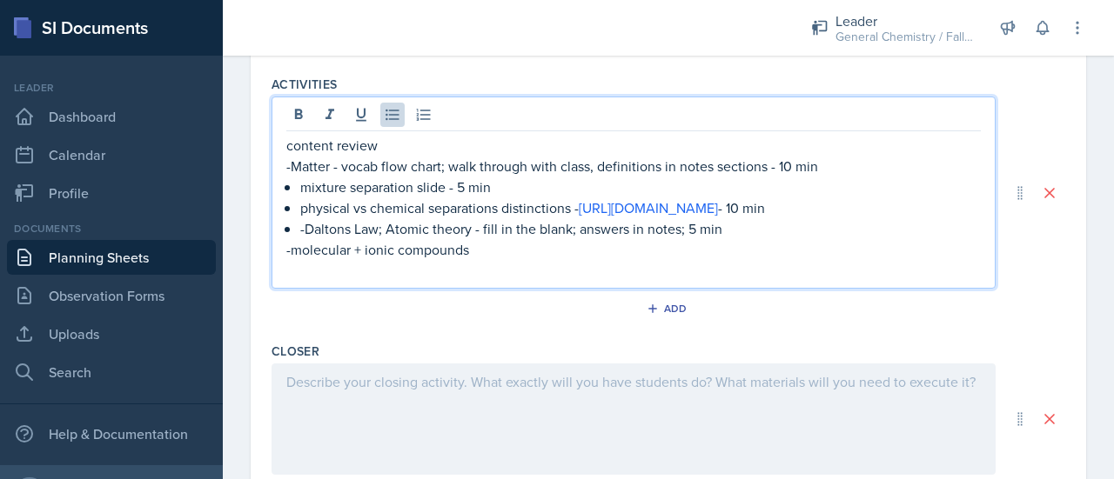
drag, startPoint x: 496, startPoint y: 225, endPoint x: 282, endPoint y: 211, distance: 214.5
click at [282, 211] on div "content review -Matter - vocab flow chart; walk through with class, definitions…" at bounding box center [633, 193] width 724 height 192
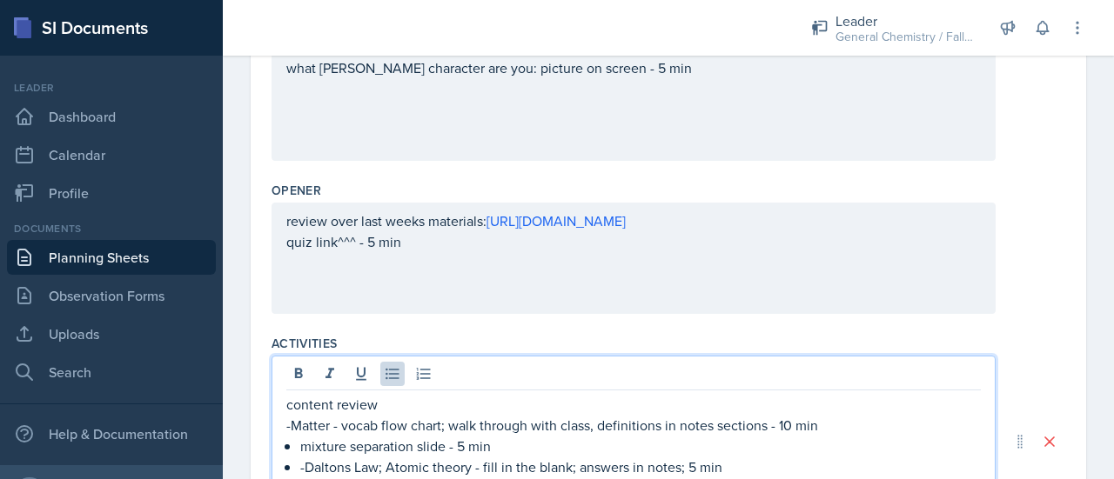
scroll to position [769, 0]
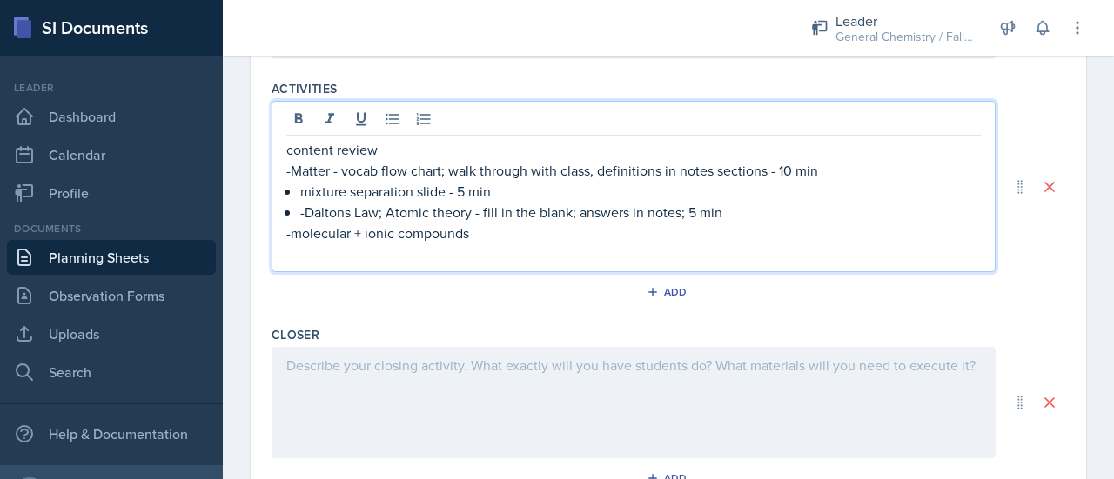
click at [550, 231] on p "-molecular + ionic compounds" at bounding box center [633, 233] width 694 height 21
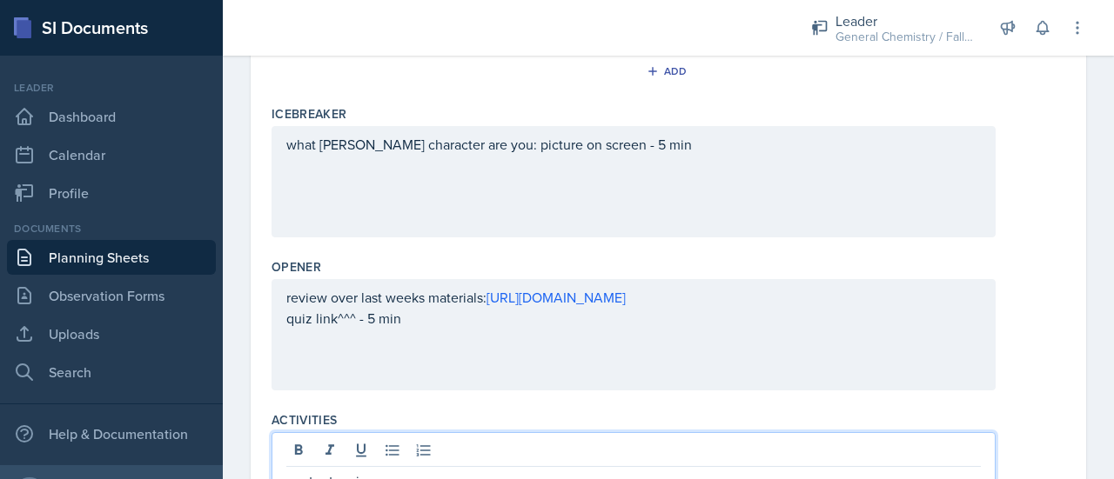
scroll to position [0, 0]
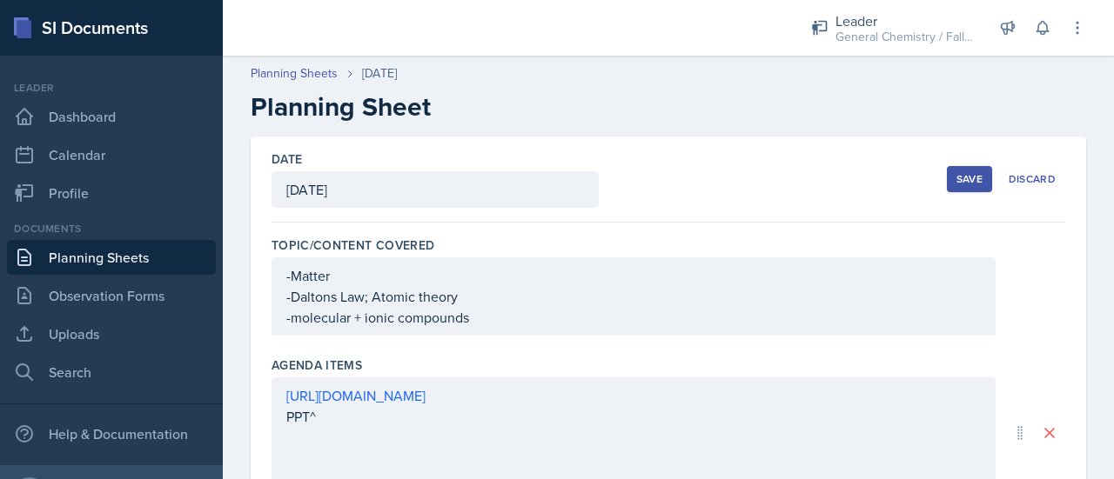
click at [956, 178] on div "Save" at bounding box center [969, 179] width 26 height 14
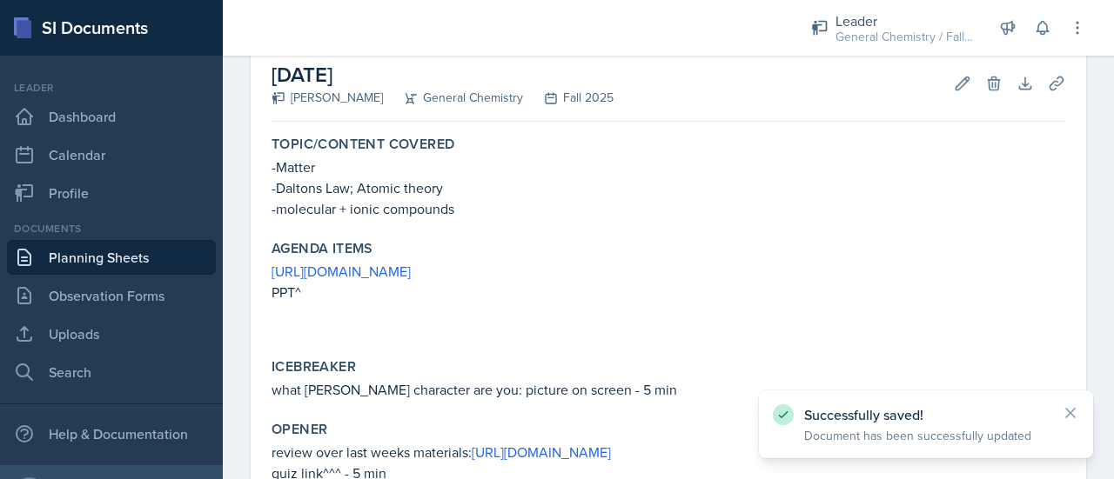
scroll to position [92, 0]
